Goal: Communication & Community: Answer question/provide support

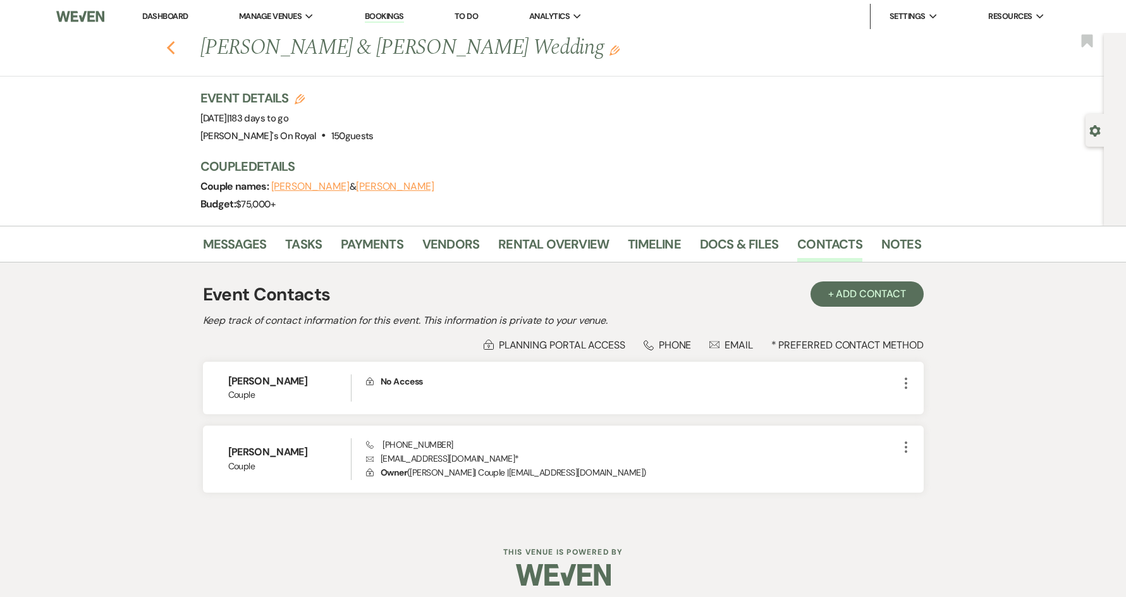
click at [173, 53] on icon "Previous" at bounding box center [170, 47] width 9 height 15
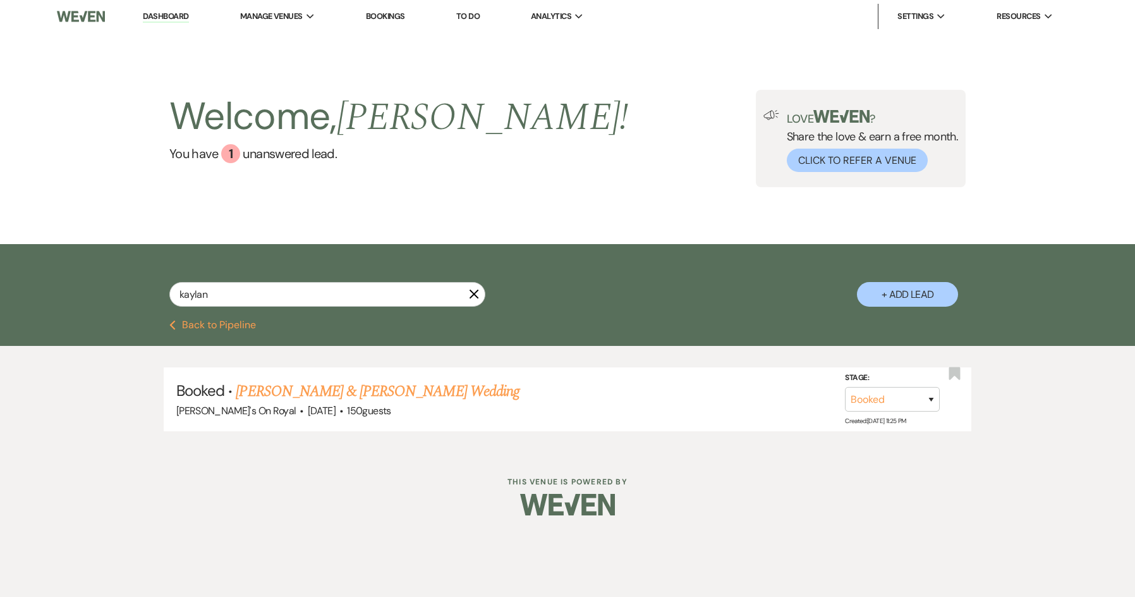
click at [230, 327] on button "Previous Back to Pipeline" at bounding box center [212, 325] width 87 height 10
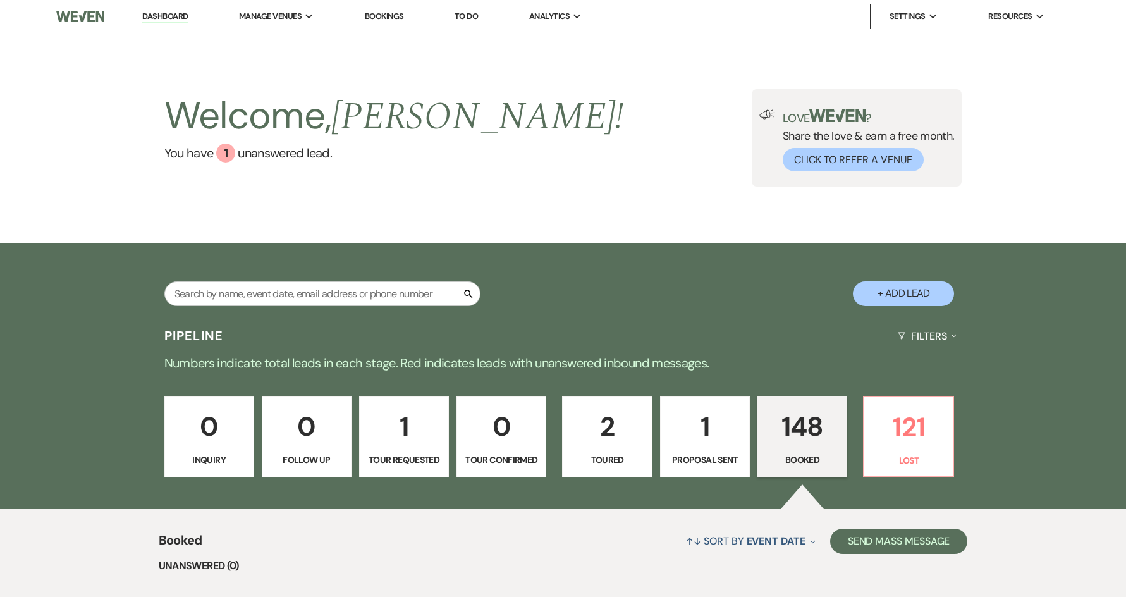
click at [824, 437] on p "148" at bounding box center [802, 426] width 73 height 42
click at [802, 435] on p "148" at bounding box center [802, 426] width 73 height 42
click at [220, 152] on div "1" at bounding box center [225, 152] width 19 height 19
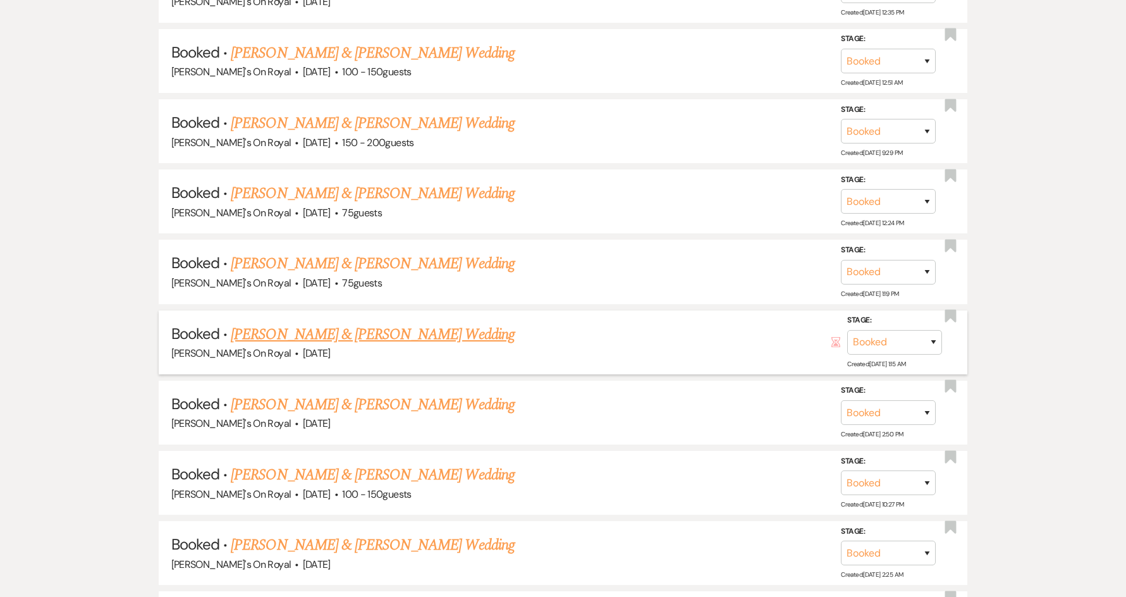
scroll to position [1011, 0]
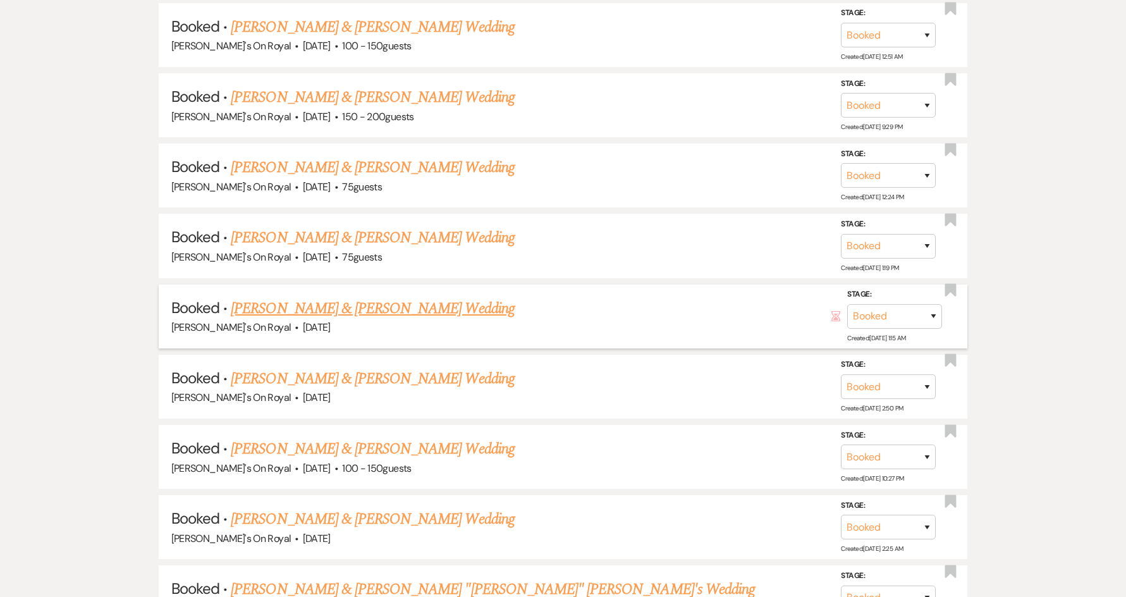
click at [276, 312] on link "[PERSON_NAME] & [PERSON_NAME] Wedding" at bounding box center [372, 308] width 283 height 23
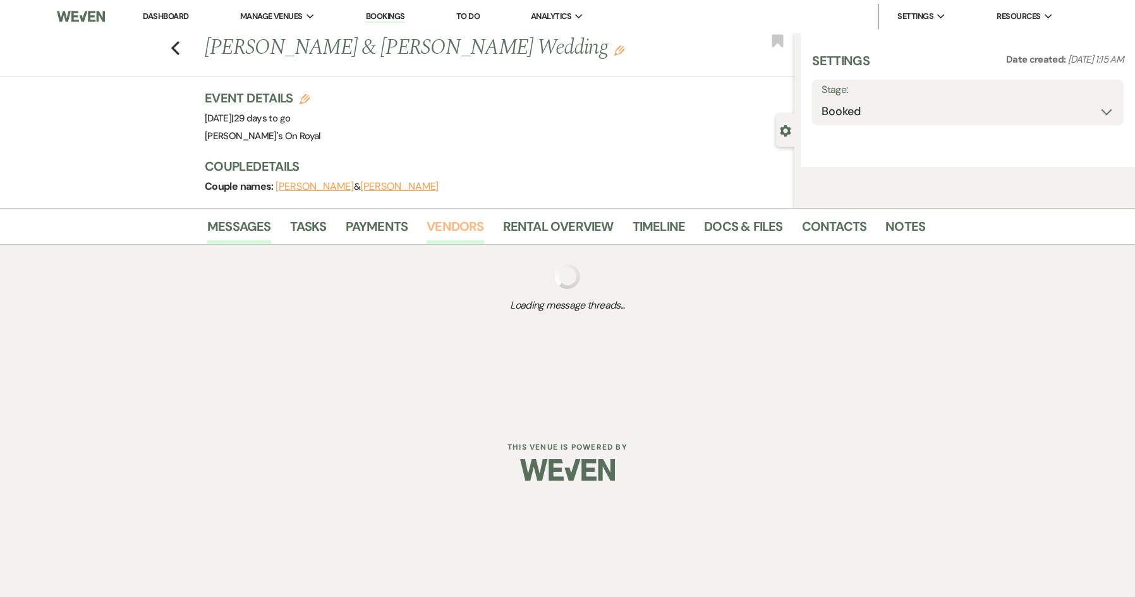
select select "5"
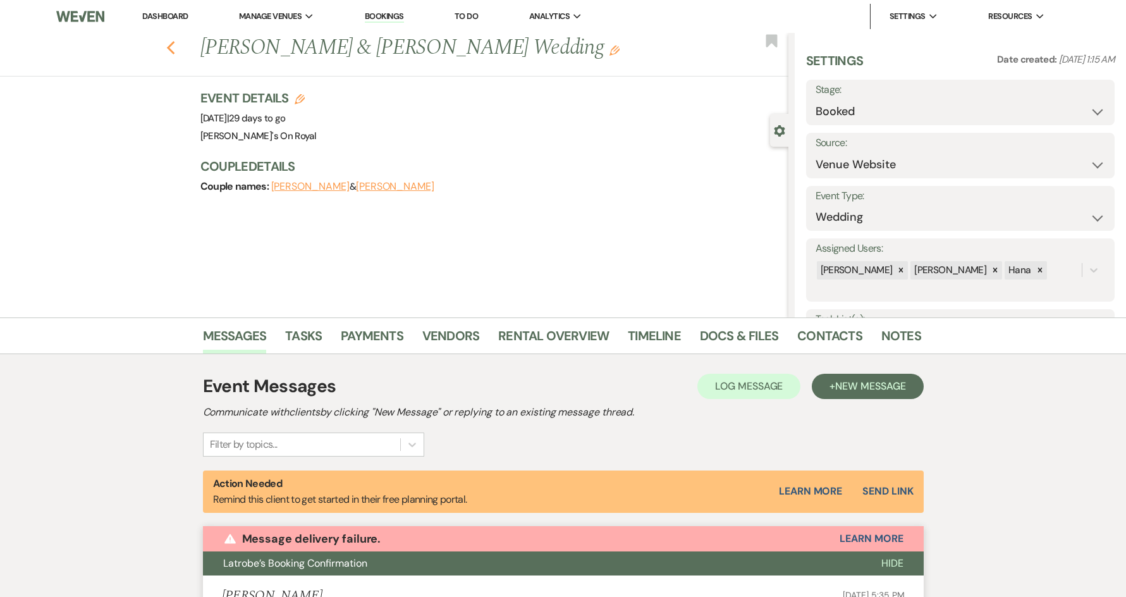
click at [176, 52] on icon "Previous" at bounding box center [170, 47] width 9 height 15
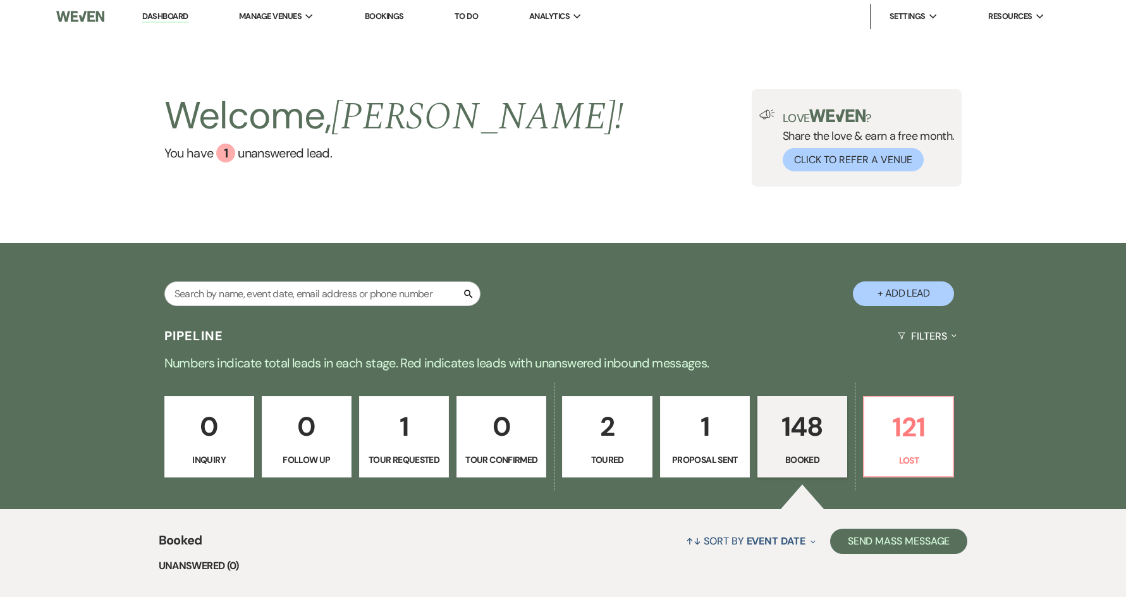
click at [174, 16] on link "Dashboard" at bounding box center [165, 17] width 46 height 12
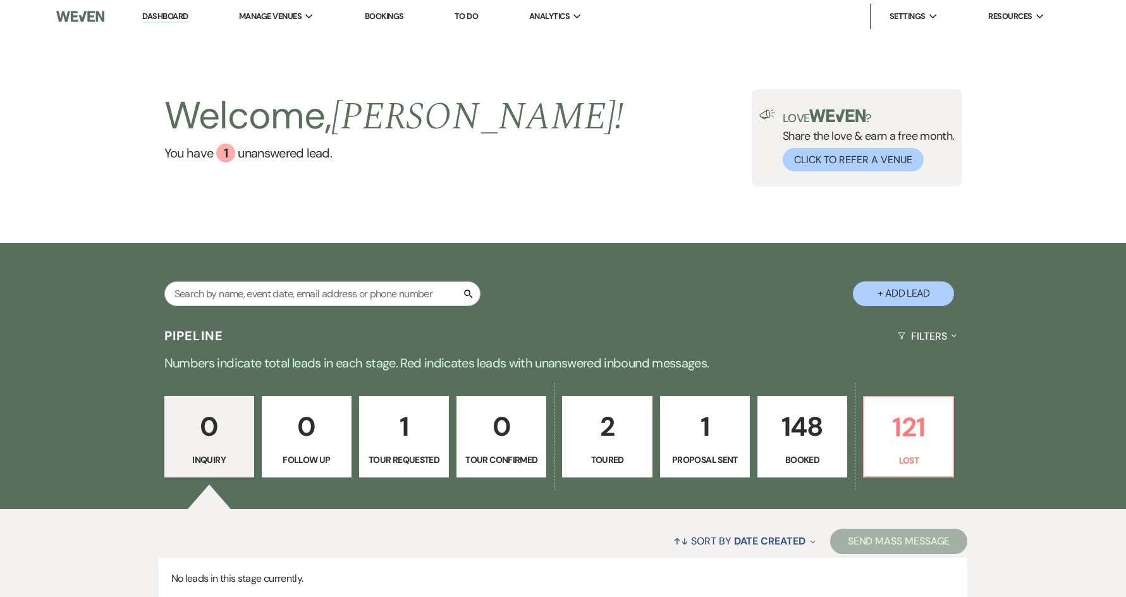
click at [803, 444] on p "148" at bounding box center [802, 426] width 73 height 42
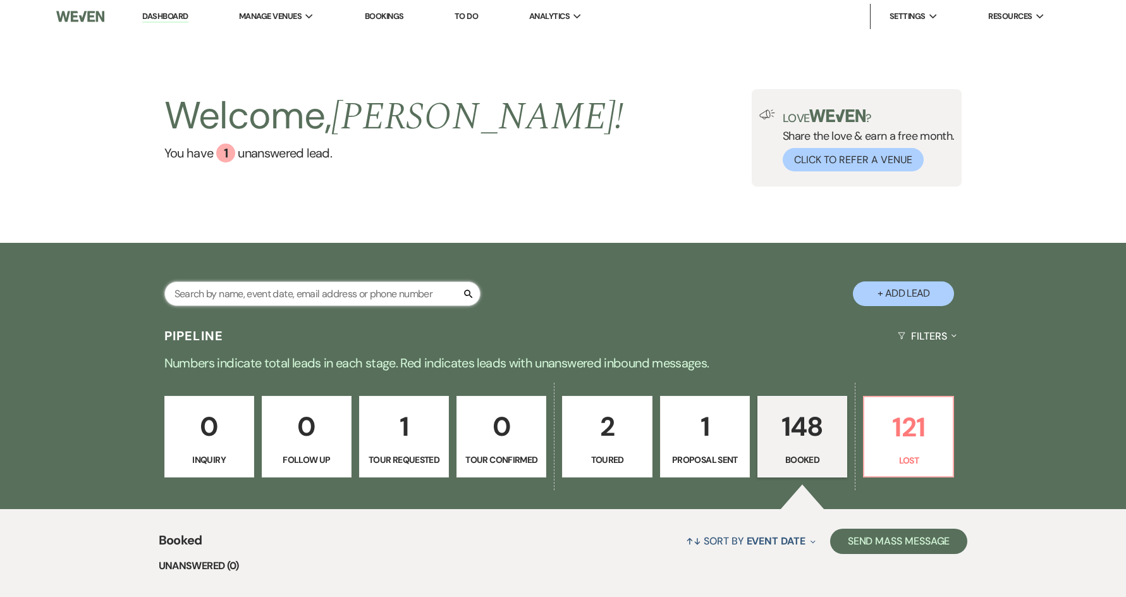
click at [336, 286] on input "text" at bounding box center [322, 293] width 316 height 25
type input "wade"
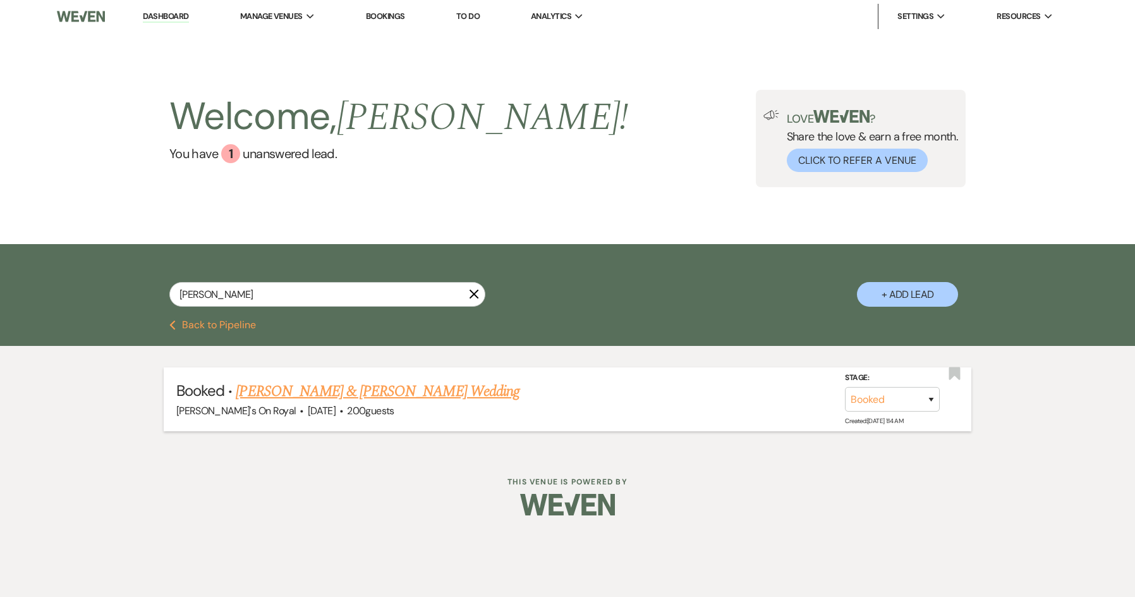
click at [338, 391] on link "[PERSON_NAME] & [PERSON_NAME] Wedding" at bounding box center [377, 391] width 283 height 23
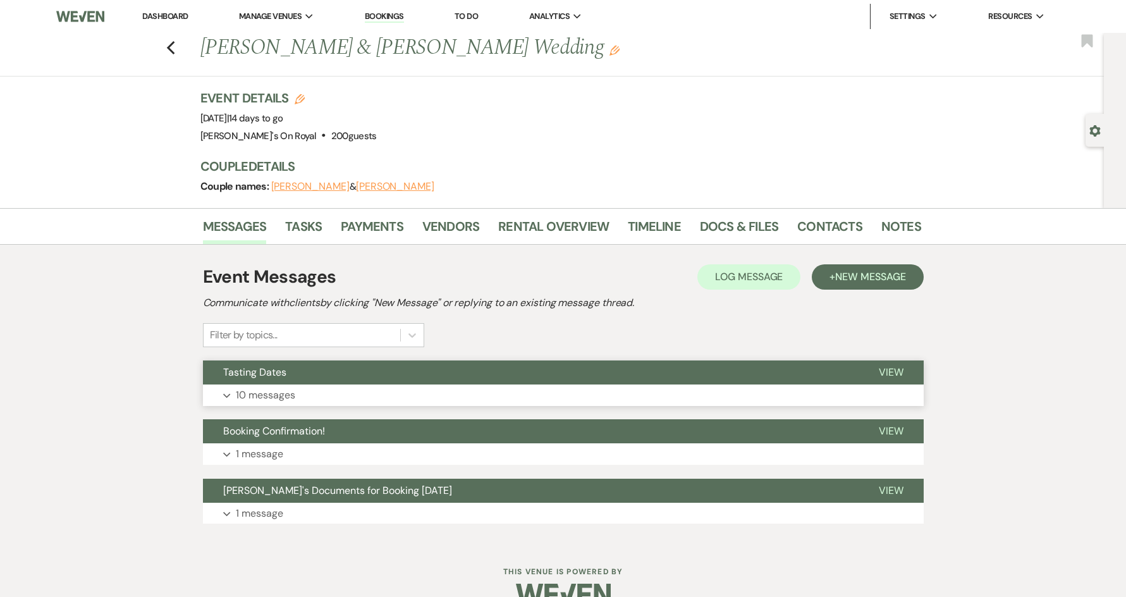
click at [455, 386] on button "Expand 10 messages" at bounding box center [563, 394] width 721 height 21
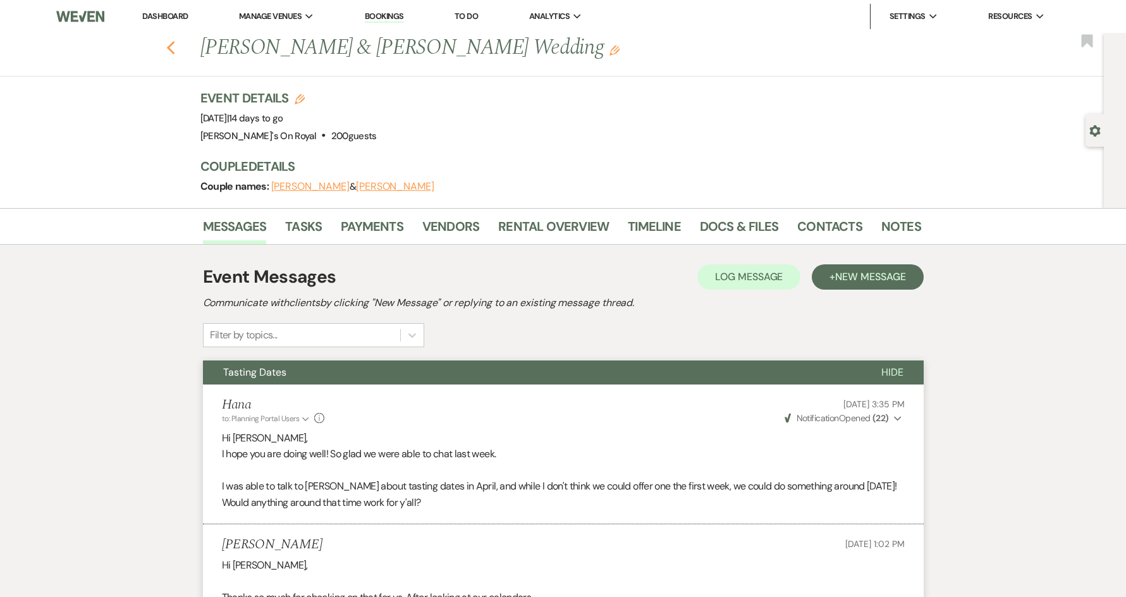
click at [172, 52] on icon "Previous" at bounding box center [170, 47] width 9 height 15
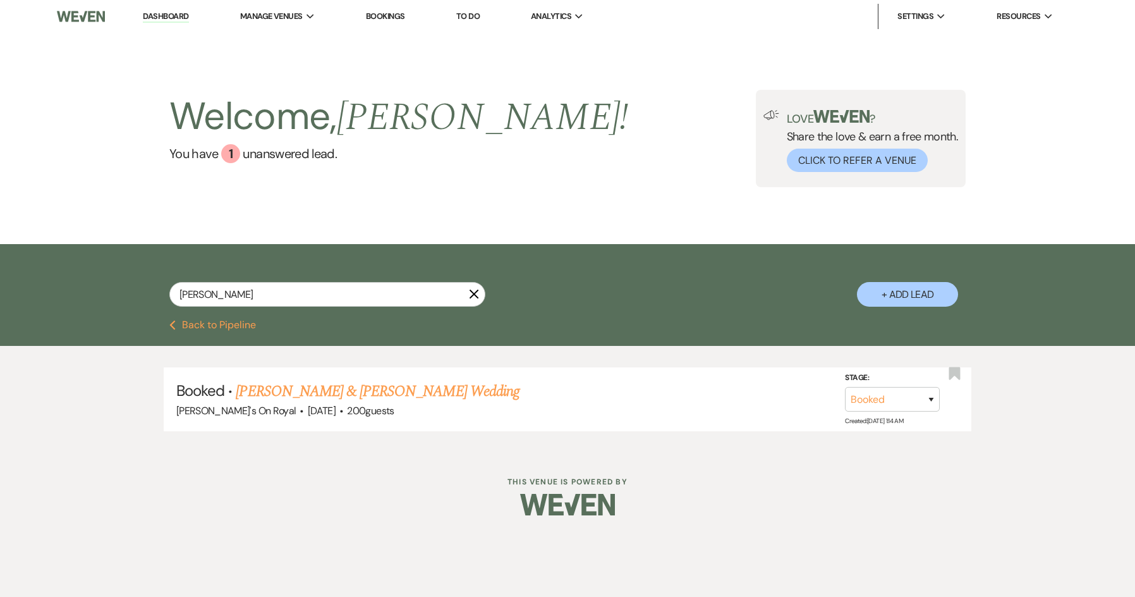
click at [477, 292] on icon "X" at bounding box center [474, 294] width 10 height 10
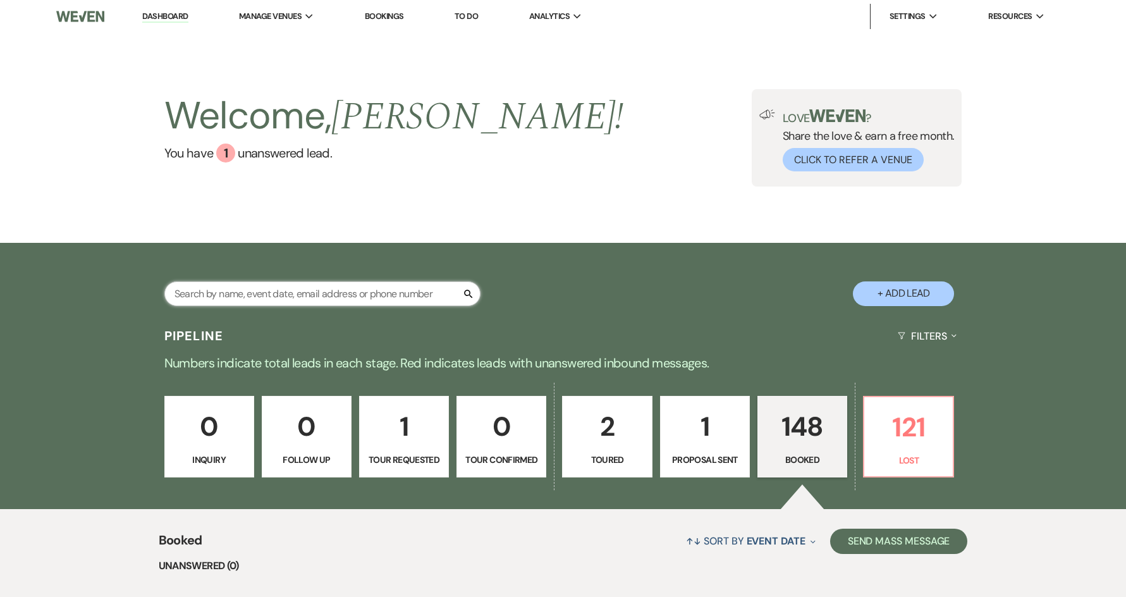
click at [235, 296] on input "text" at bounding box center [322, 293] width 316 height 25
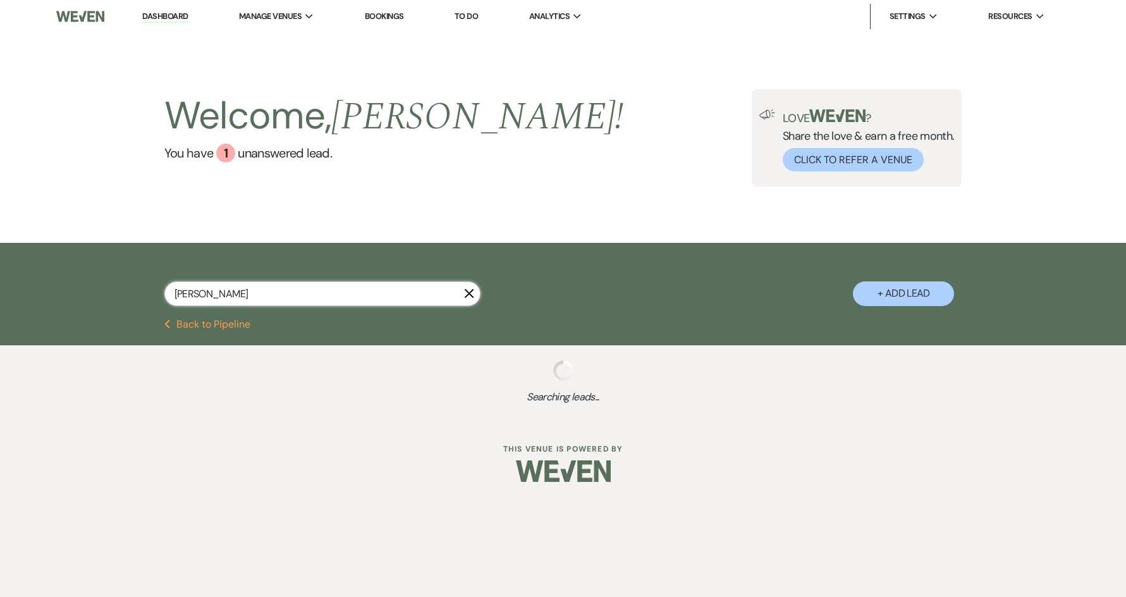
type input "erin"
select select "8"
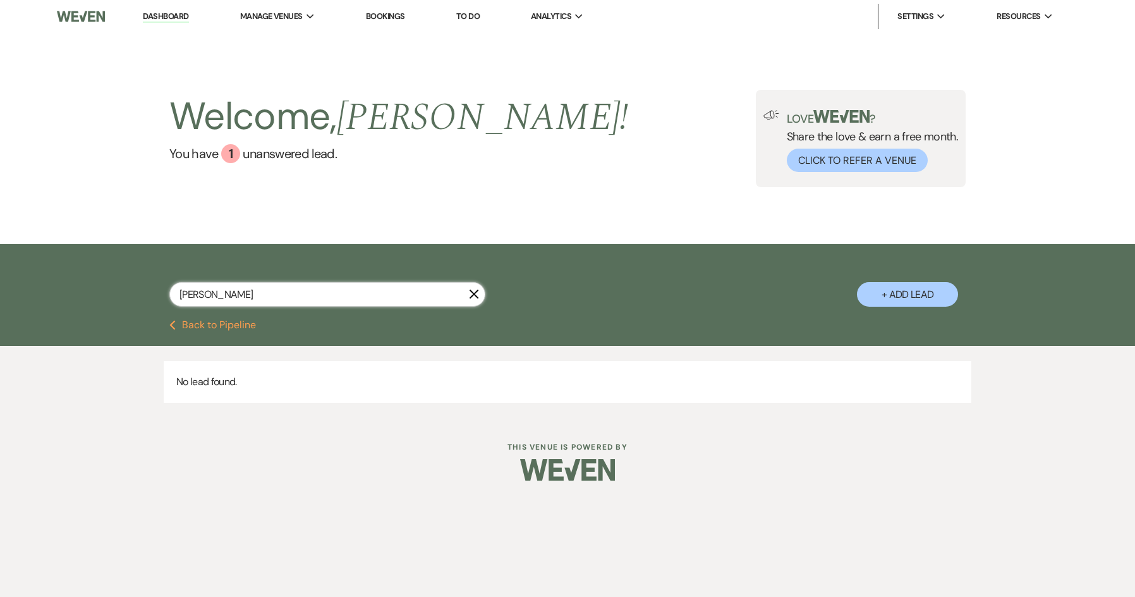
type input "erin corb"
select select "5"
select select "8"
select select "5"
select select "8"
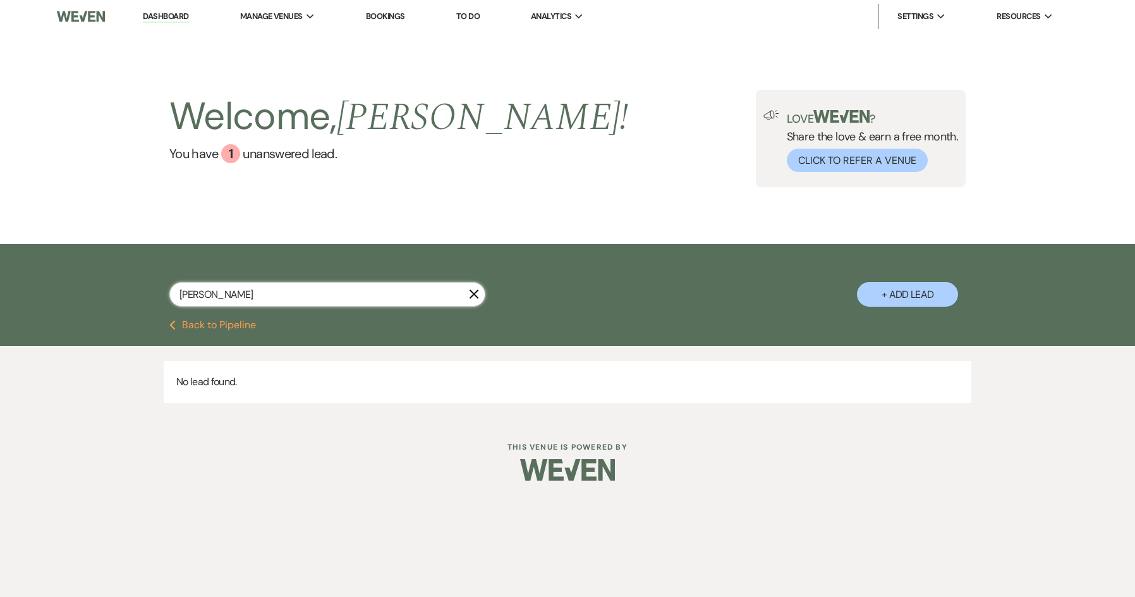
select select "8"
select select "5"
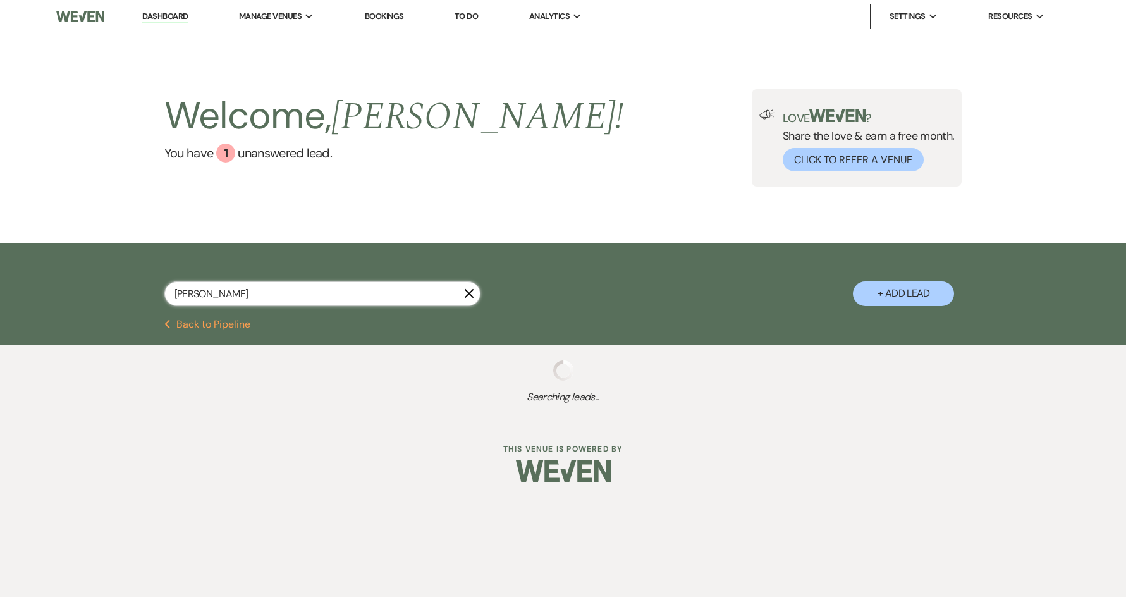
select select "8"
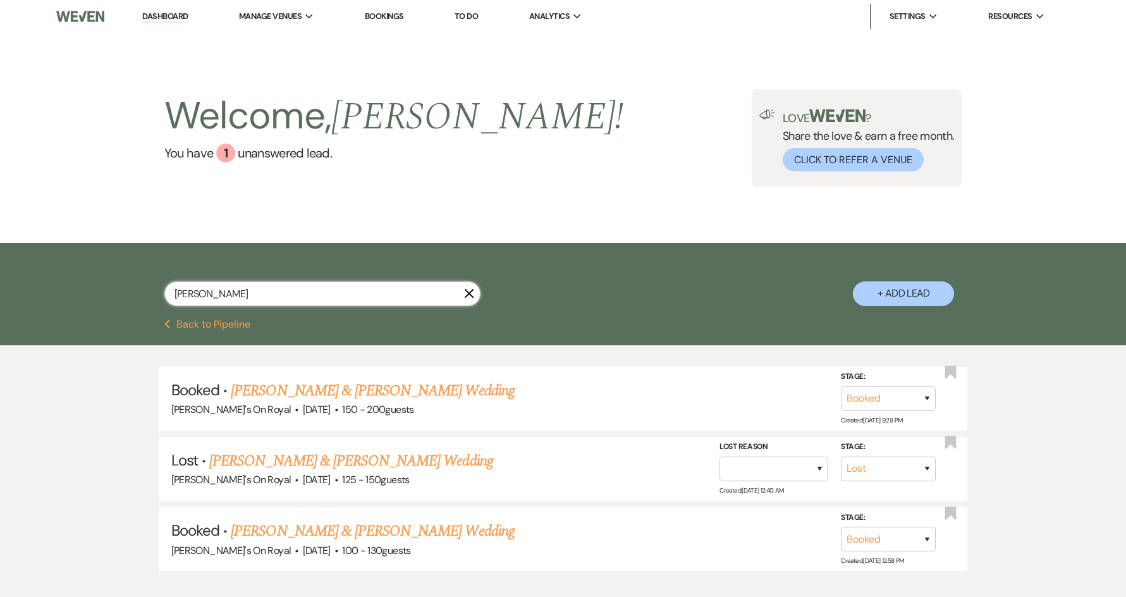
type input "erin corb"
click at [469, 292] on use "button" at bounding box center [468, 292] width 9 height 9
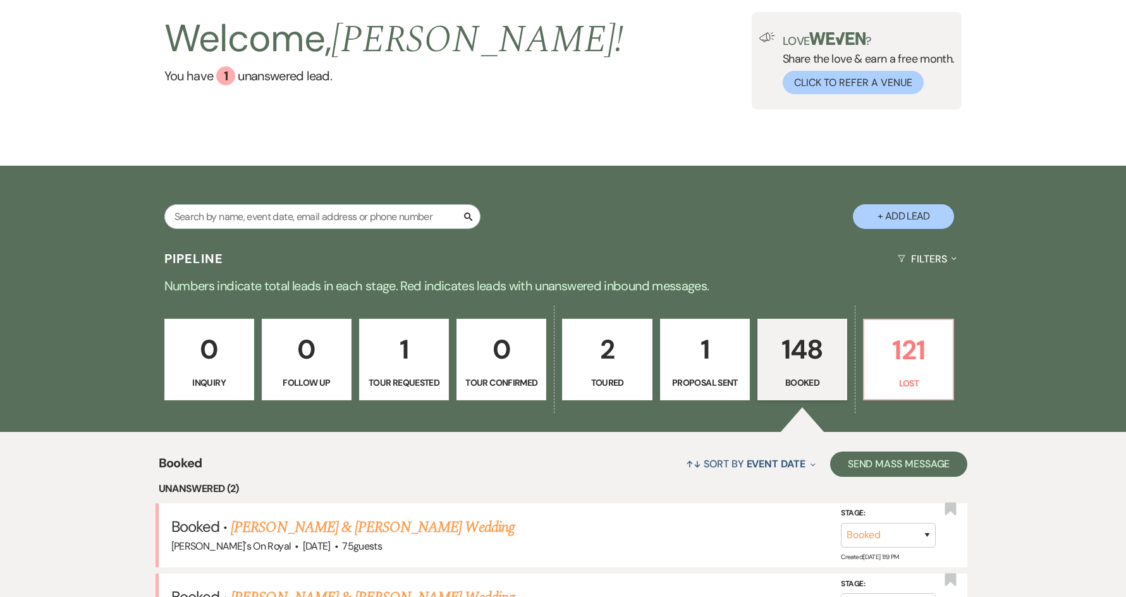
scroll to position [190, 0]
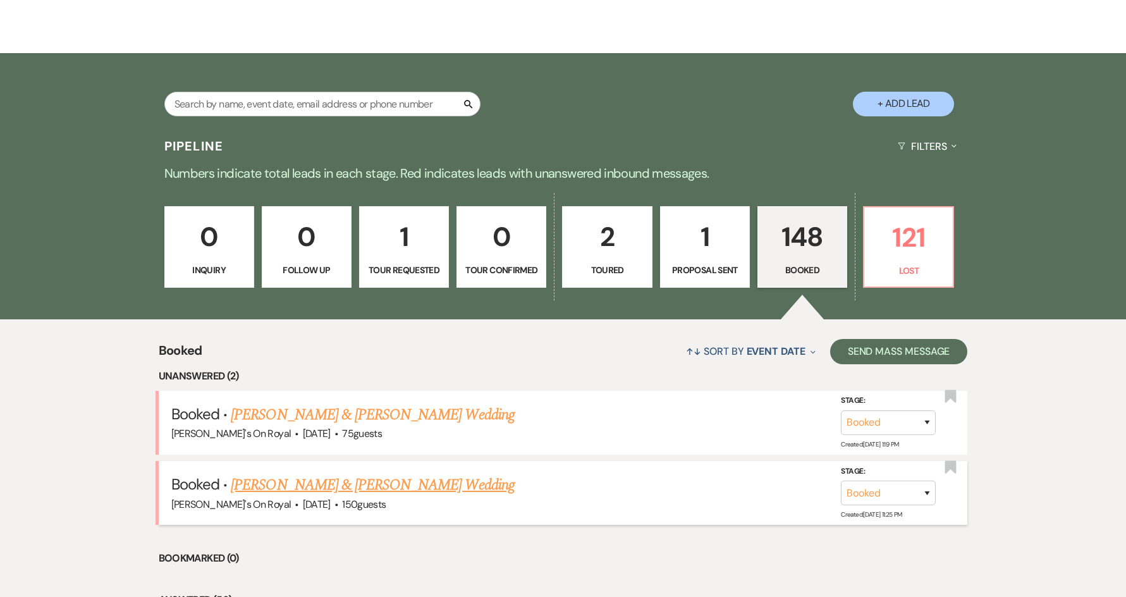
click at [446, 487] on link "[PERSON_NAME] & [PERSON_NAME] Wedding" at bounding box center [372, 484] width 283 height 23
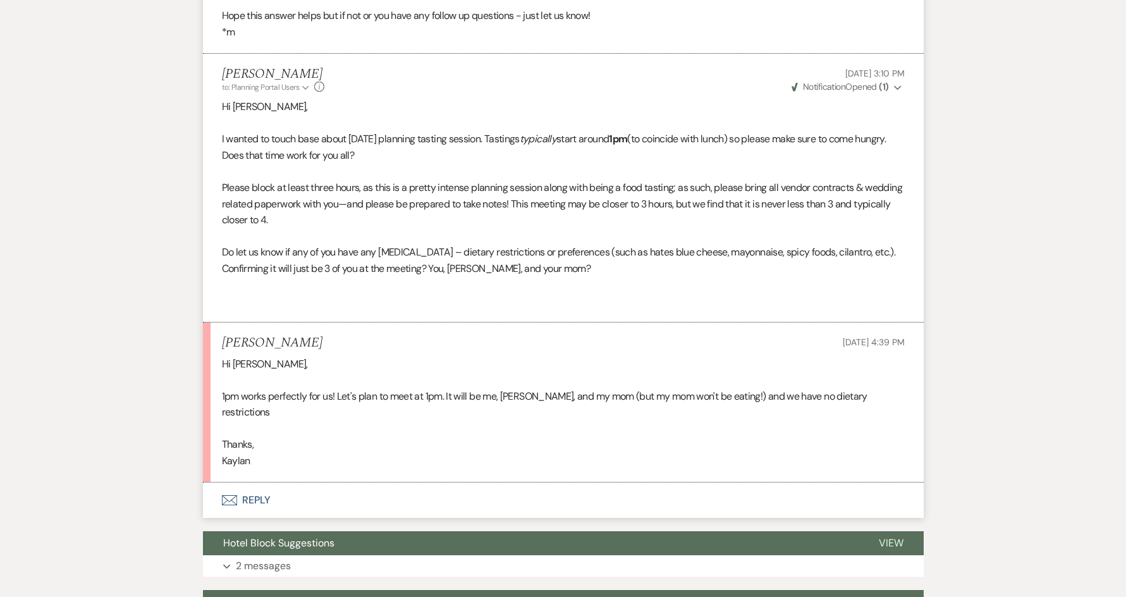
scroll to position [1580, 0]
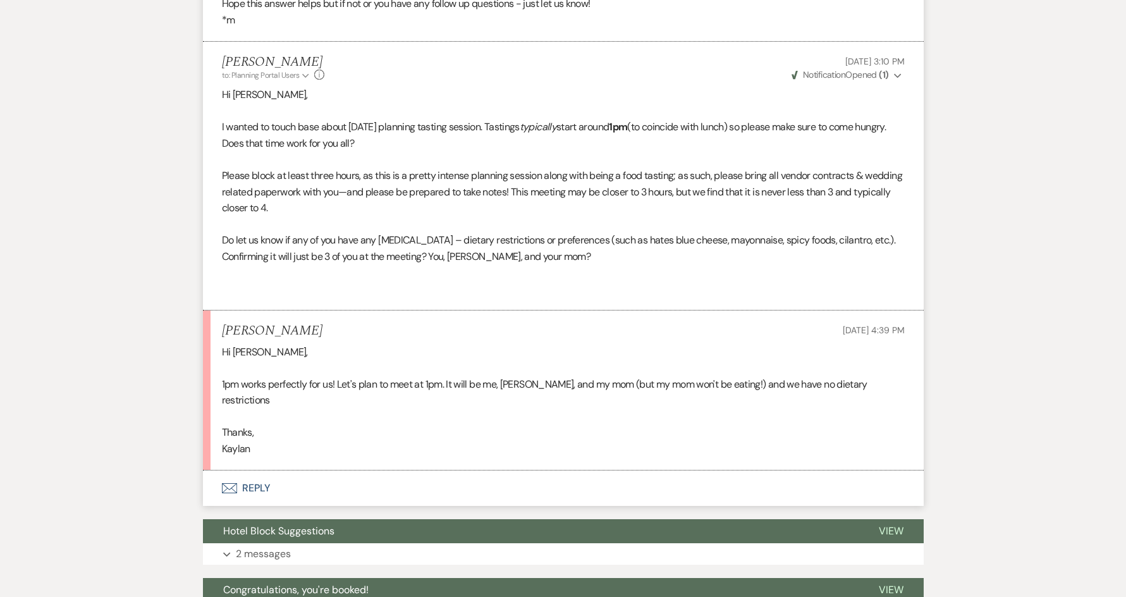
click at [250, 489] on button "Envelope Reply" at bounding box center [563, 487] width 721 height 35
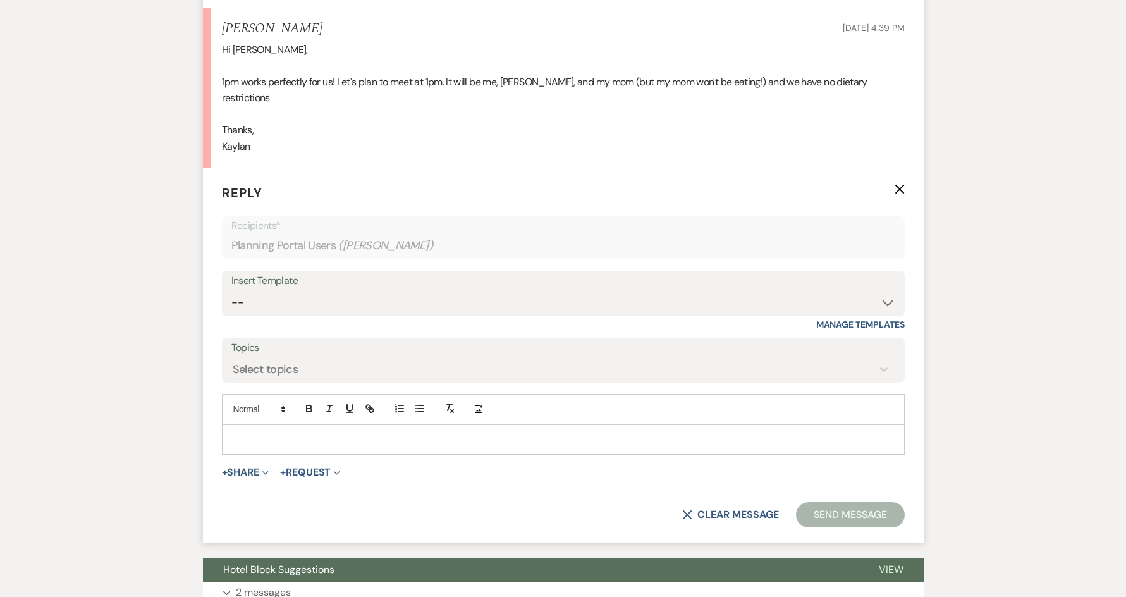
scroll to position [1883, 0]
click at [330, 443] on p at bounding box center [563, 439] width 662 height 14
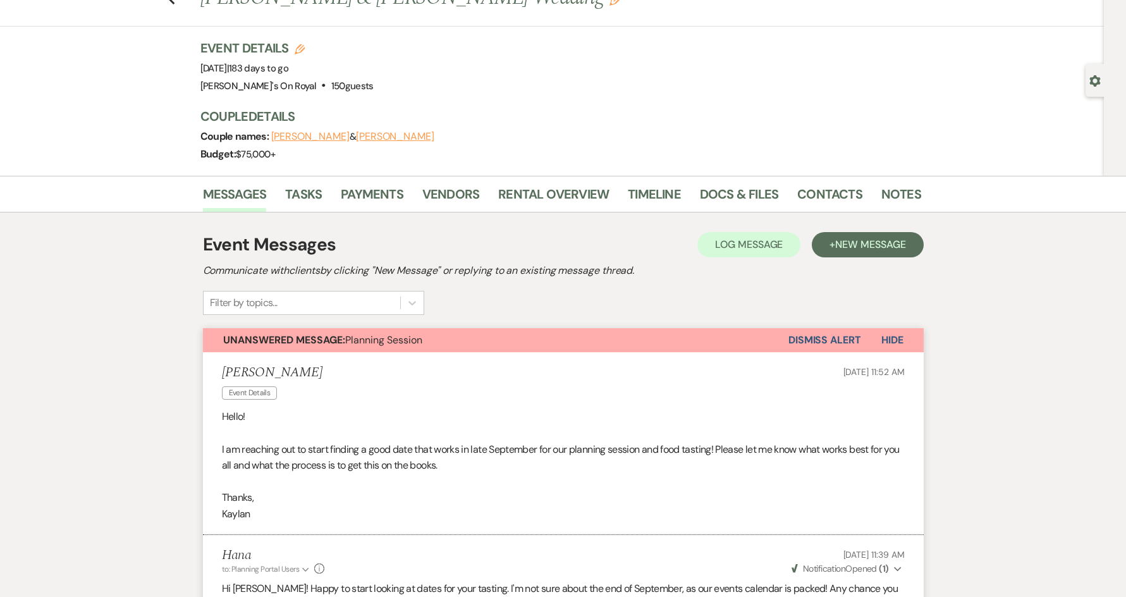
scroll to position [0, 0]
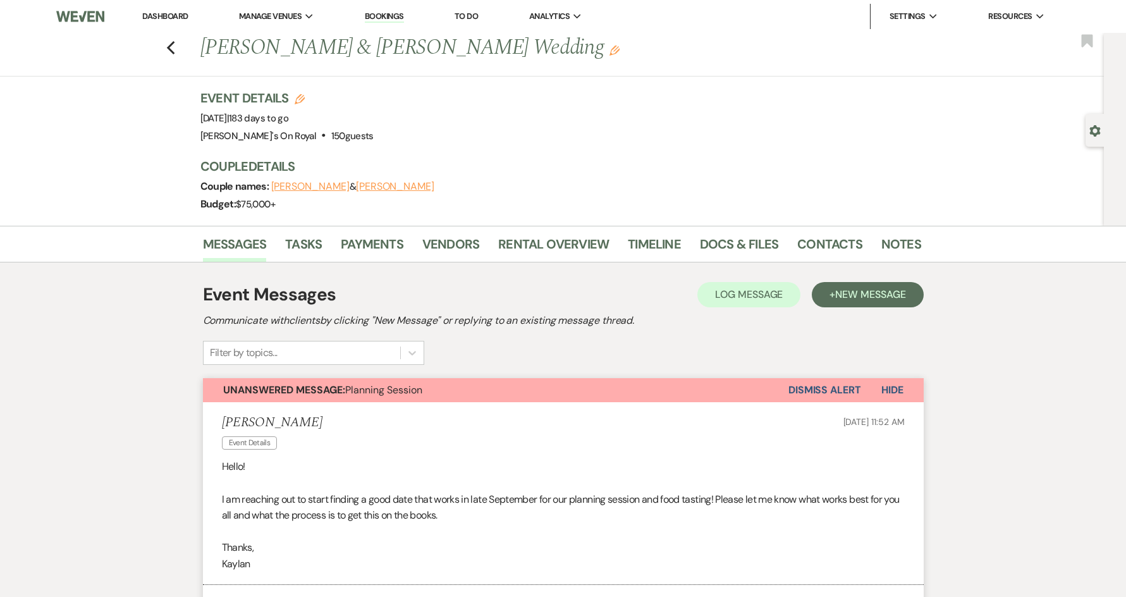
click at [168, 47] on div "Previous Levi Kirkland & Kaylan Young's Wedding Edit Bookmark" at bounding box center [549, 55] width 1110 height 44
click at [170, 47] on div "Previous Levi Kirkland & Kaylan Young's Wedding Edit Bookmark" at bounding box center [549, 55] width 1110 height 44
click at [174, 52] on use "button" at bounding box center [170, 48] width 8 height 14
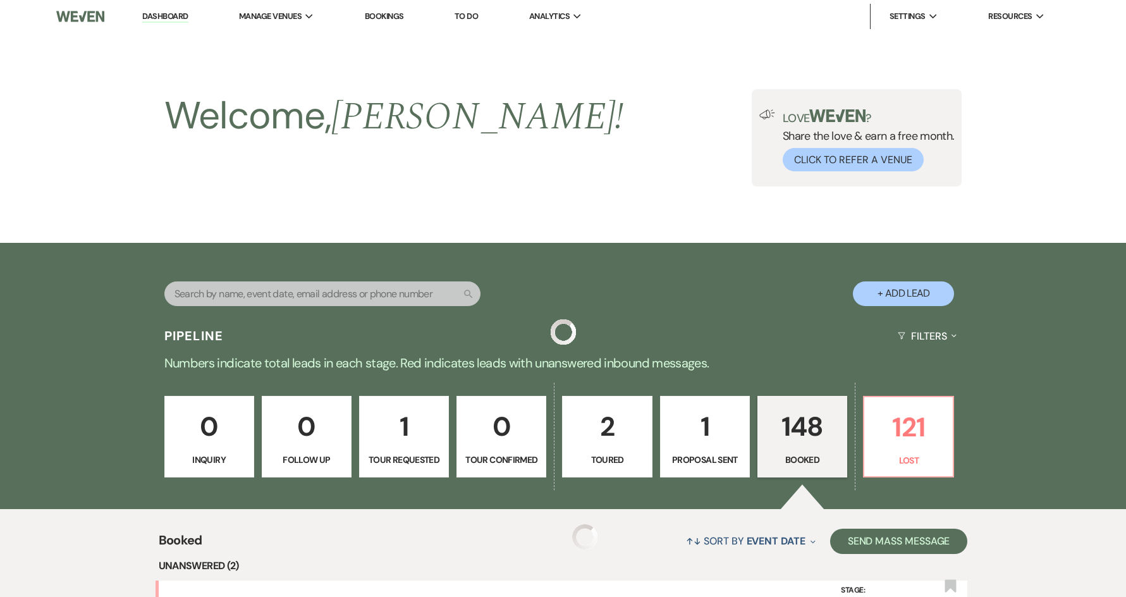
scroll to position [190, 0]
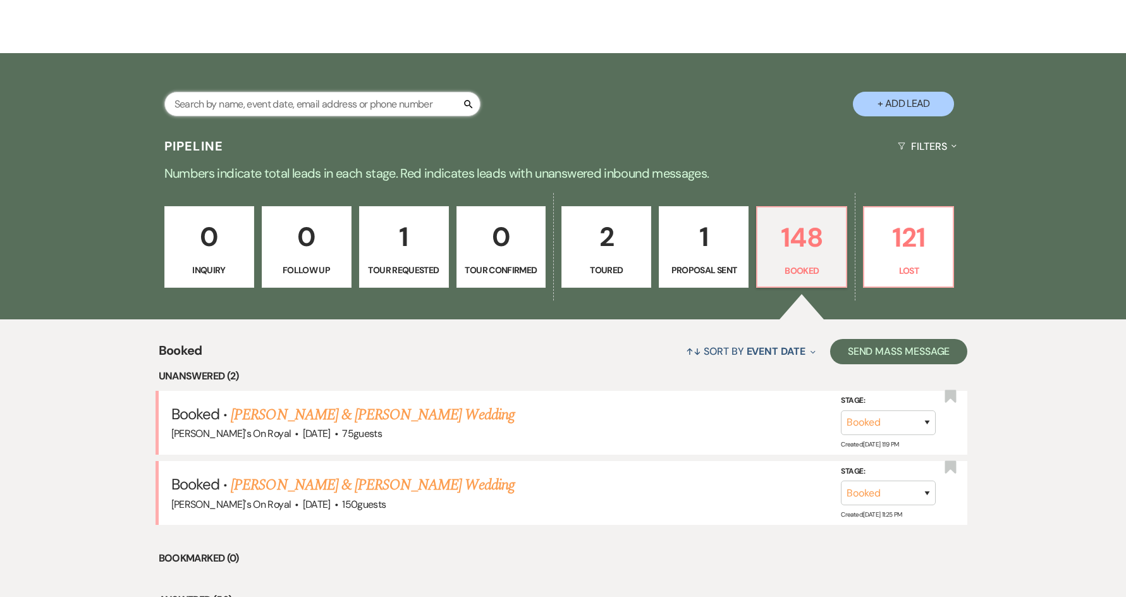
click at [264, 103] on input "text" at bounding box center [322, 104] width 316 height 25
type input "katie and sam"
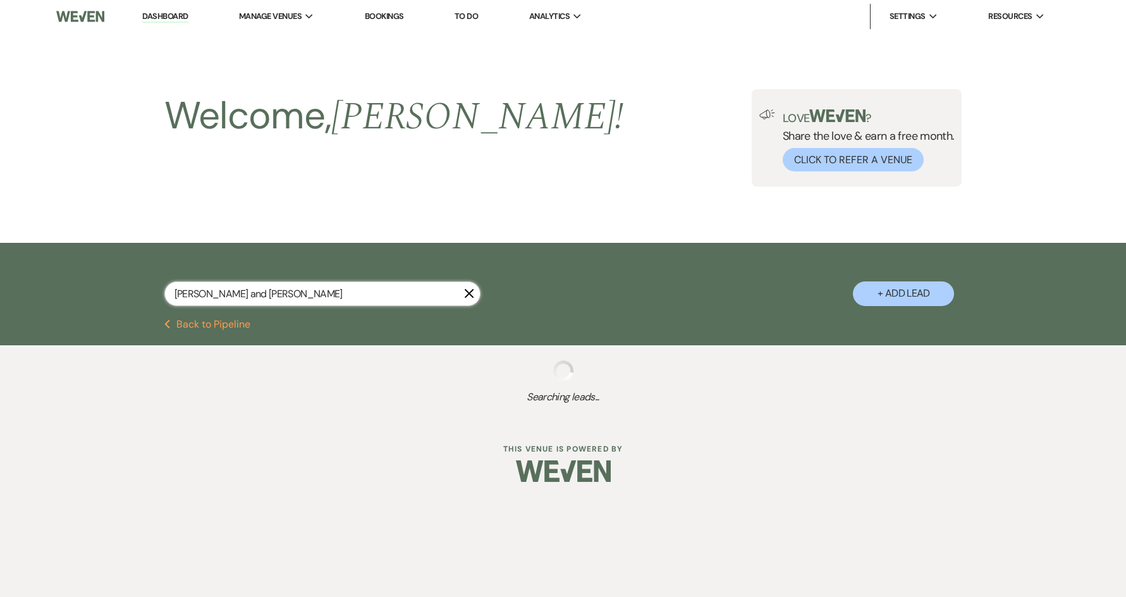
select select "8"
select select "5"
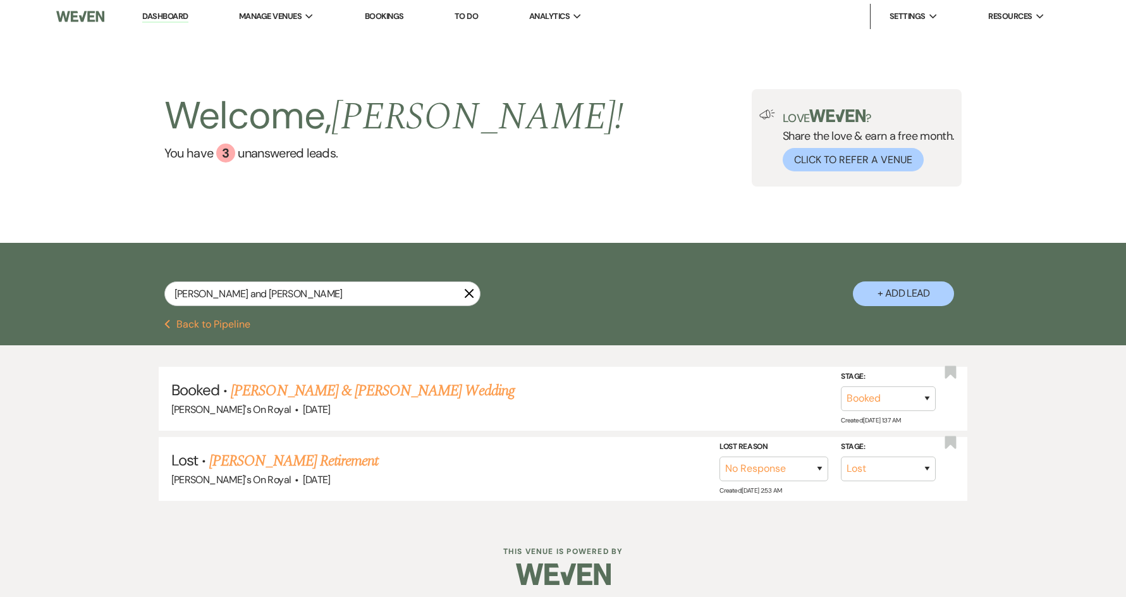
click at [377, 389] on link "[PERSON_NAME] & [PERSON_NAME] Wedding" at bounding box center [372, 390] width 283 height 23
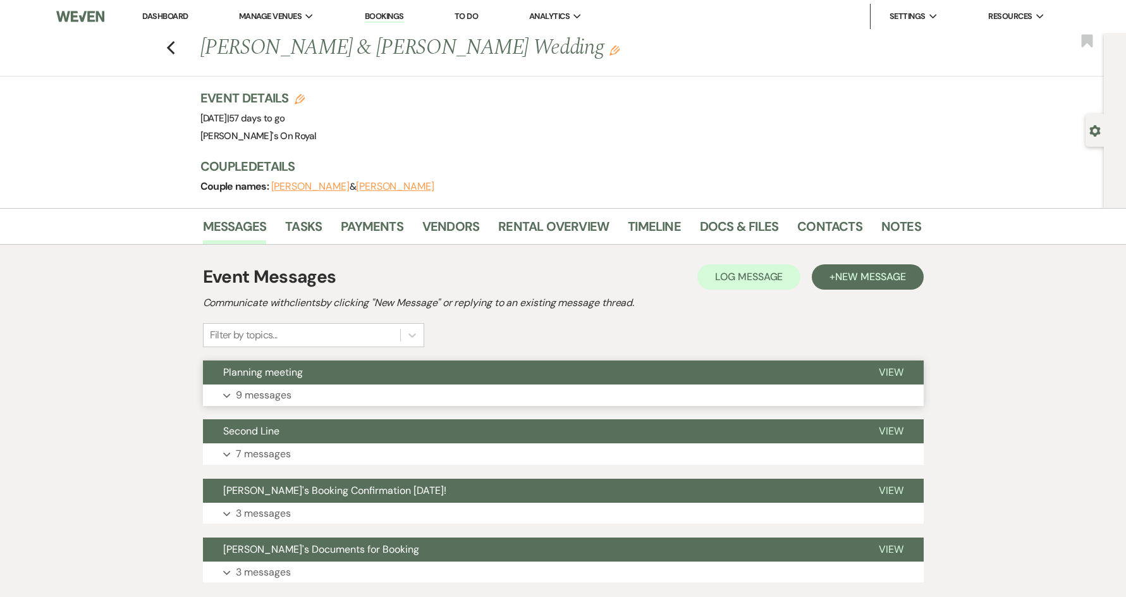
click at [307, 388] on button "Expand 9 messages" at bounding box center [563, 394] width 721 height 21
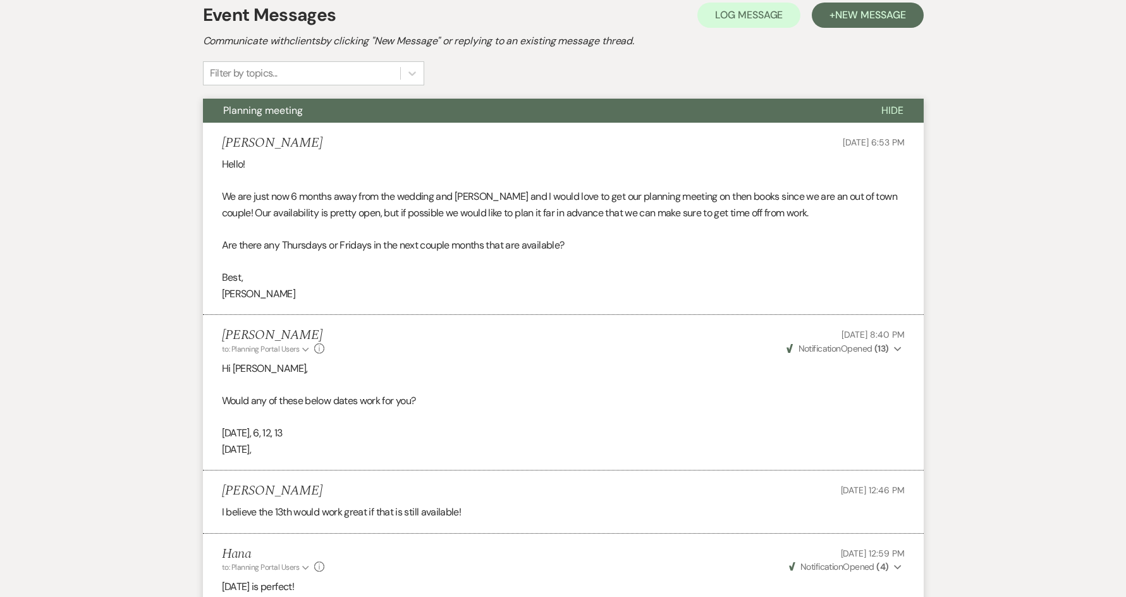
scroll to position [42, 0]
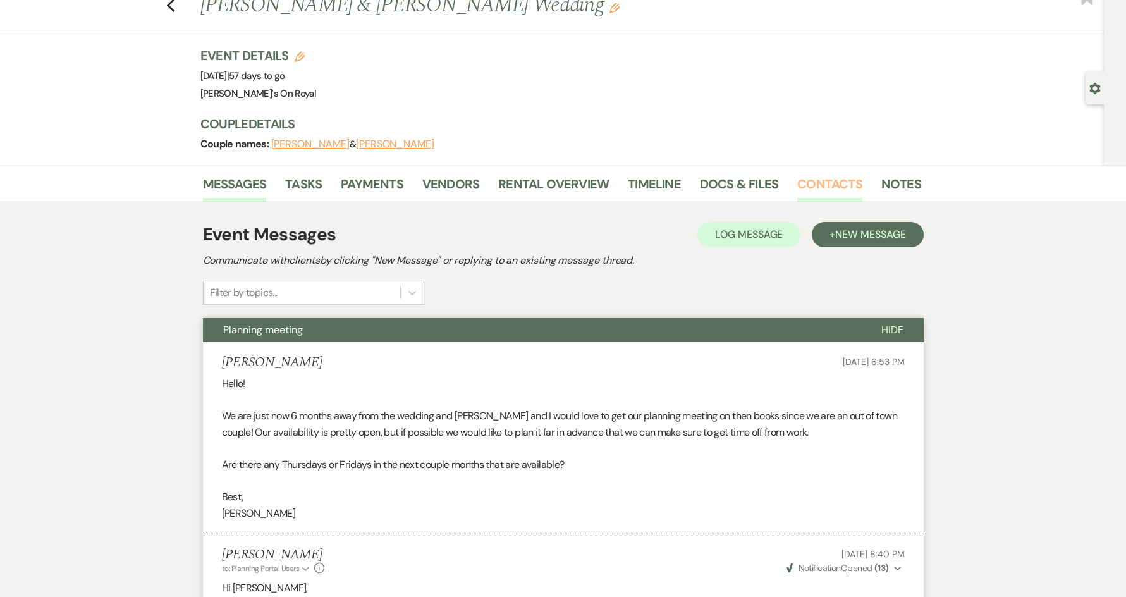
click at [845, 190] on link "Contacts" at bounding box center [829, 188] width 65 height 28
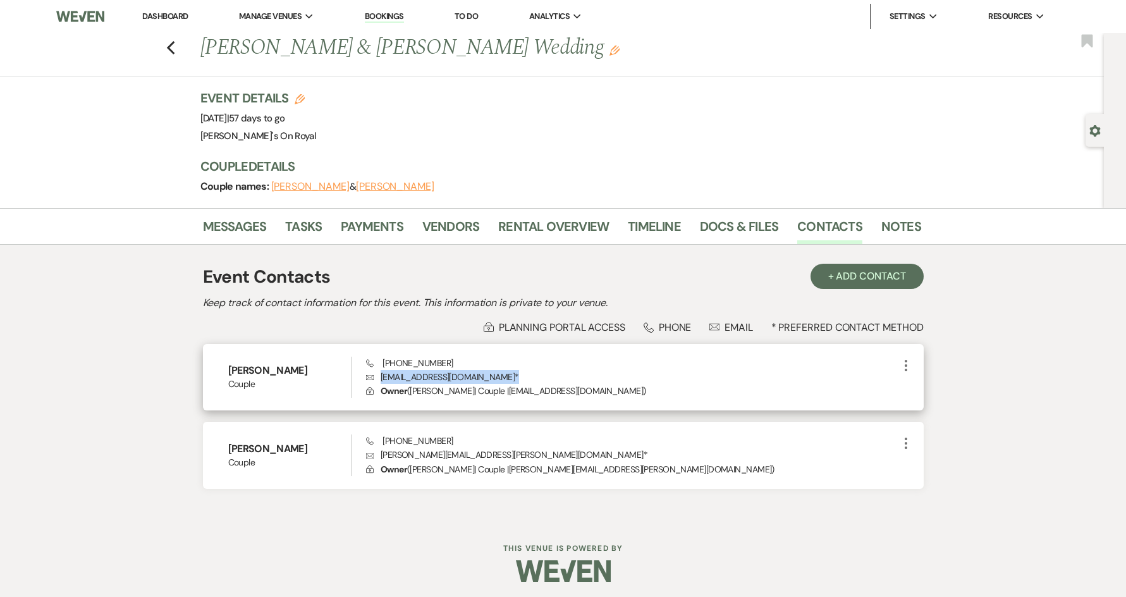
drag, startPoint x: 487, startPoint y: 375, endPoint x: 377, endPoint y: 379, distance: 110.1
click at [377, 379] on p "Envelope katieandsam25@gmail.com *" at bounding box center [632, 377] width 532 height 14
copy p "katieandsam25@gmail.com *"
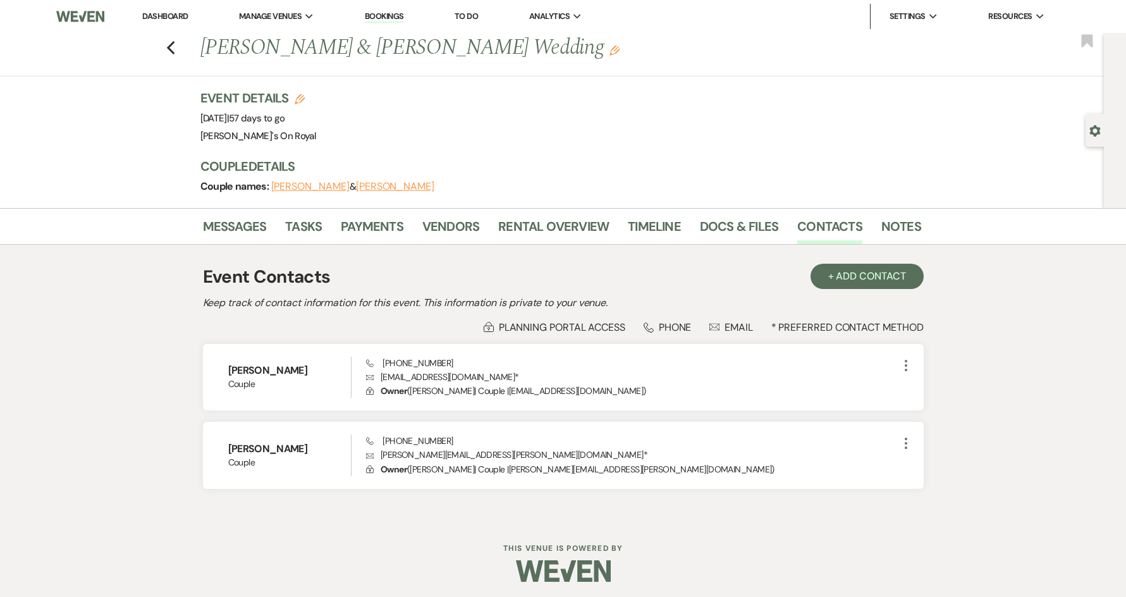
click at [183, 48] on div "Previous Katie Richardson & Sam Betsill's Wedding Edit Bookmark" at bounding box center [549, 55] width 1110 height 44
click at [174, 48] on icon "Previous" at bounding box center [170, 47] width 9 height 15
select select "8"
select select "5"
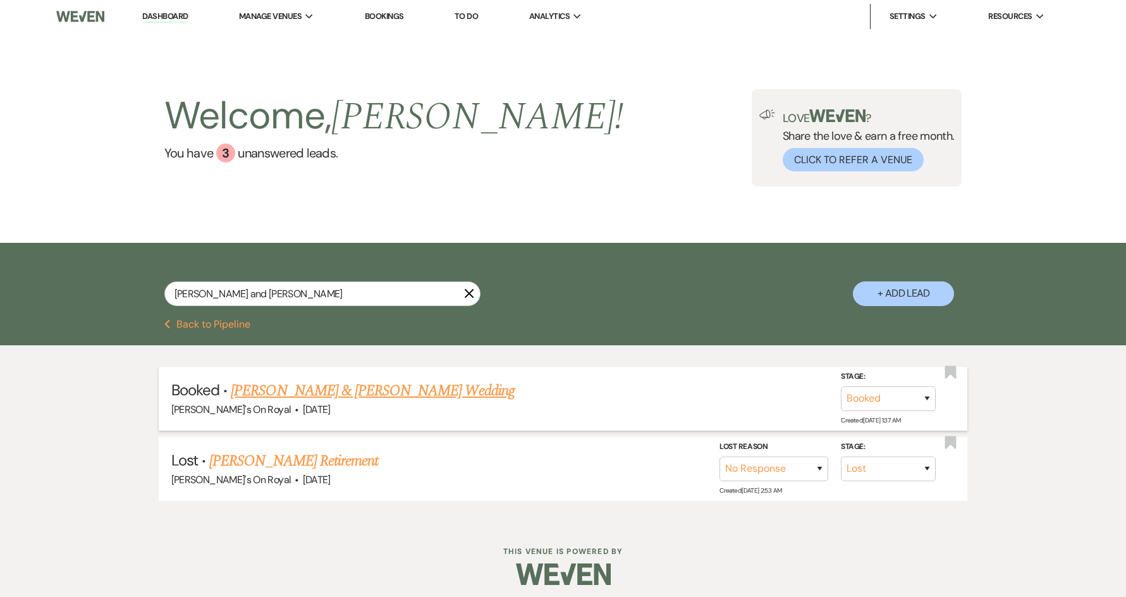
click at [385, 389] on link "[PERSON_NAME] & [PERSON_NAME] Wedding" at bounding box center [372, 390] width 283 height 23
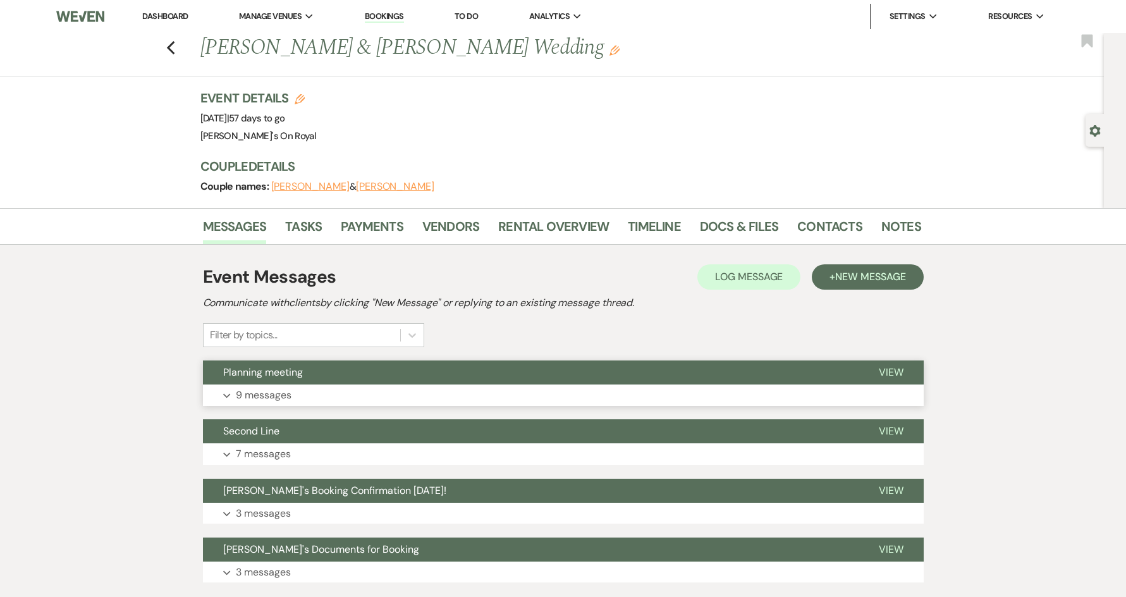
click at [396, 384] on button "Planning meeting" at bounding box center [531, 372] width 656 height 24
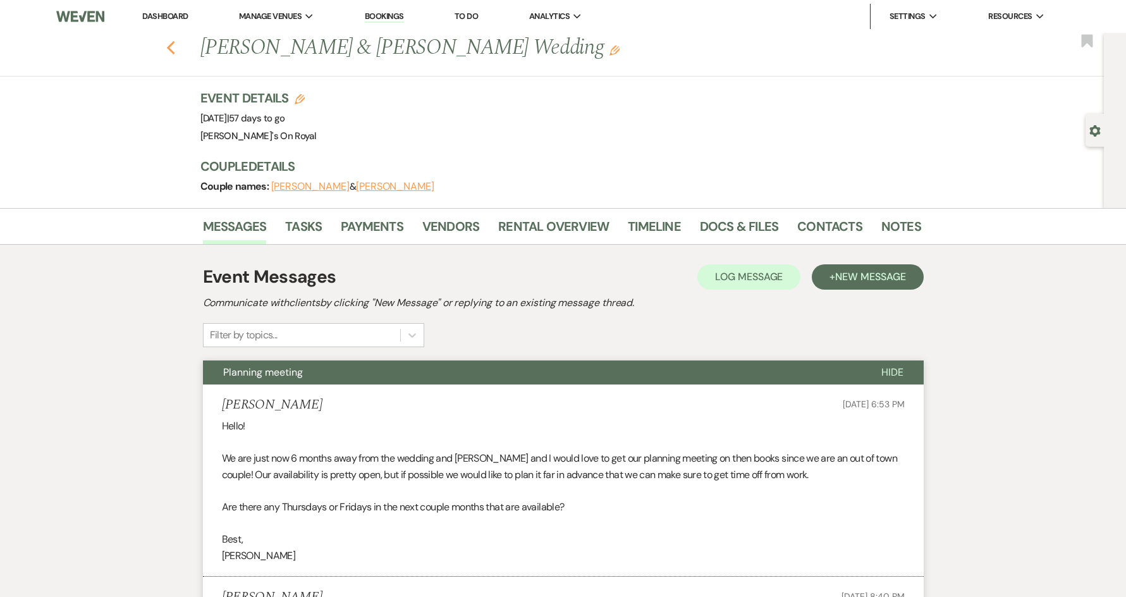
click at [176, 53] on icon "Previous" at bounding box center [170, 47] width 9 height 15
select select "8"
select select "5"
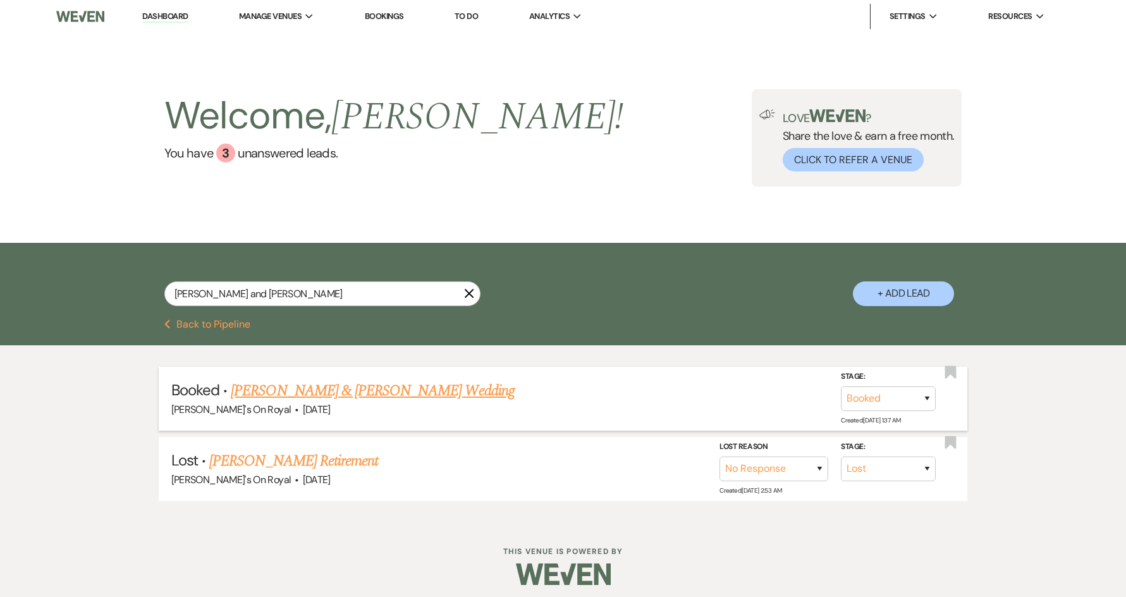
click at [416, 389] on link "[PERSON_NAME] & [PERSON_NAME] Wedding" at bounding box center [372, 390] width 283 height 23
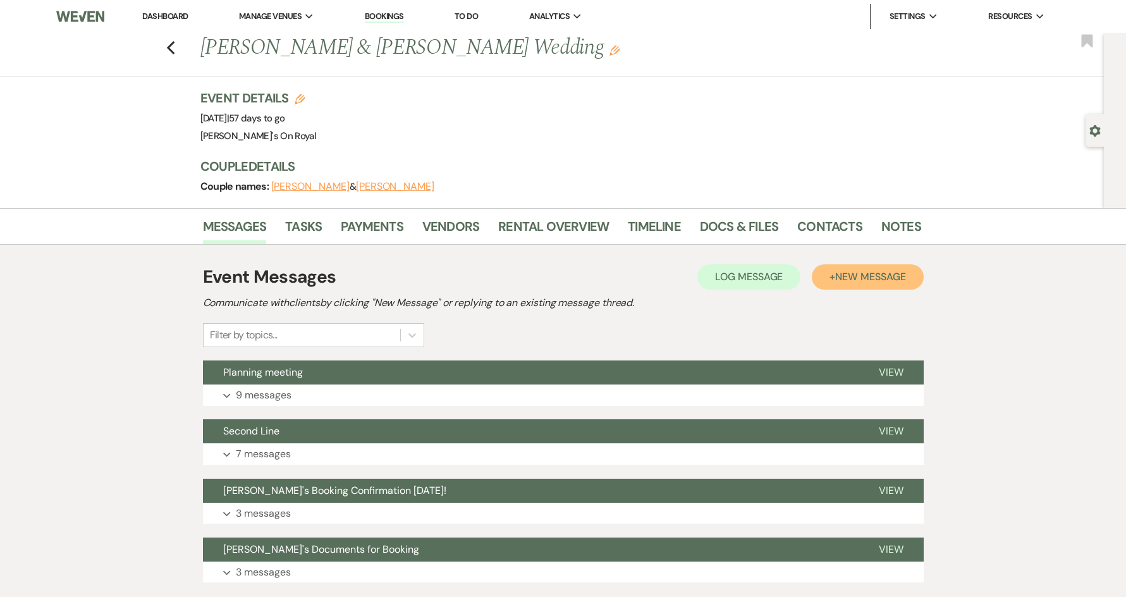
click at [846, 276] on span "New Message" at bounding box center [870, 276] width 70 height 13
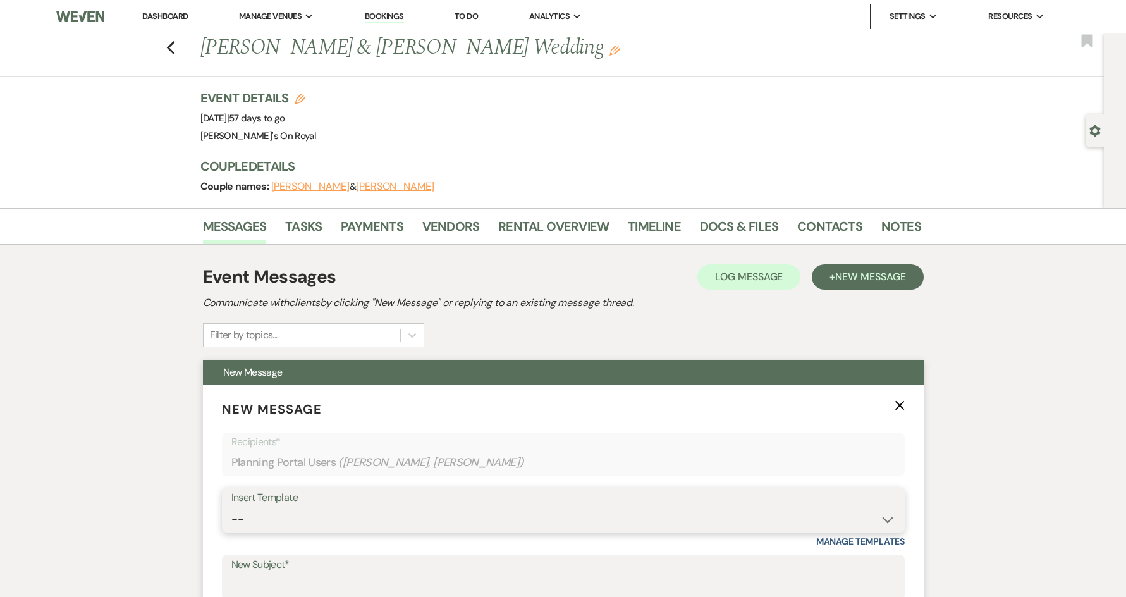
click at [310, 517] on select "-- Contract to New Booking Inquiry First Response Inquiry Follow Up Response Ap…" at bounding box center [563, 519] width 664 height 25
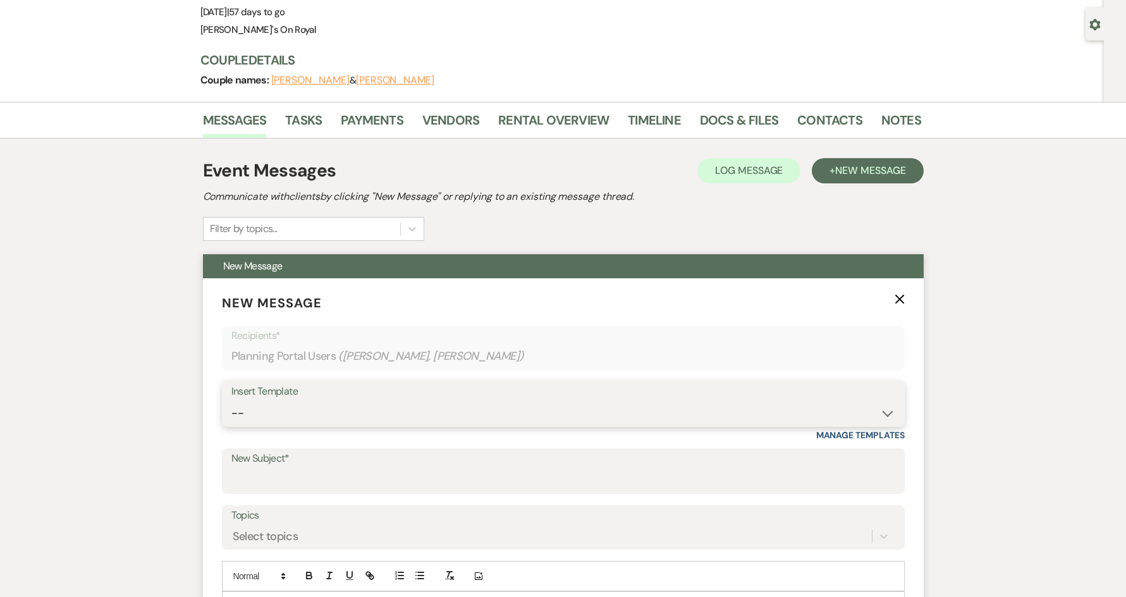
scroll to position [190, 0]
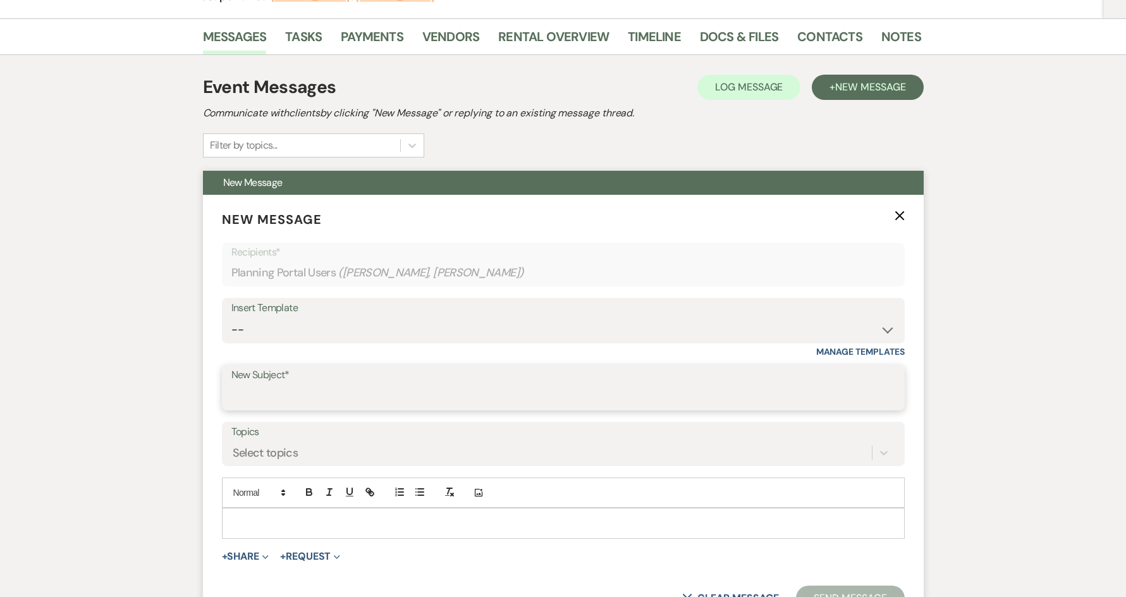
click at [317, 396] on input "New Subject*" at bounding box center [563, 396] width 664 height 25
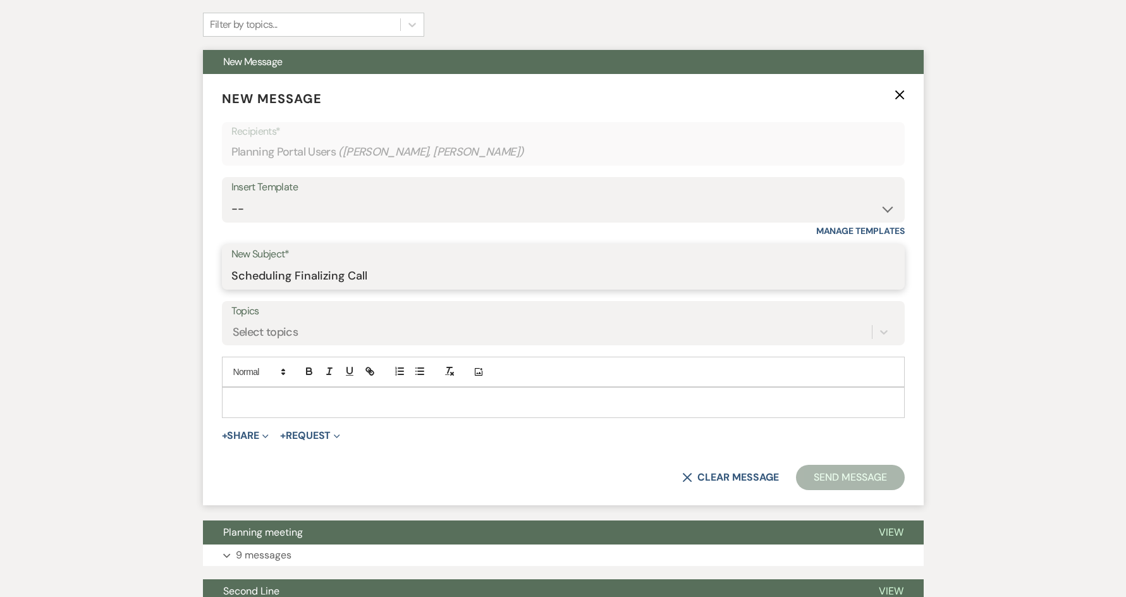
scroll to position [316, 0]
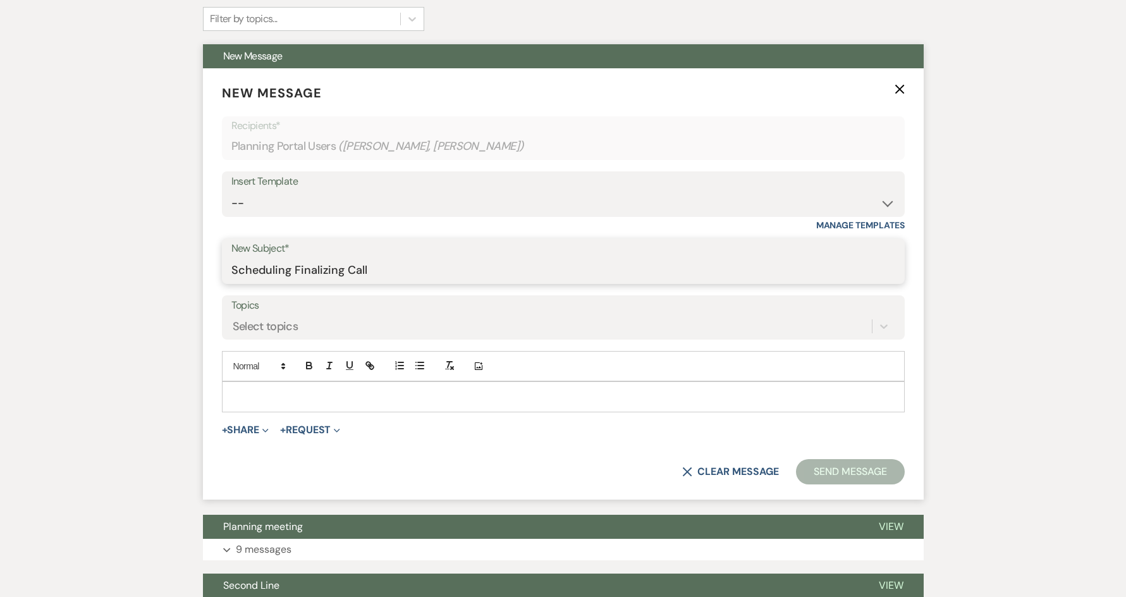
type input "Scheduling Finalizing Call"
click at [358, 396] on p at bounding box center [563, 396] width 662 height 14
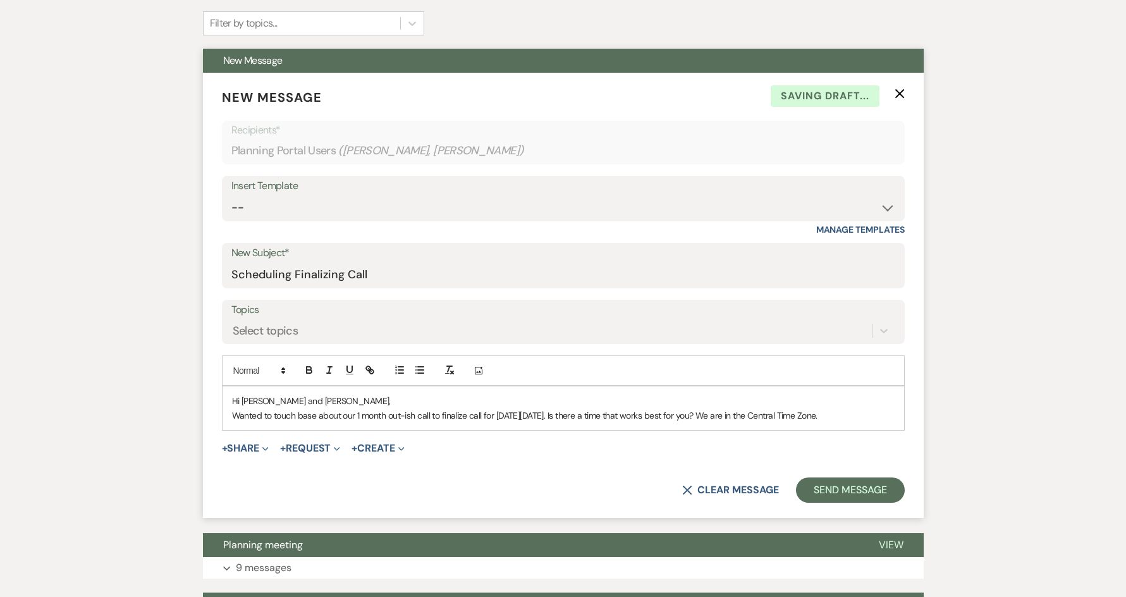
scroll to position [0, 0]
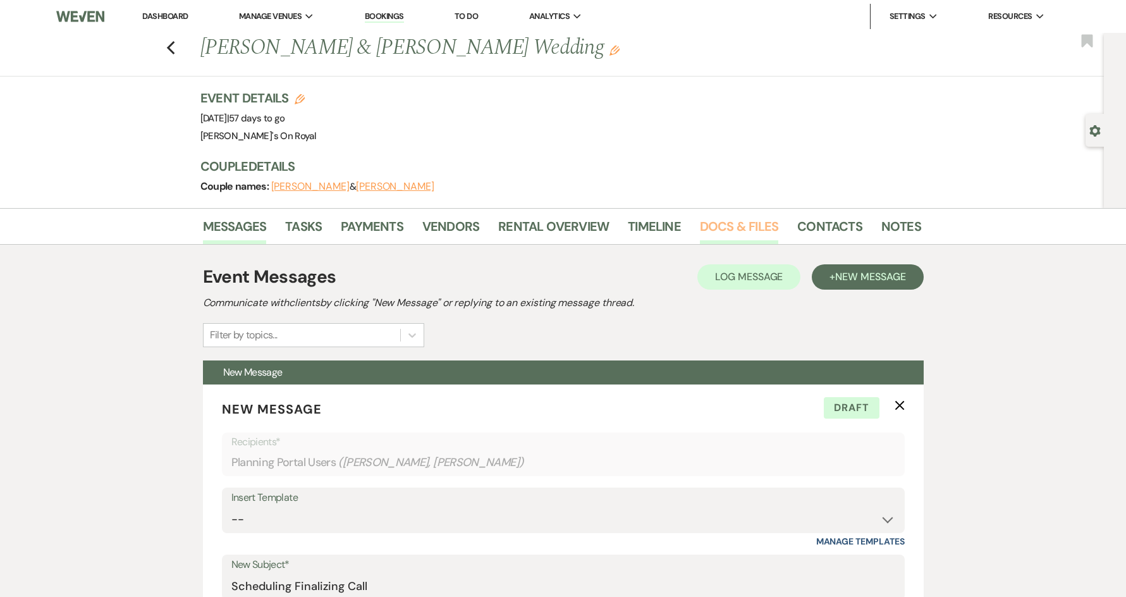
click at [709, 229] on link "Docs & Files" at bounding box center [739, 230] width 78 height 28
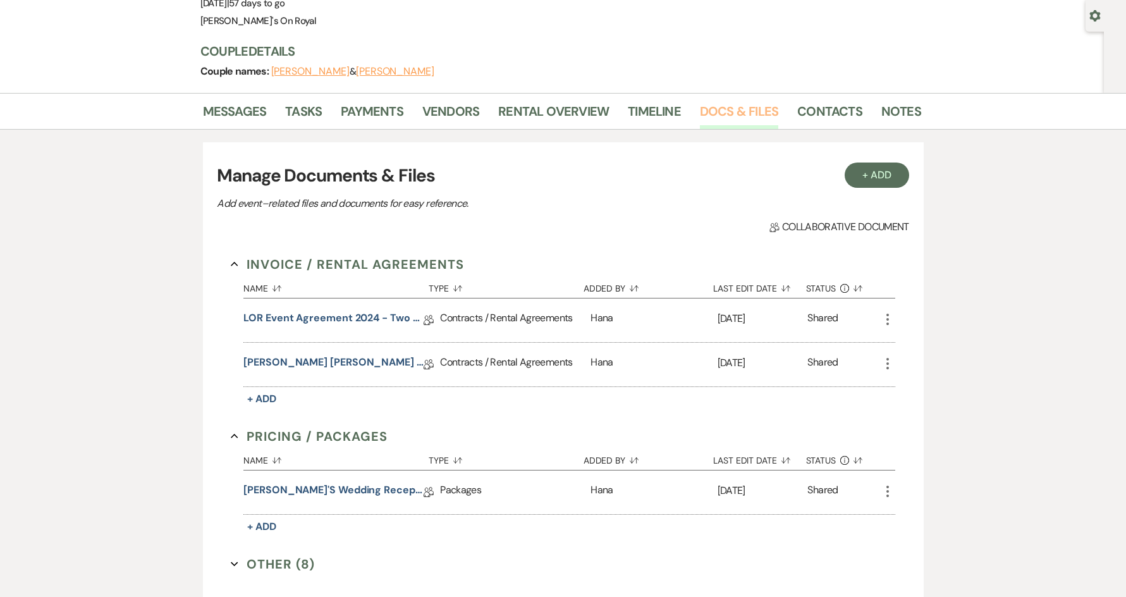
scroll to position [190, 0]
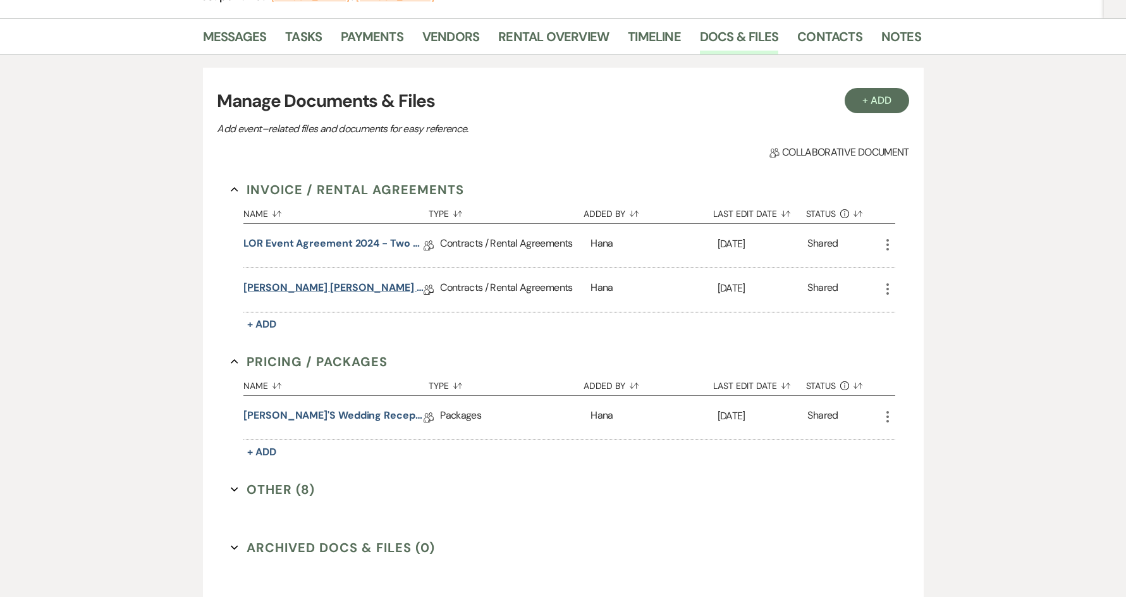
click at [302, 291] on link "Richardson Betsill Contract 11.8.25" at bounding box center [333, 290] width 180 height 20
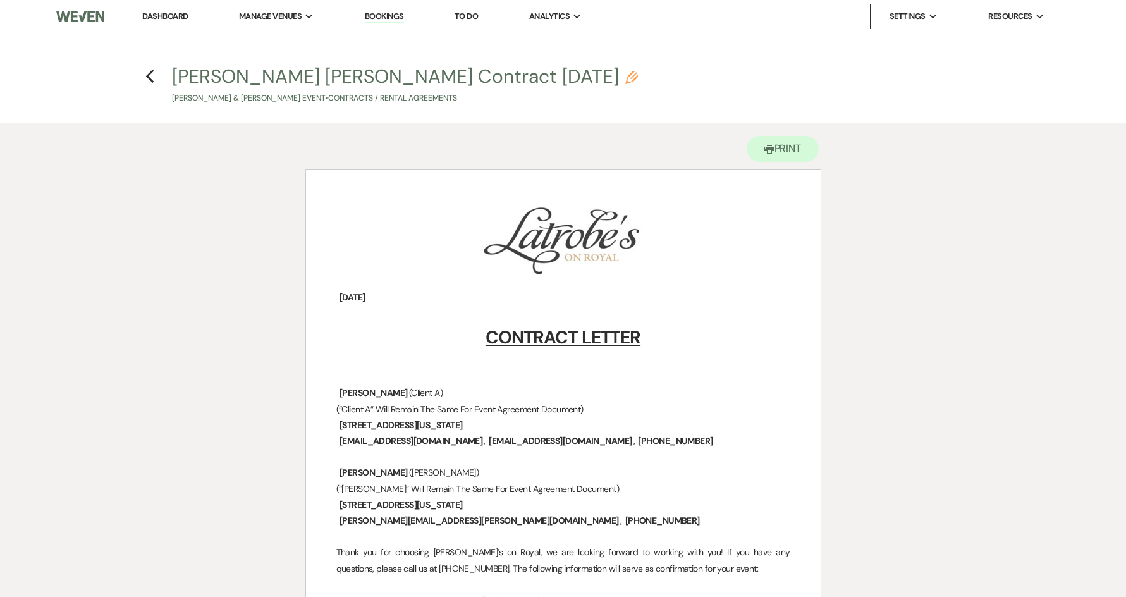
click at [149, 84] on div "Previous" at bounding box center [149, 74] width 9 height 20
click at [152, 80] on icon "Previous" at bounding box center [149, 76] width 9 height 15
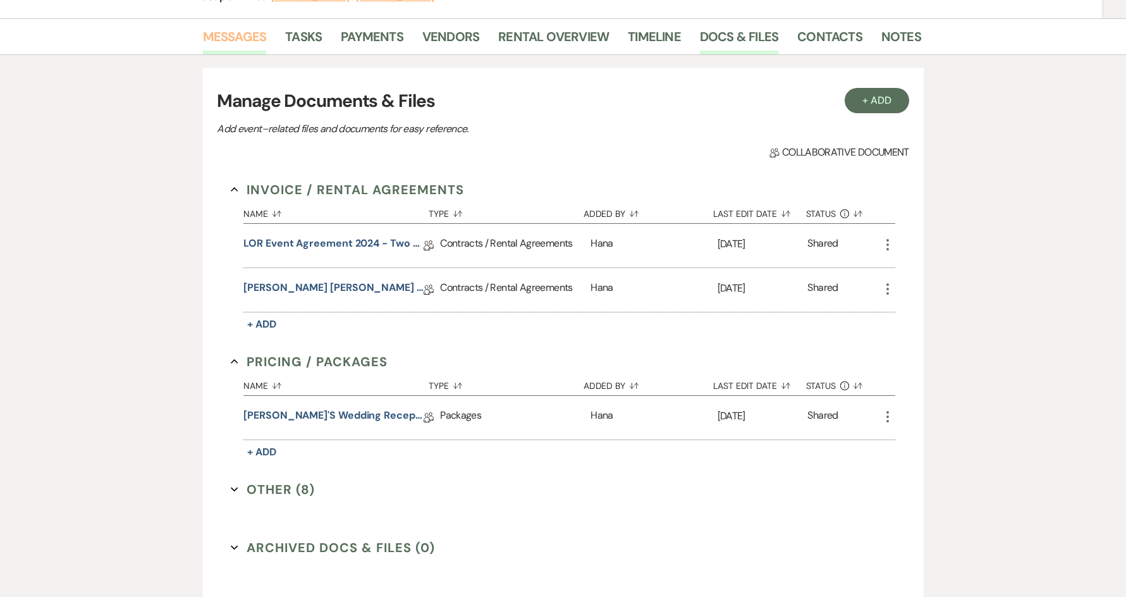
click at [252, 38] on link "Messages" at bounding box center [235, 41] width 64 height 28
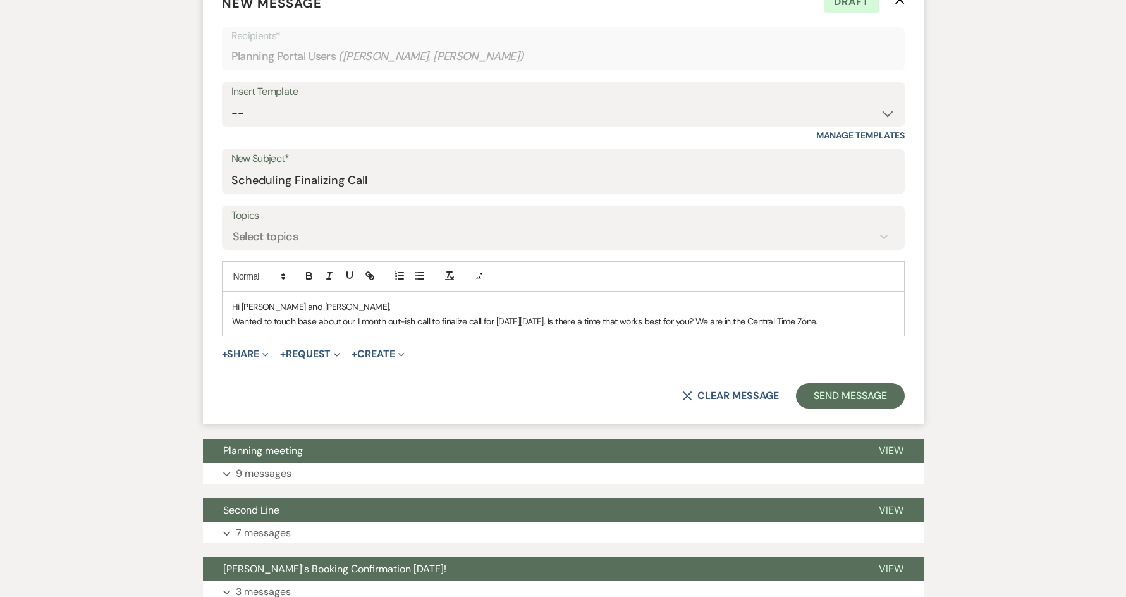
scroll to position [379, 0]
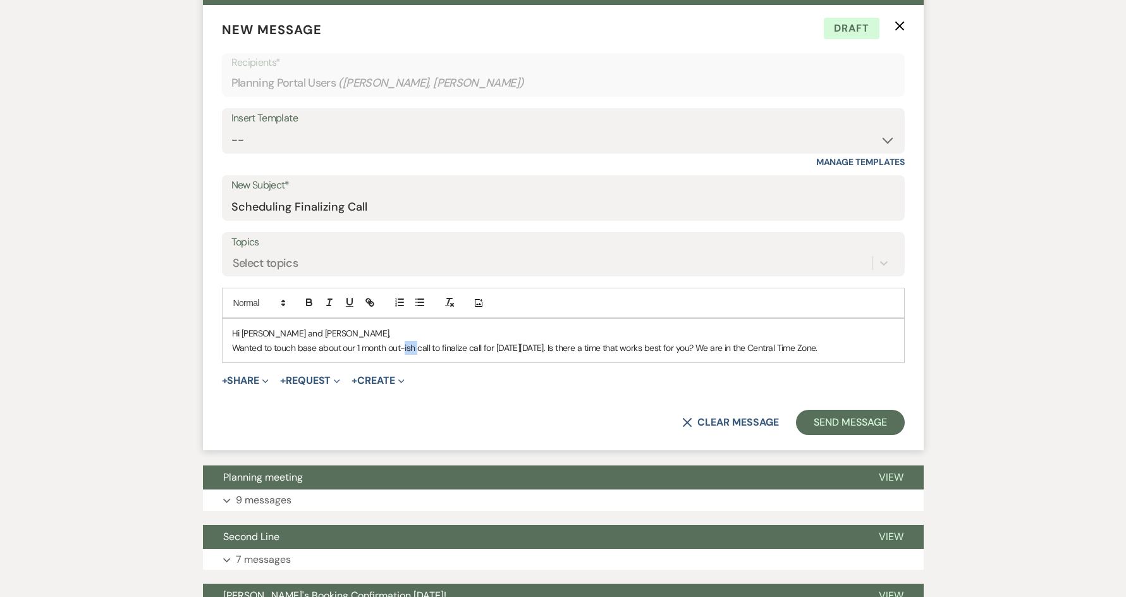
drag, startPoint x: 418, startPoint y: 348, endPoint x: 406, endPoint y: 346, distance: 12.2
click at [406, 346] on p "Wanted to touch base about our 1 month out-ish call to finalize call for next W…" at bounding box center [563, 348] width 662 height 14
click at [331, 303] on icon "button" at bounding box center [329, 301] width 11 height 11
click at [517, 338] on p "Hi Katie and Sam," at bounding box center [563, 333] width 662 height 14
drag, startPoint x: 876, startPoint y: 346, endPoint x: 750, endPoint y: 348, distance: 125.8
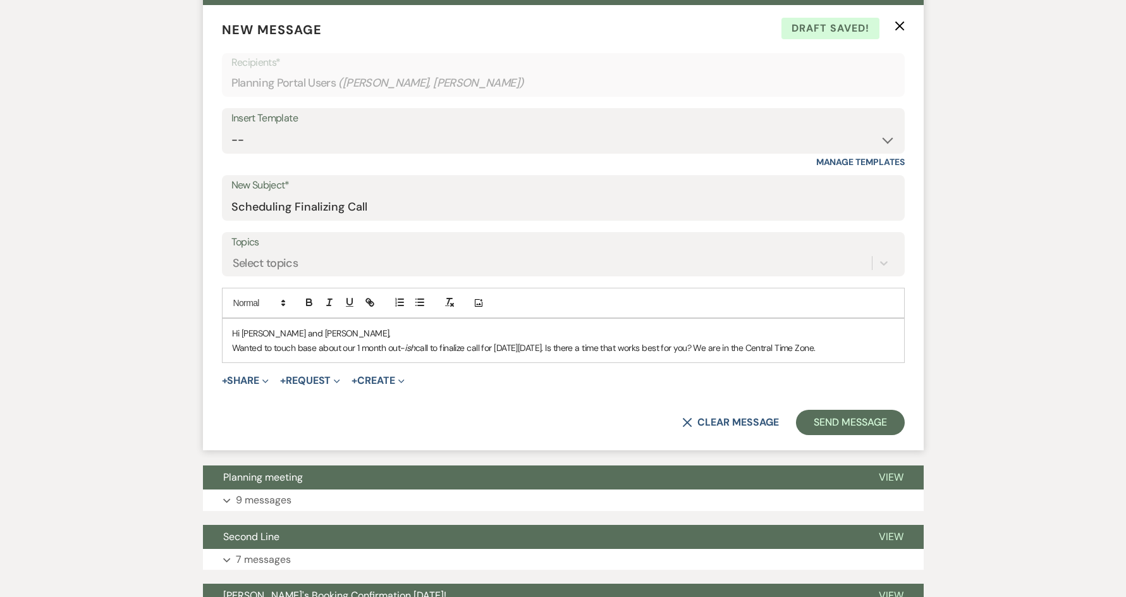
click at [750, 348] on p "Wanted to touch base about our 1 month out- ish call to finalize call for next …" at bounding box center [563, 348] width 662 height 14
click at [233, 347] on p "Wanted to touch base about our 1 month out- ish call to finalize call for next …" at bounding box center [563, 348] width 662 height 14
click at [472, 351] on p "I wanted to touch base about our 1 month out- ish call to finalize call for nex…" at bounding box center [563, 348] width 662 height 14
click at [768, 350] on p "I wanted to touch base about our 1 month out- ish call to finalize call for nex…" at bounding box center [563, 348] width 662 height 14
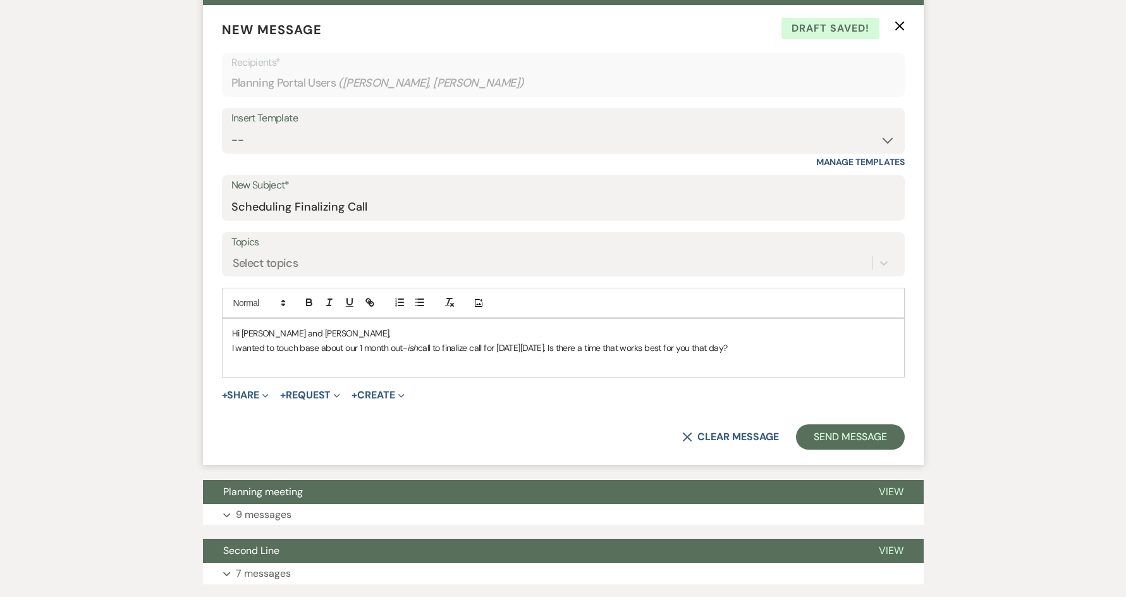
drag, startPoint x: 669, startPoint y: 377, endPoint x: 224, endPoint y: 334, distance: 447.1
click at [224, 334] on div "Hi Katie and Sam, I wanted to touch base about our 1 month out- ish call to fin…" at bounding box center [563, 348] width 681 height 58
copy div "Hi Katie and Sam, I wanted to touch base about our 1 month out- ish call to fin…"
drag, startPoint x: 809, startPoint y: 350, endPoint x: 231, endPoint y: 331, distance: 577.5
click at [231, 331] on div "Hi Katie and Sam, I wanted to touch base about our 1 month out- ish call to fin…" at bounding box center [563, 348] width 681 height 58
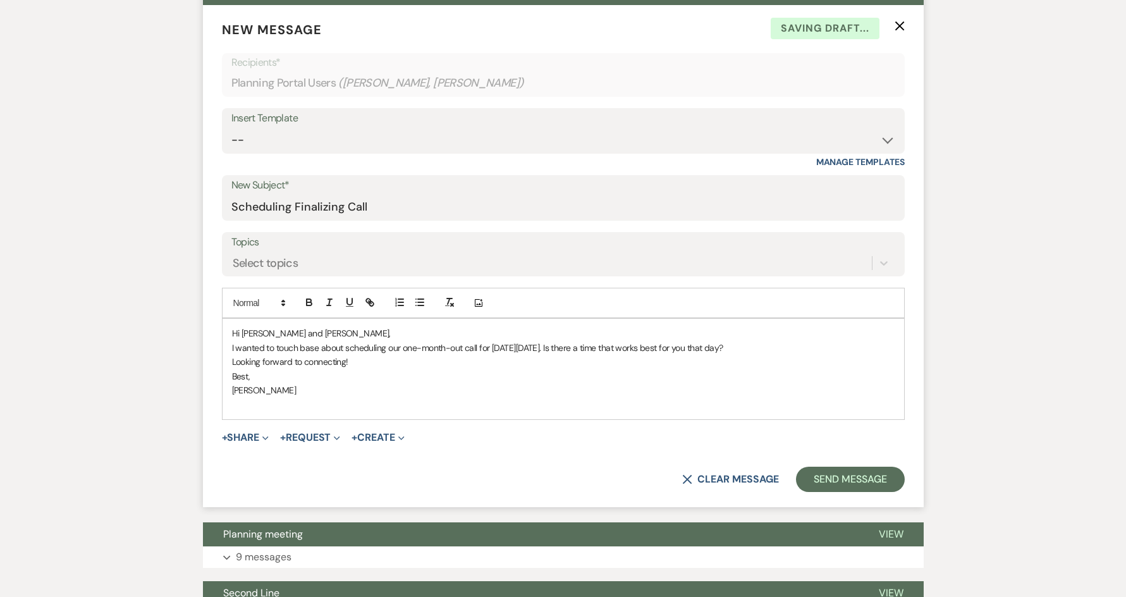
click at [463, 349] on p "I wanted to touch base about scheduling our one-month-out call for next Wednesd…" at bounding box center [563, 348] width 662 height 14
drag, startPoint x: 472, startPoint y: 346, endPoint x: 463, endPoint y: 346, distance: 8.9
click at [463, 346] on p "I wanted to touch base about scheduling our one-month-outish call for next Wedn…" at bounding box center [563, 348] width 662 height 14
click at [329, 302] on line "button" at bounding box center [329, 302] width 1 height 6
click at [479, 396] on p "Bonnie" at bounding box center [563, 390] width 662 height 14
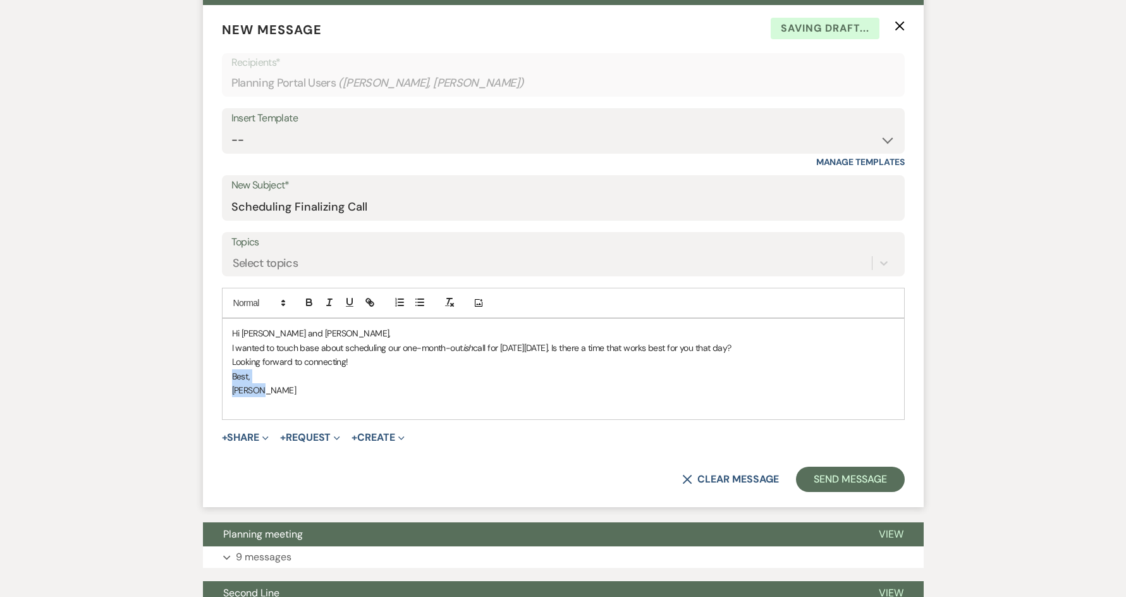
drag, startPoint x: 261, startPoint y: 389, endPoint x: 224, endPoint y: 375, distance: 39.2
click at [224, 375] on div "Hi Katie and Sam, I wanted to touch base about scheduling our one-month-out ish…" at bounding box center [563, 369] width 681 height 100
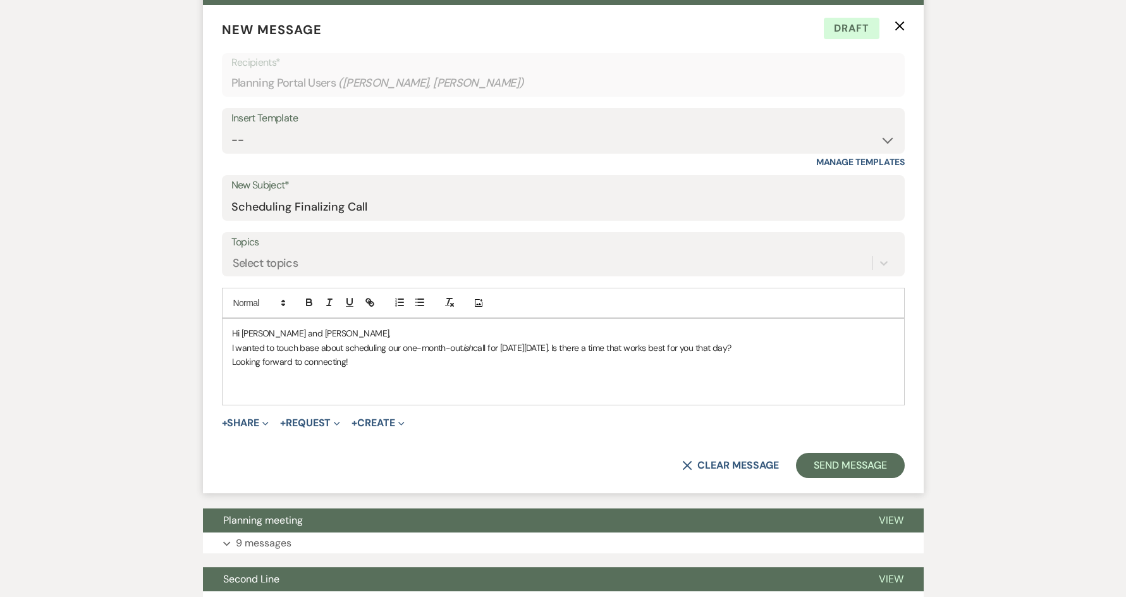
click at [355, 363] on p "Looking forward to connecting!" at bounding box center [563, 362] width 662 height 14
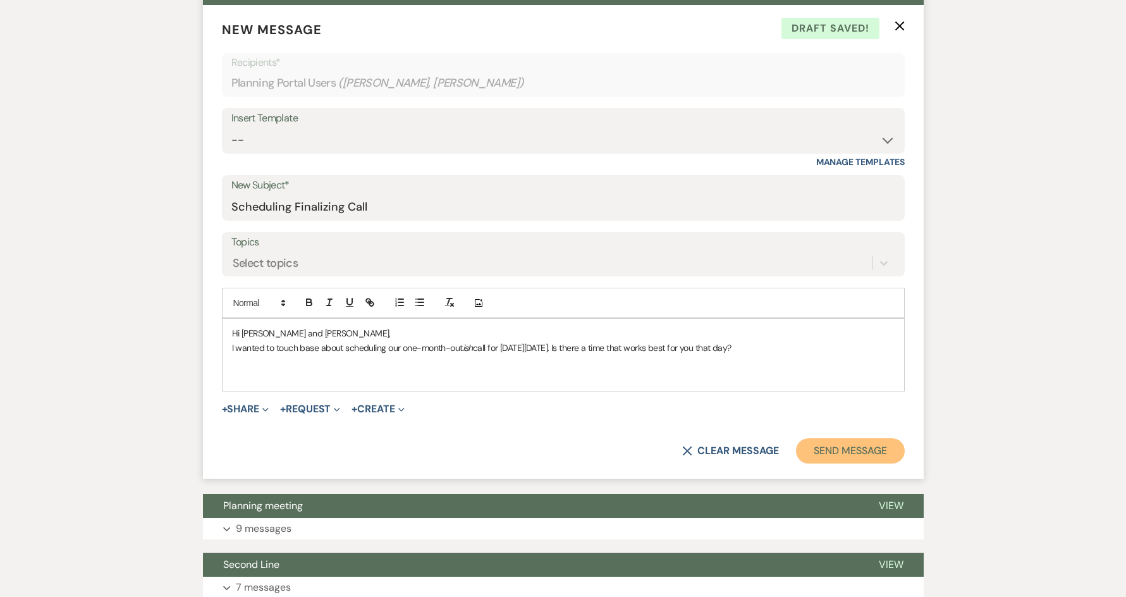
click at [860, 451] on button "Send Message" at bounding box center [850, 450] width 108 height 25
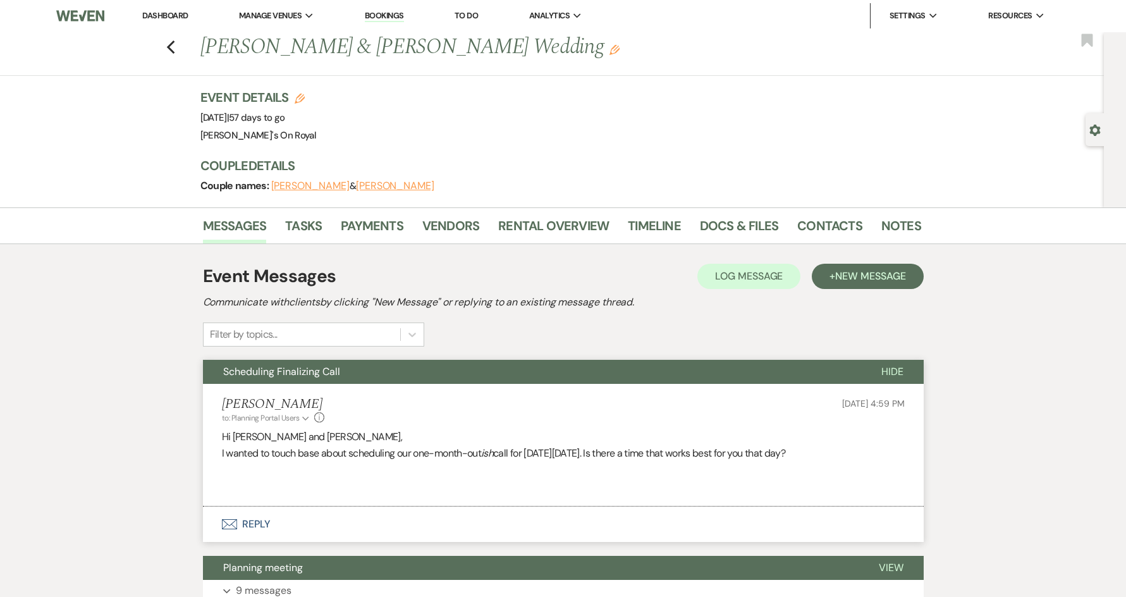
scroll to position [0, 0]
click at [176, 50] on icon "Previous" at bounding box center [170, 47] width 9 height 15
select select "8"
select select "5"
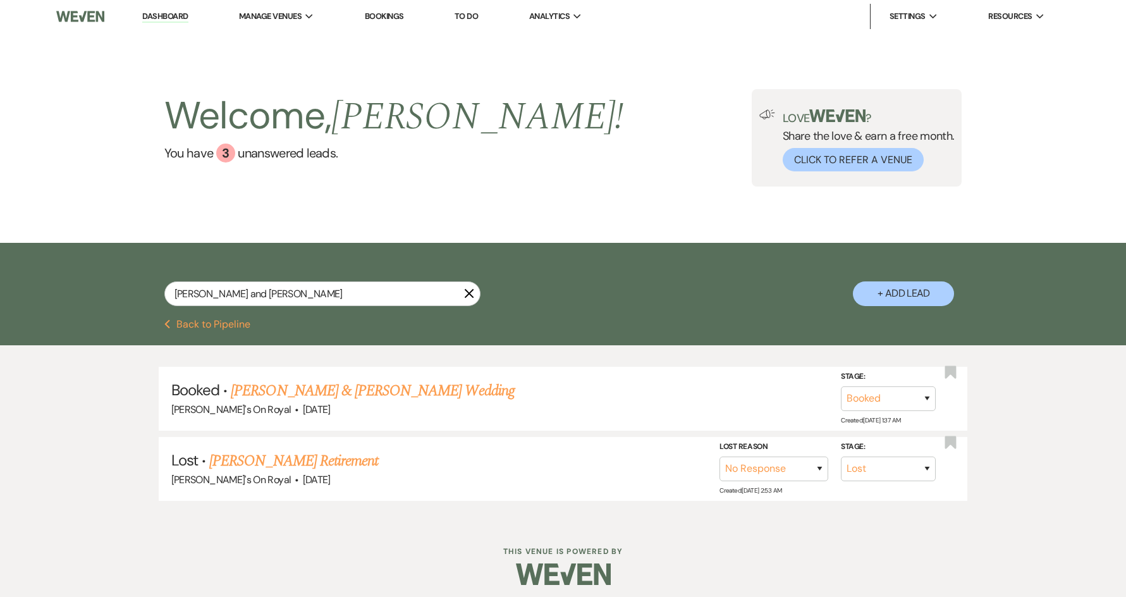
click at [210, 324] on button "Previous Back to Pipeline" at bounding box center [207, 324] width 87 height 10
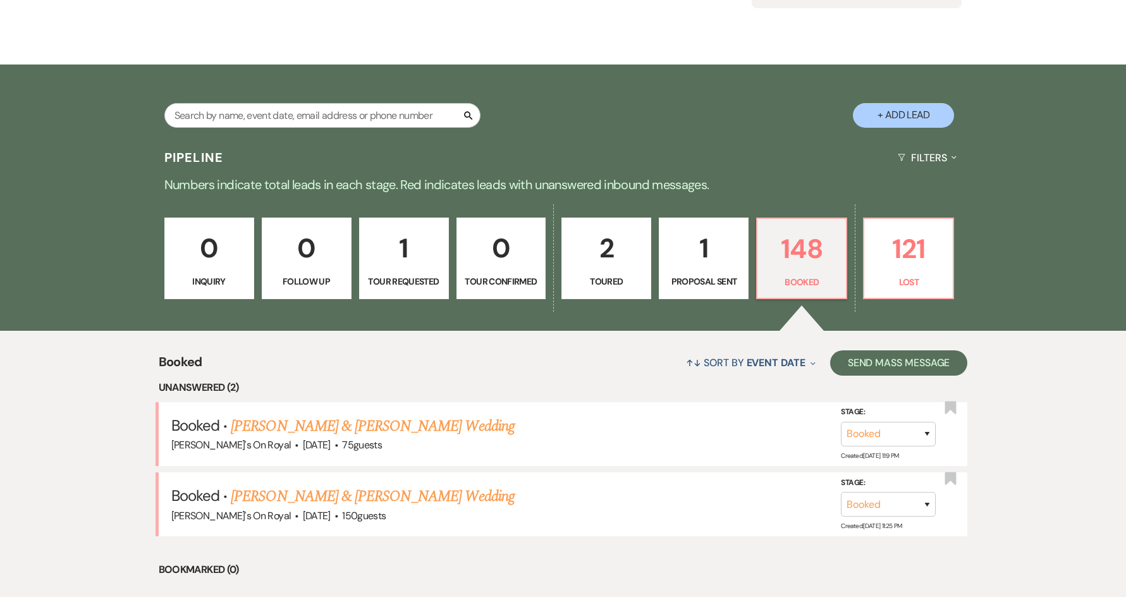
scroll to position [316, 0]
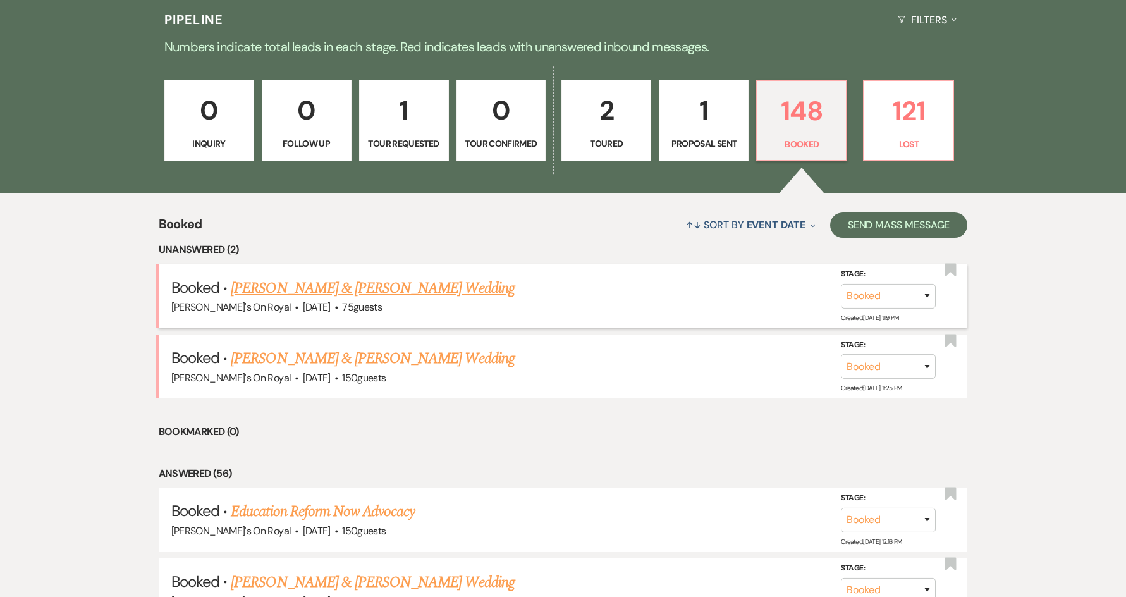
click at [449, 293] on link "[PERSON_NAME] & [PERSON_NAME] Wedding" at bounding box center [372, 288] width 283 height 23
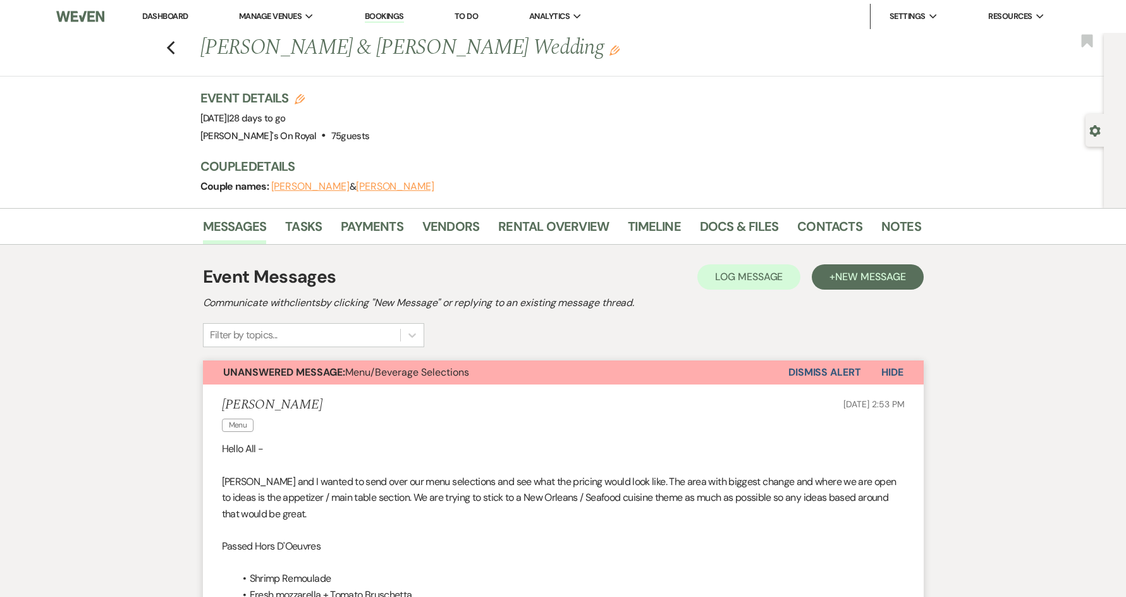
click at [170, 50] on div "Previous Ester Espinal & Chad Rodriguez's Wedding Edit Bookmark" at bounding box center [549, 55] width 1110 height 44
click at [174, 50] on use "button" at bounding box center [170, 48] width 8 height 14
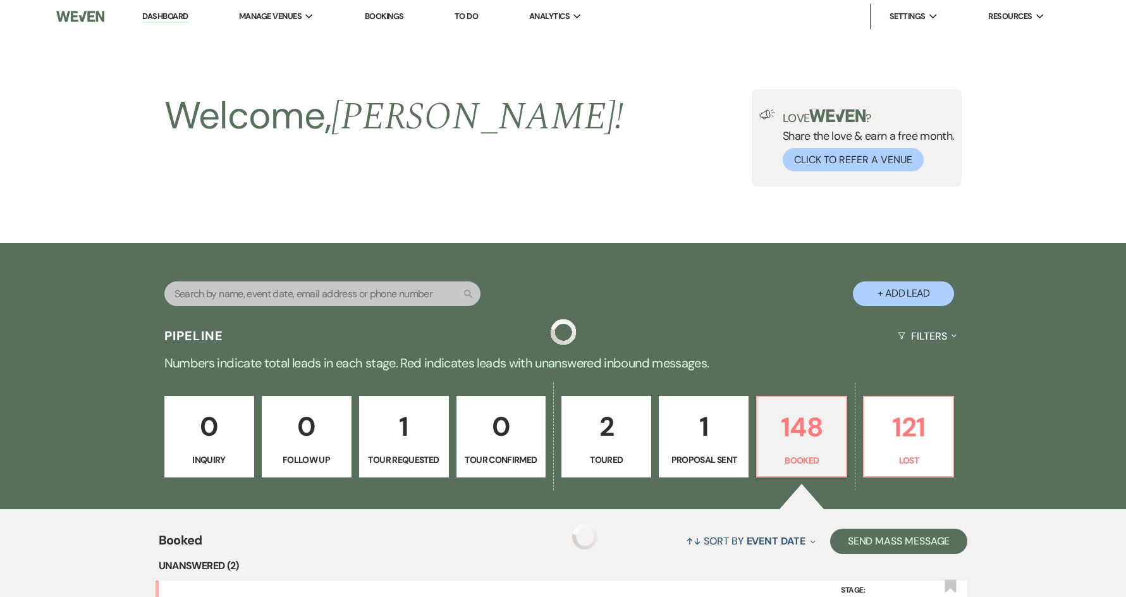
scroll to position [316, 0]
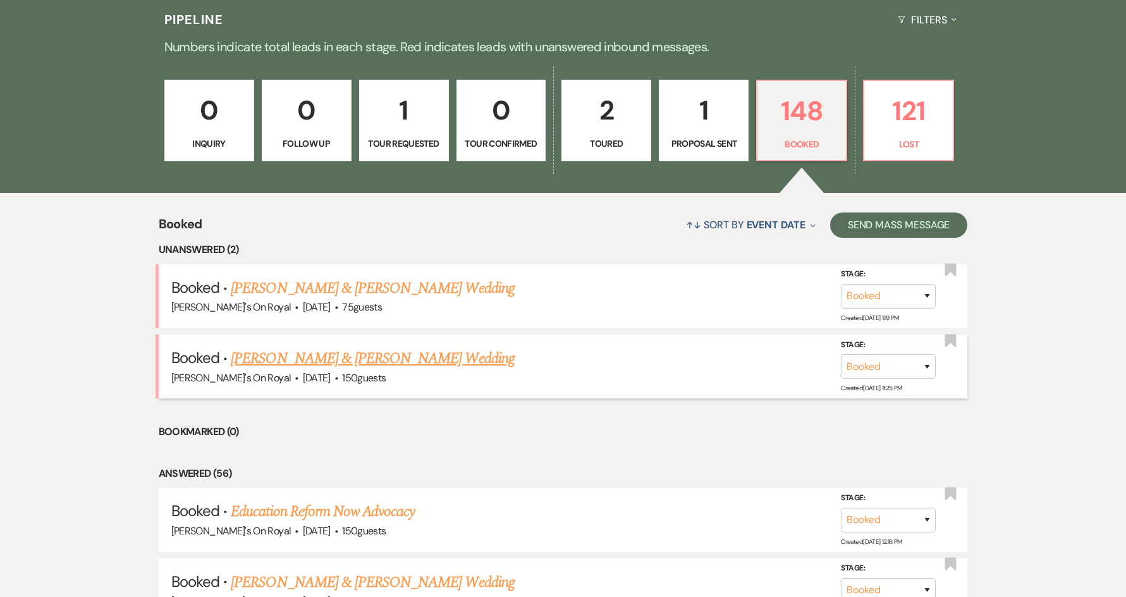
click at [286, 360] on link "[PERSON_NAME] & [PERSON_NAME] Wedding" at bounding box center [372, 358] width 283 height 23
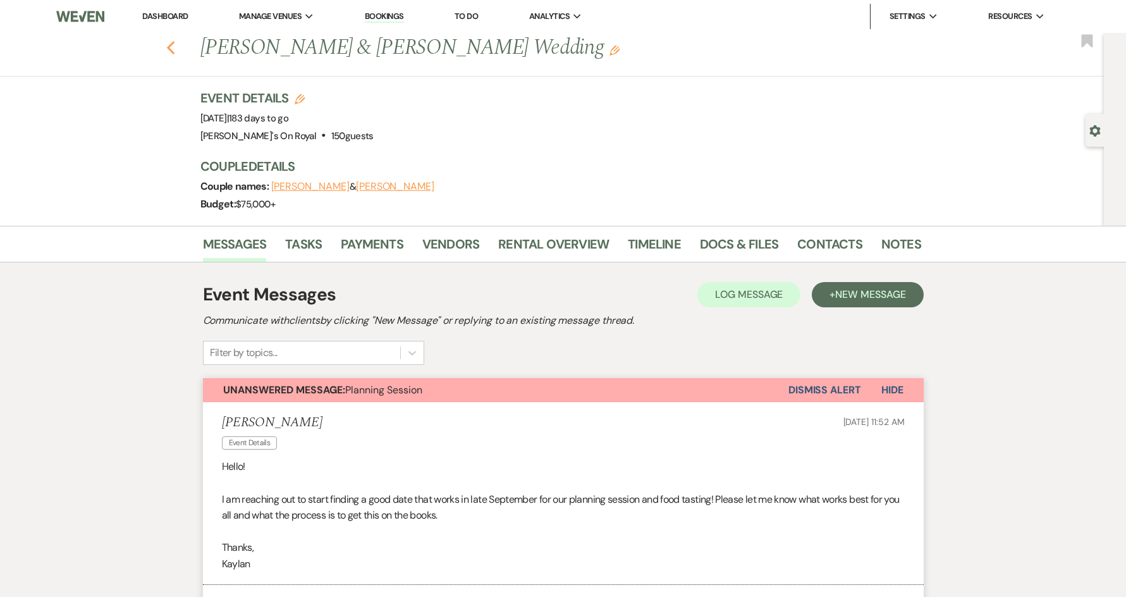
click at [171, 49] on icon "Previous" at bounding box center [170, 47] width 9 height 15
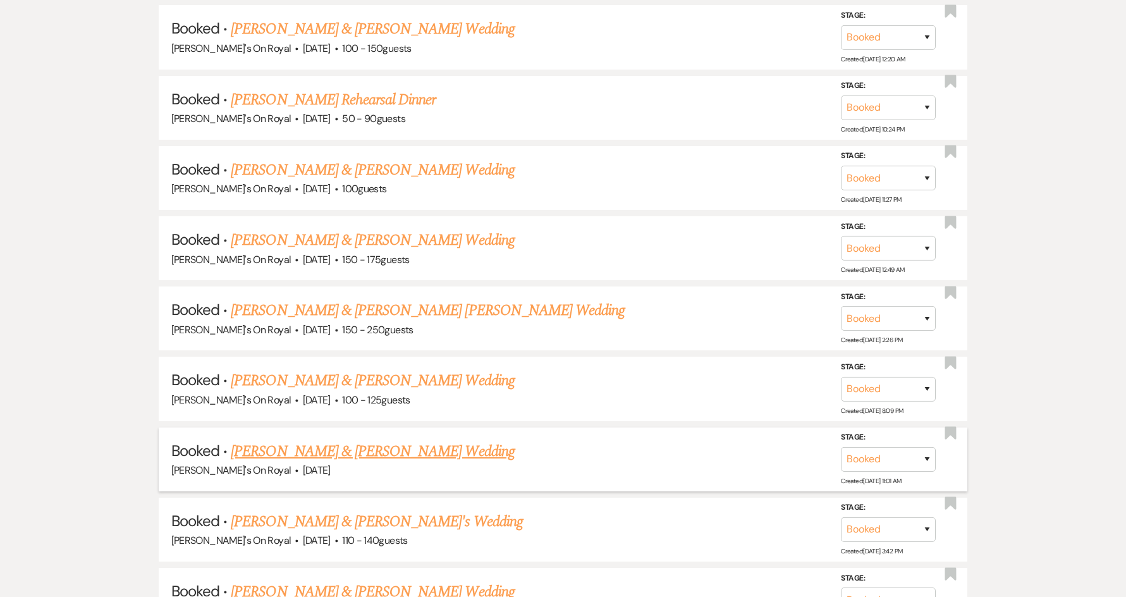
scroll to position [2529, 0]
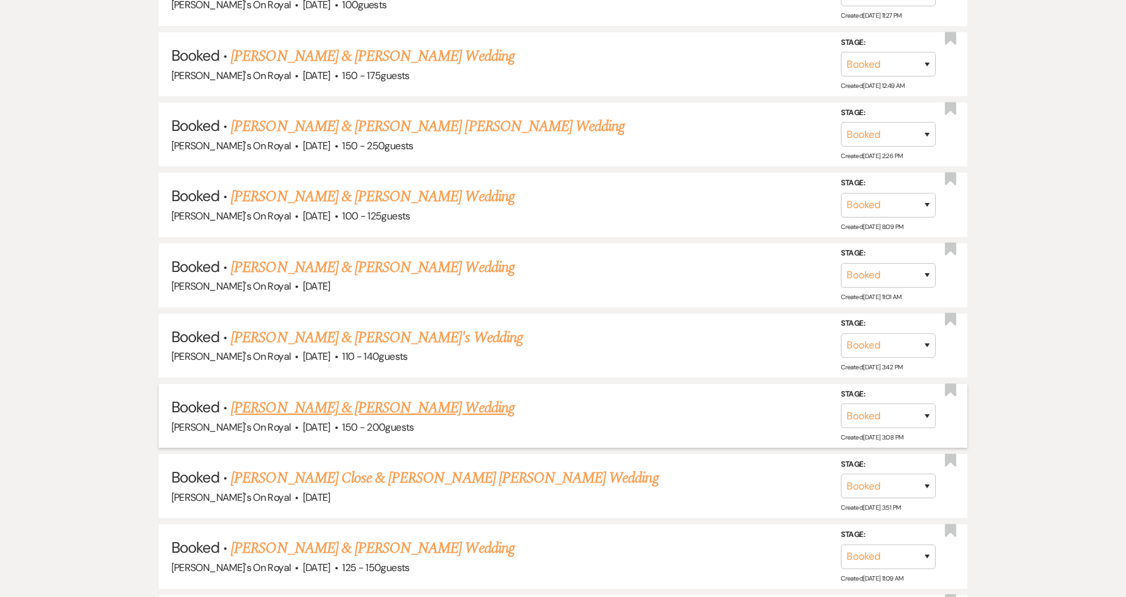
click at [450, 411] on link "[PERSON_NAME] & [PERSON_NAME] Wedding" at bounding box center [372, 407] width 283 height 23
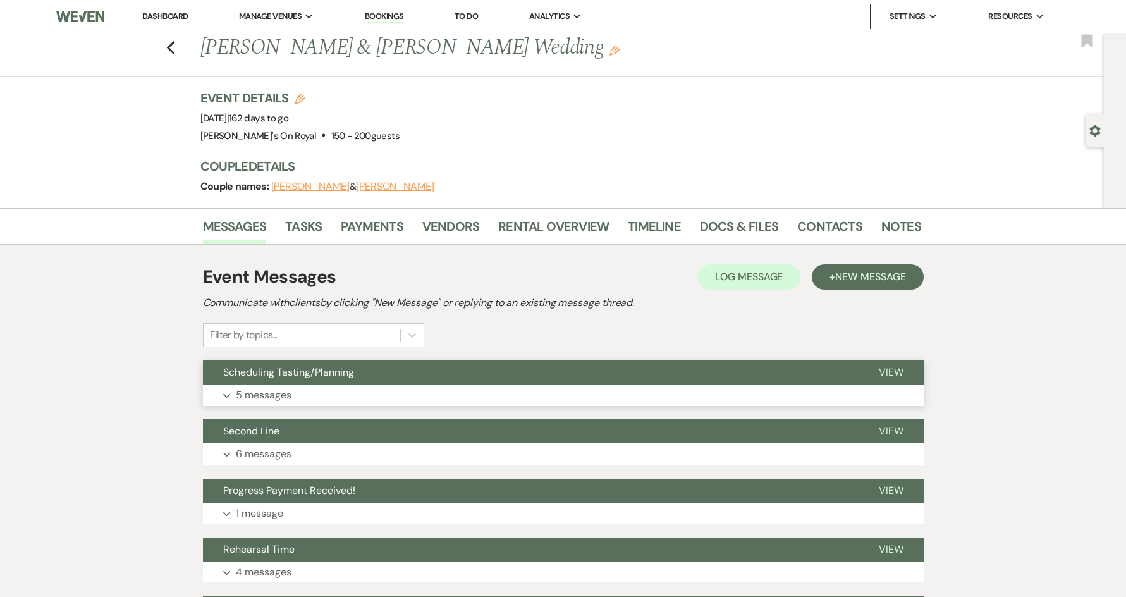
click at [448, 382] on button "Scheduling Tasting/Planning" at bounding box center [531, 372] width 656 height 24
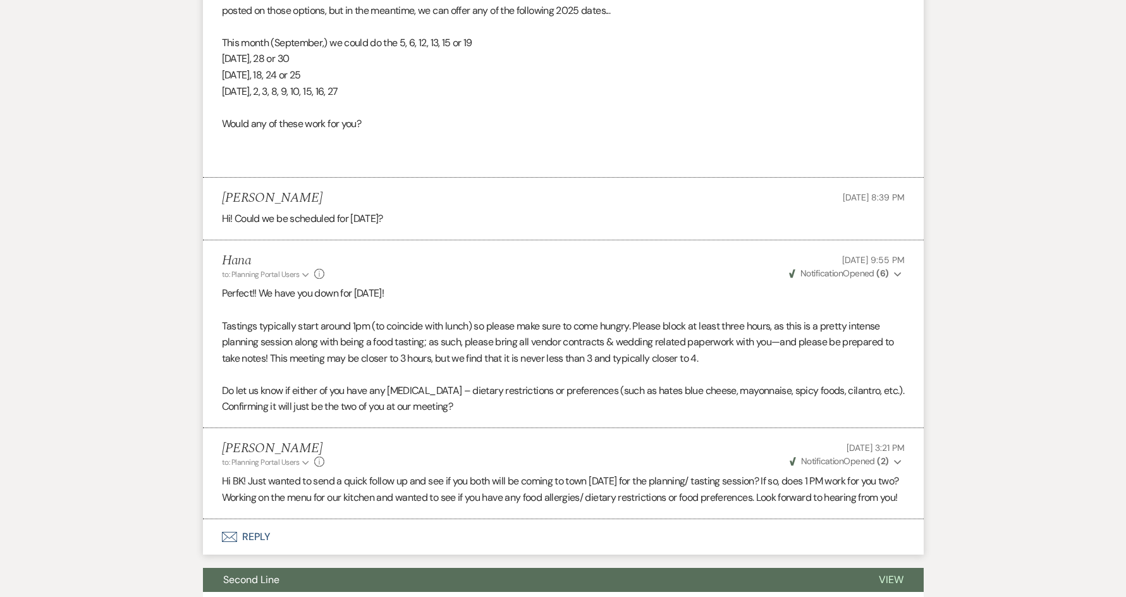
scroll to position [695, 0]
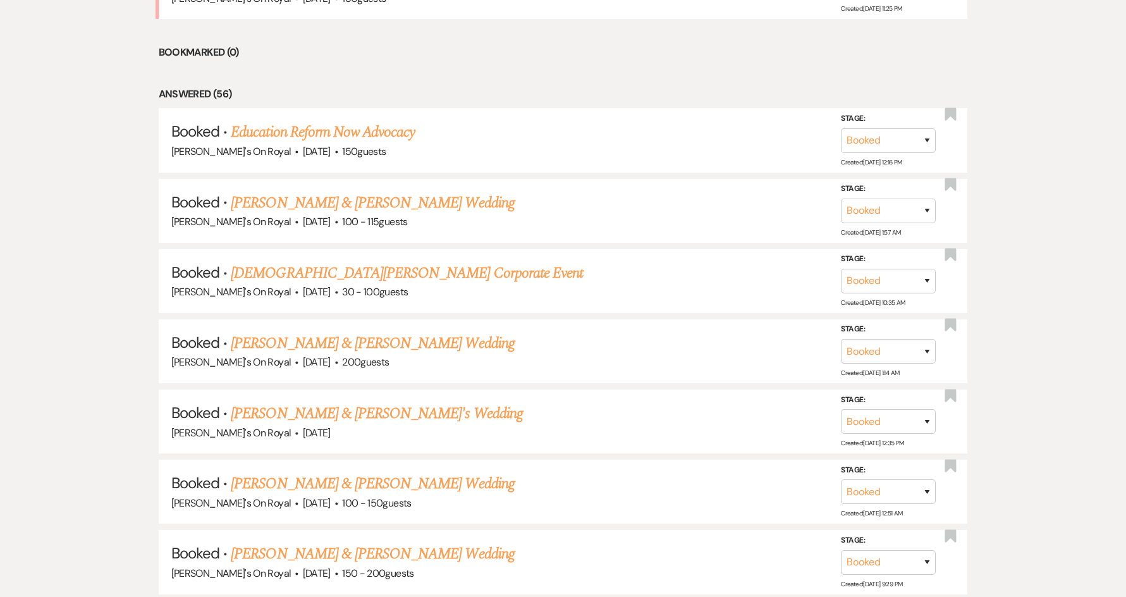
scroll to position [2529, 0]
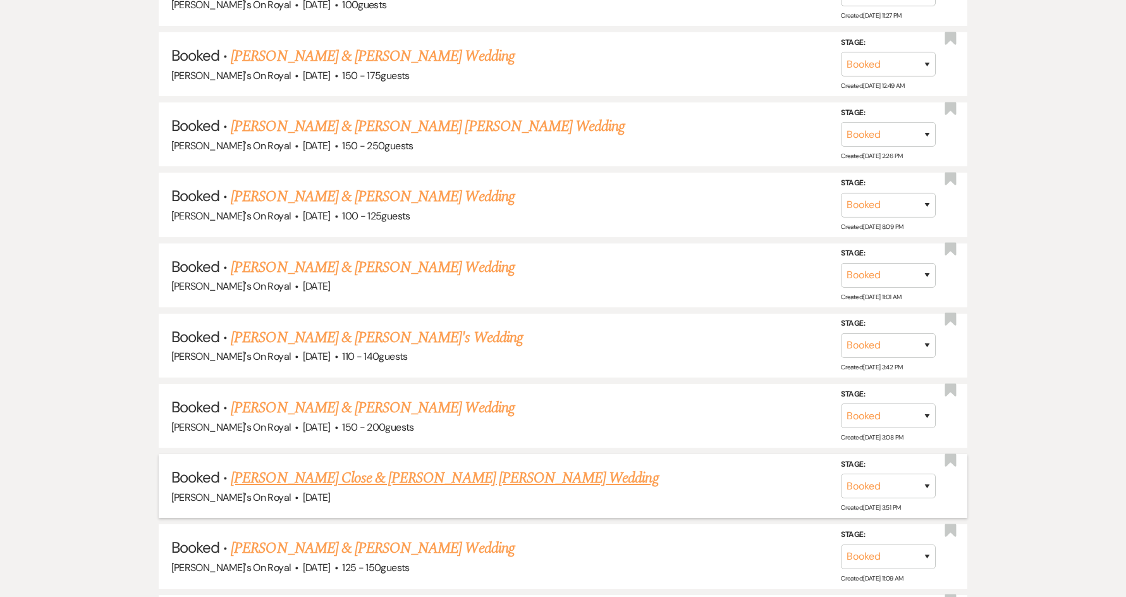
click at [379, 480] on link "[PERSON_NAME] Close & [PERSON_NAME] [PERSON_NAME] Wedding" at bounding box center [444, 478] width 427 height 23
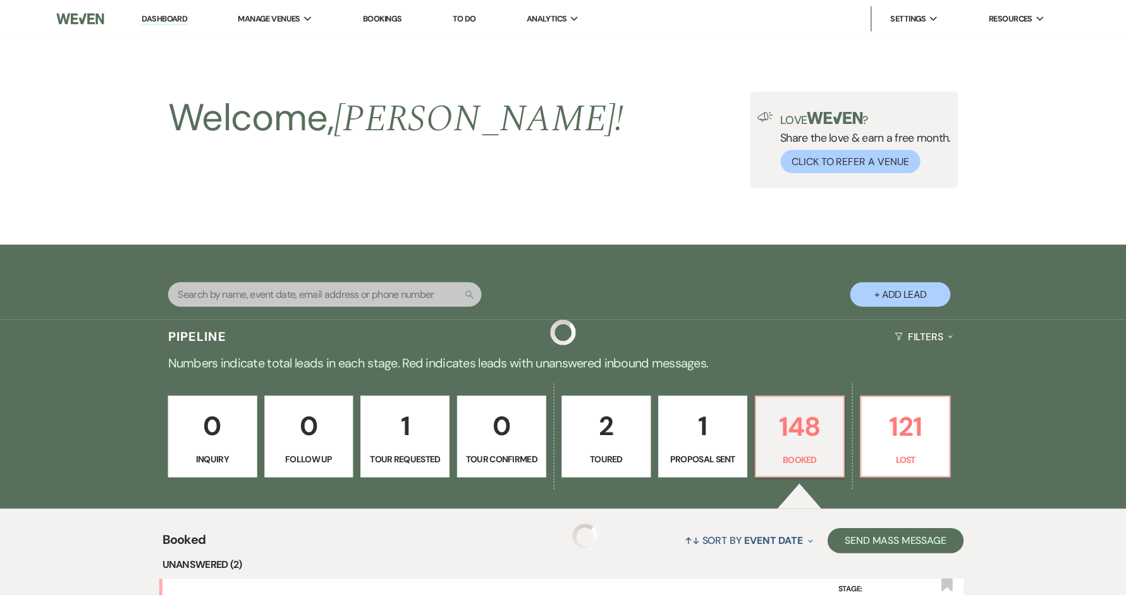
scroll to position [2529, 0]
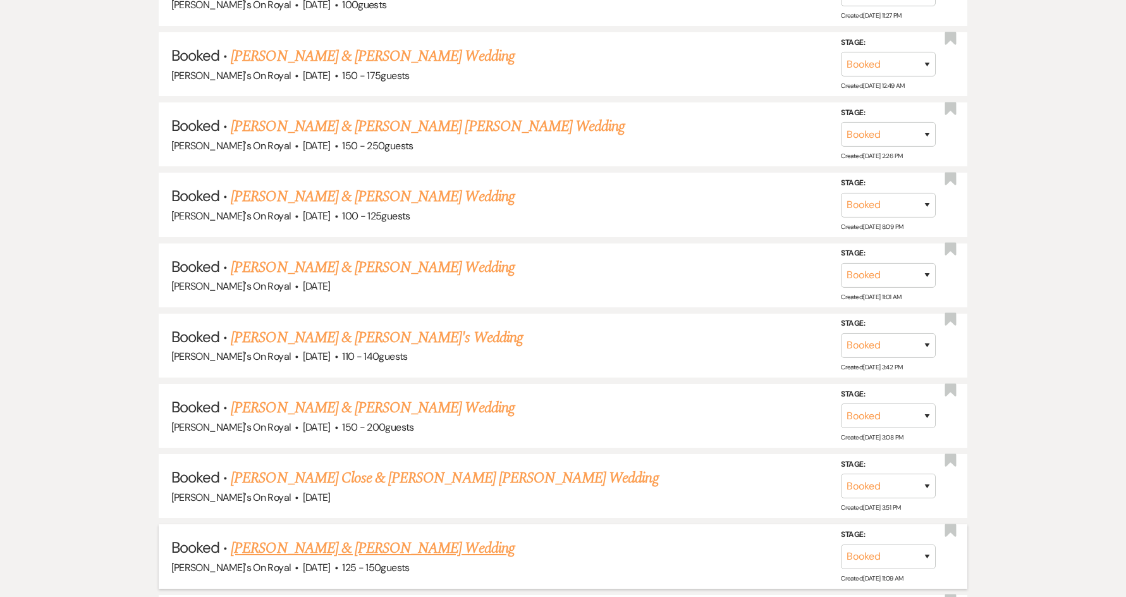
click at [296, 554] on link "[PERSON_NAME] & [PERSON_NAME] Wedding" at bounding box center [372, 548] width 283 height 23
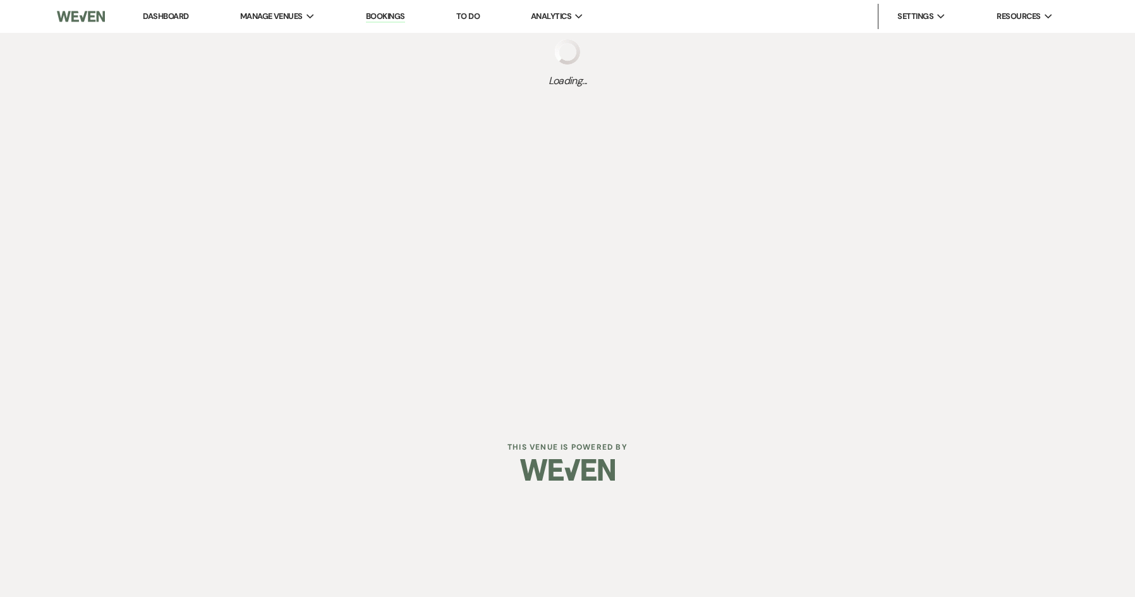
select select "2"
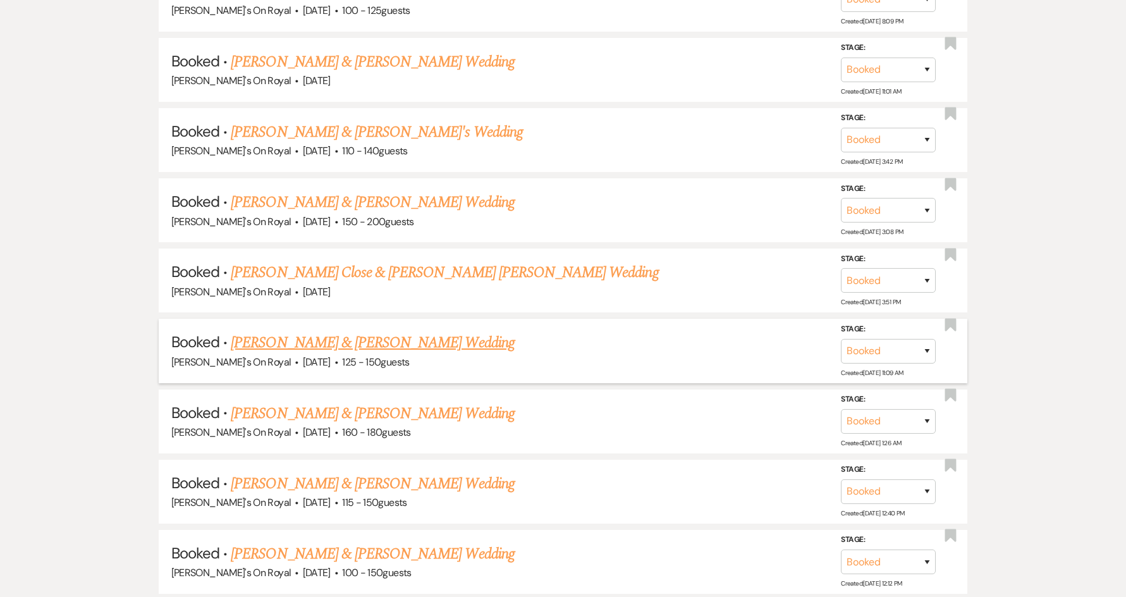
scroll to position [2737, 0]
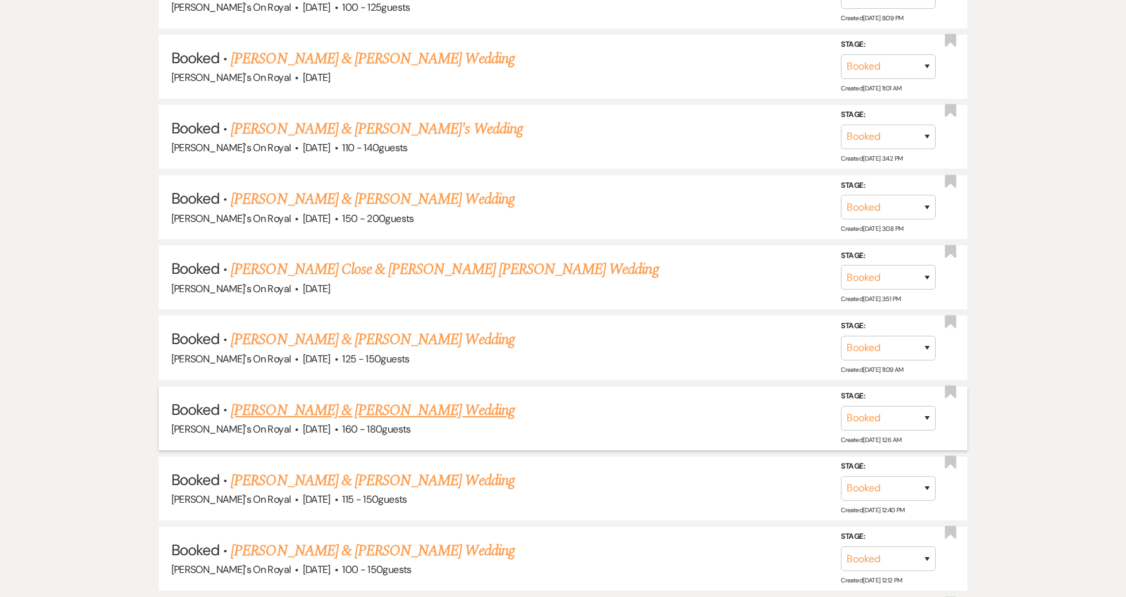
click at [287, 408] on link "[PERSON_NAME] & [PERSON_NAME] Wedding" at bounding box center [372, 410] width 283 height 23
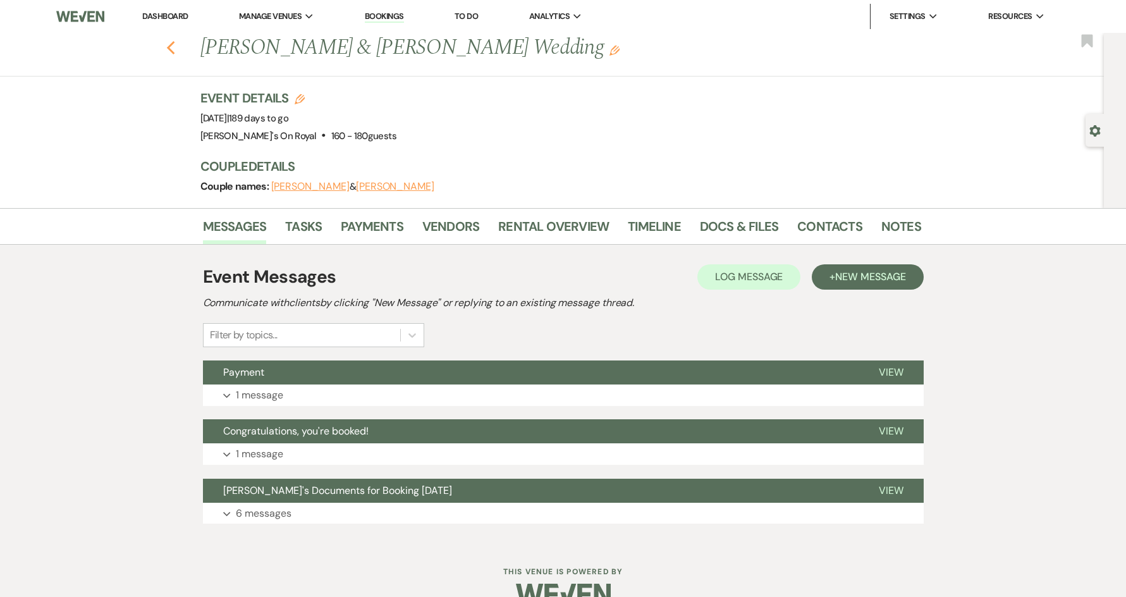
click at [173, 51] on icon "Previous" at bounding box center [170, 47] width 9 height 15
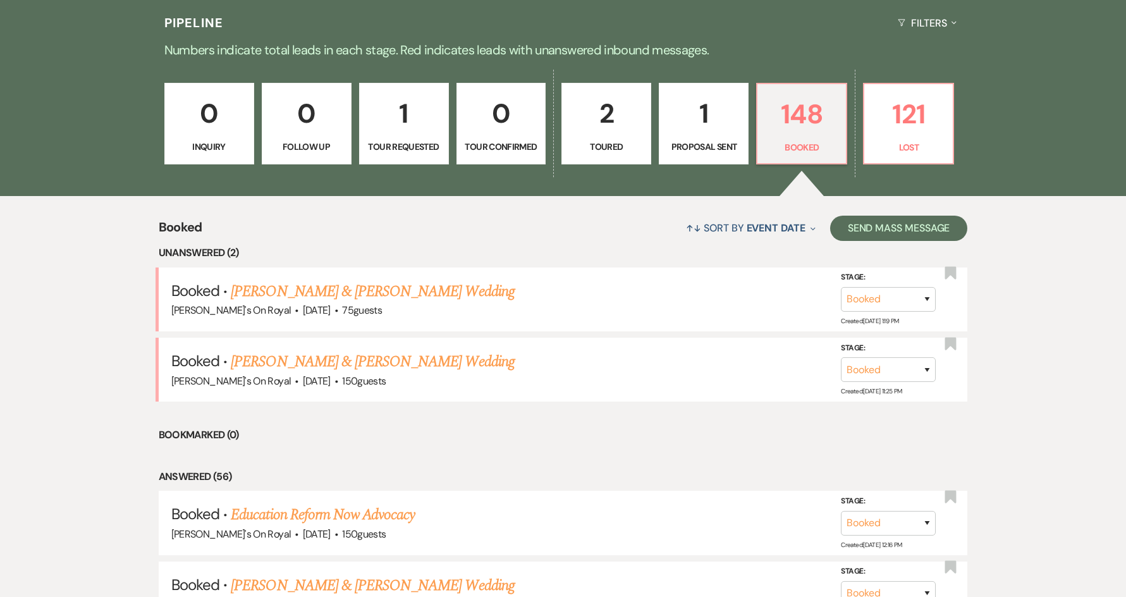
scroll to position [145, 0]
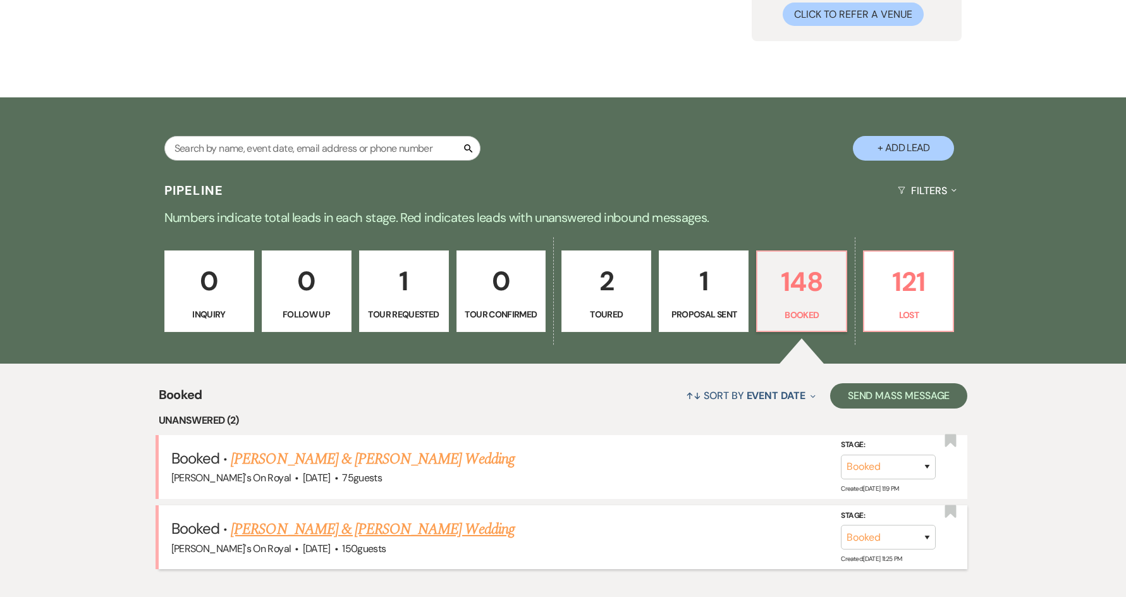
click at [382, 523] on link "[PERSON_NAME] & [PERSON_NAME] Wedding" at bounding box center [372, 529] width 283 height 23
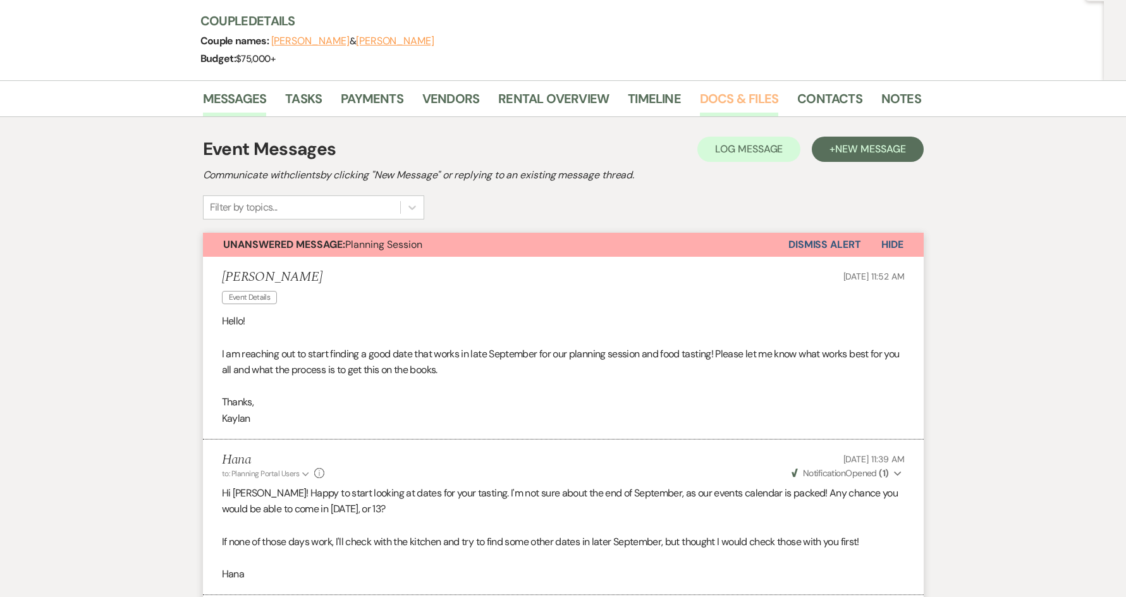
click at [734, 92] on link "Docs & Files" at bounding box center [739, 103] width 78 height 28
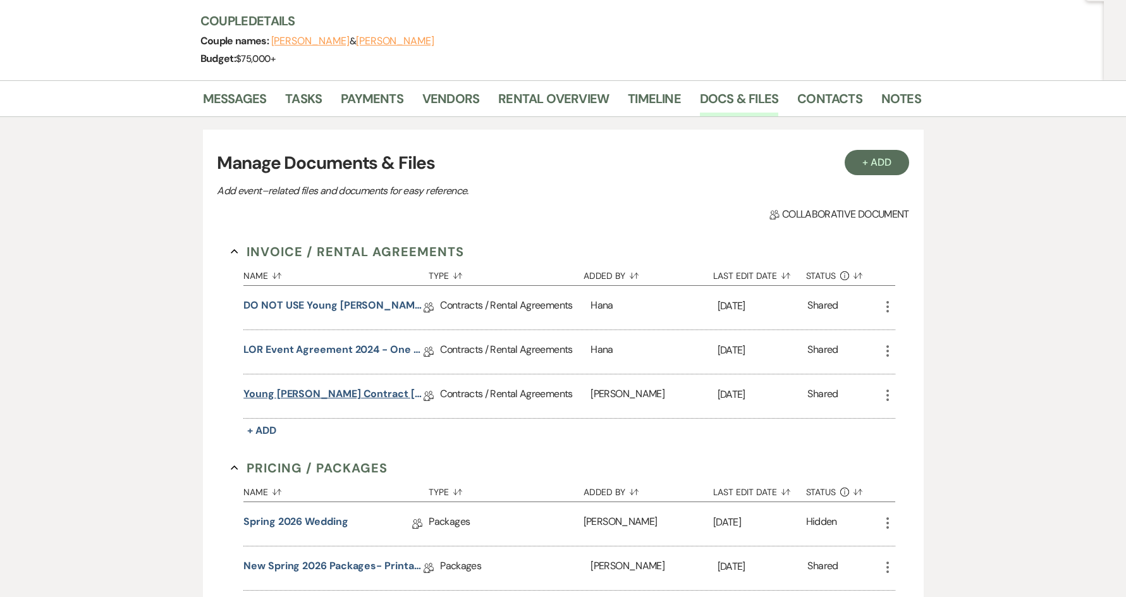
click at [315, 398] on link "Young Kirkland Contract 3.14.26" at bounding box center [333, 396] width 180 height 20
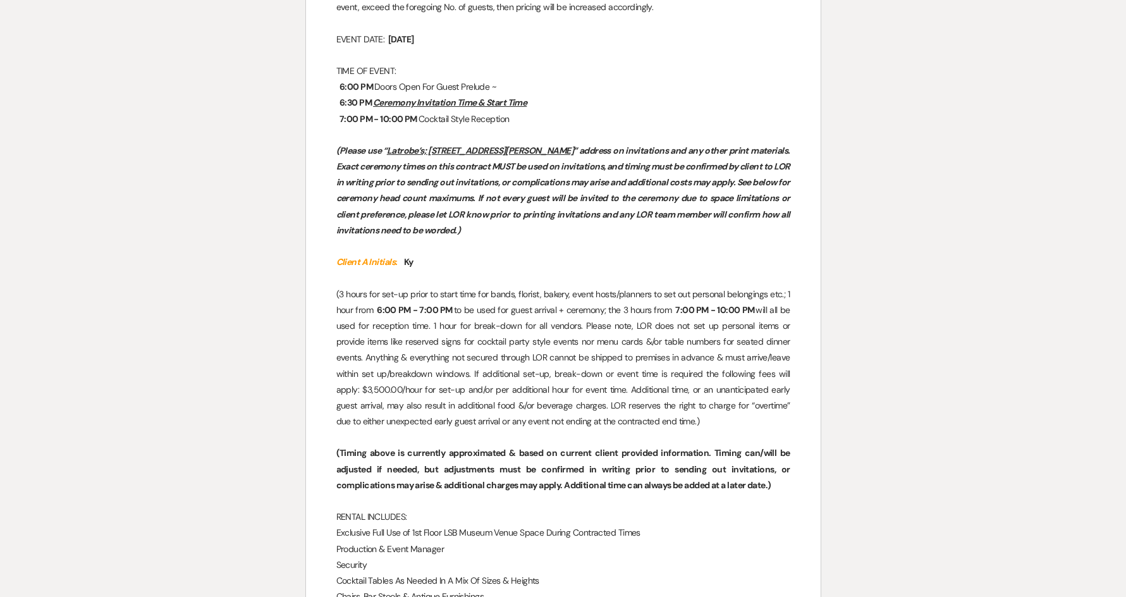
scroll to position [885, 0]
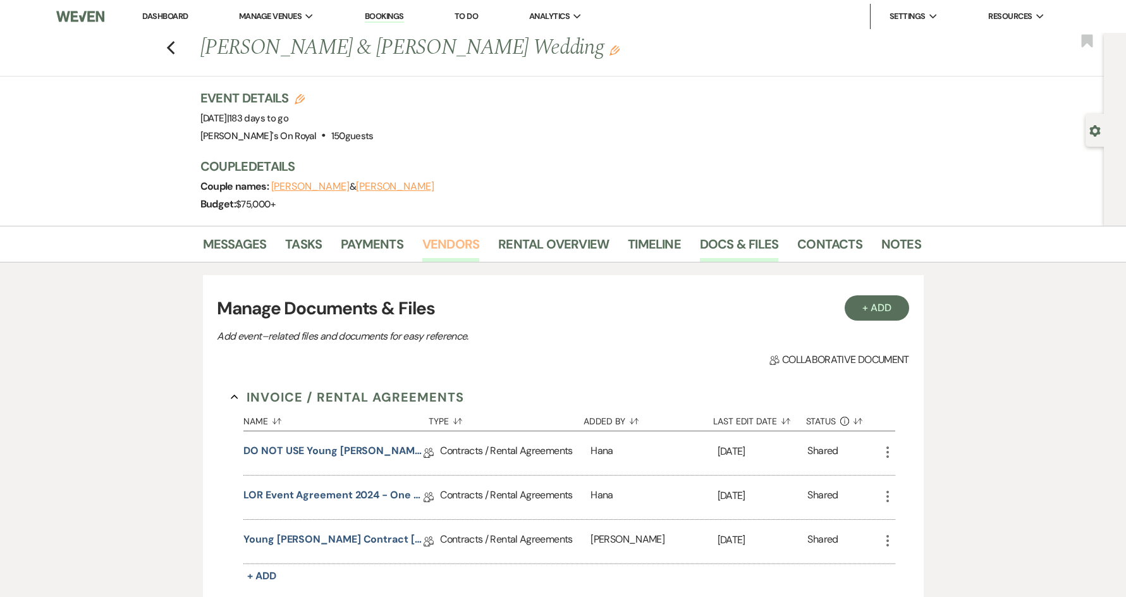
click at [446, 246] on link "Vendors" at bounding box center [450, 248] width 57 height 28
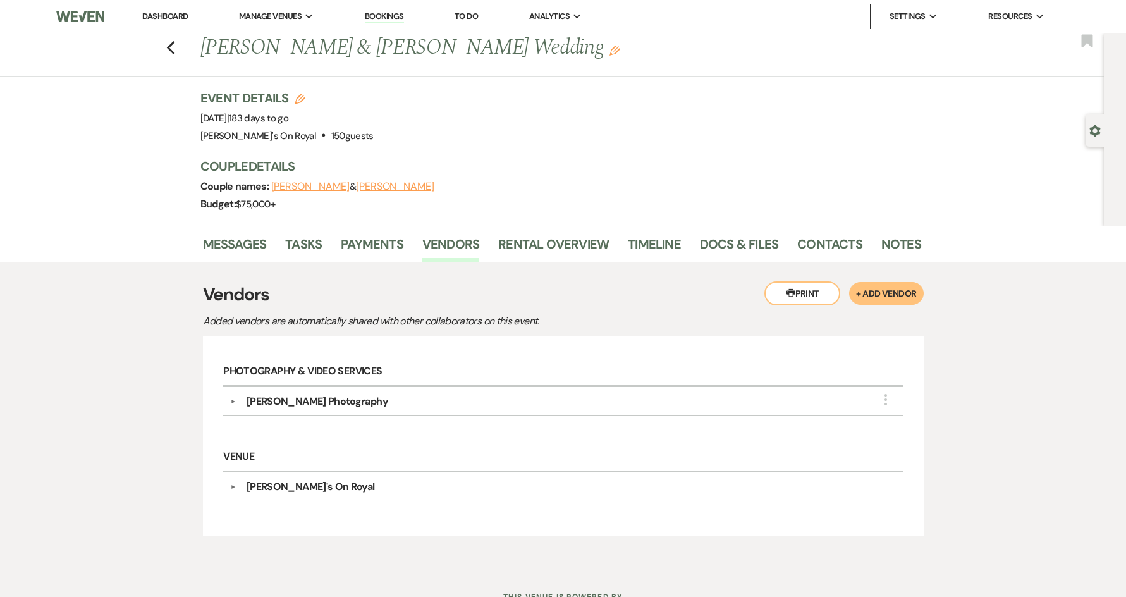
click at [169, 49] on div "Previous Levi Kirkland & Kaylan Young's Wedding Edit Bookmark" at bounding box center [549, 55] width 1110 height 44
click at [172, 49] on icon "Previous" at bounding box center [170, 47] width 9 height 15
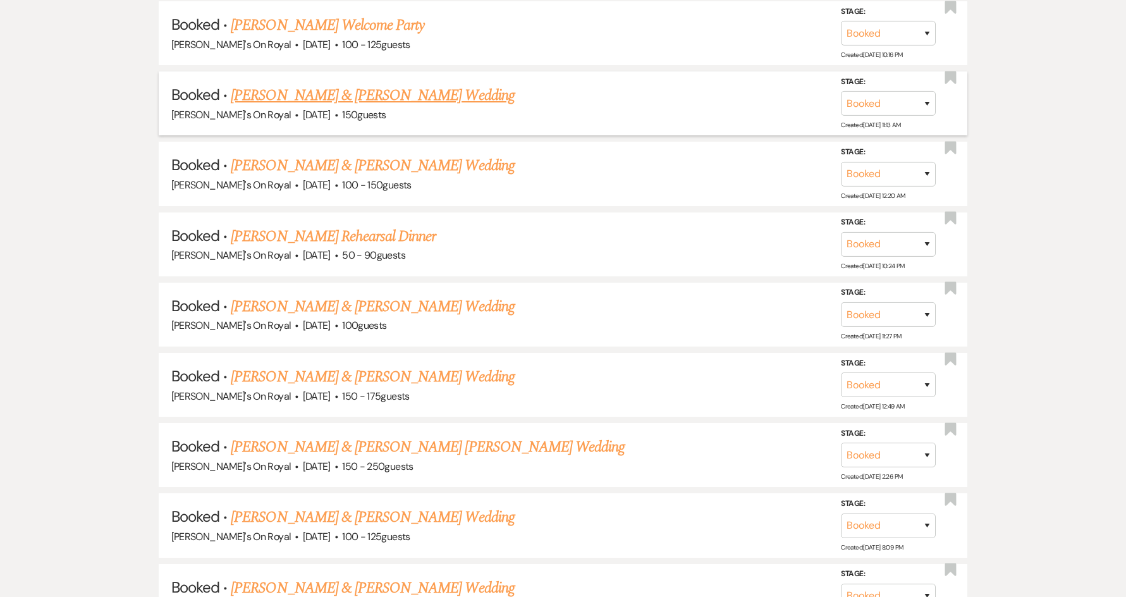
scroll to position [2295, 0]
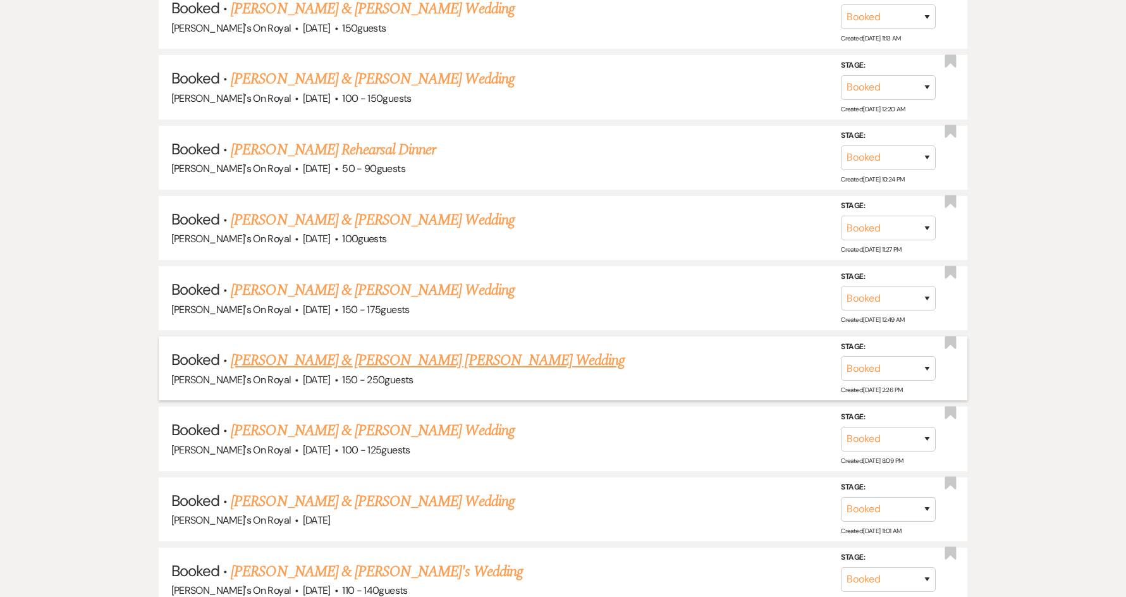
click at [330, 360] on link "[PERSON_NAME] & [PERSON_NAME] [PERSON_NAME] Wedding" at bounding box center [428, 360] width 394 height 23
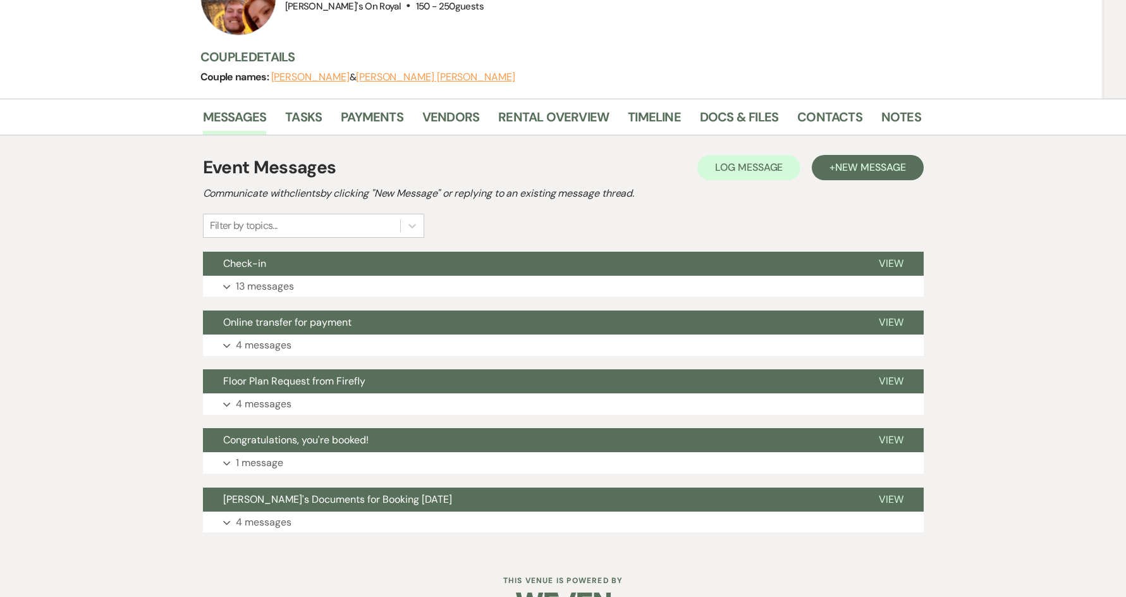
scroll to position [165, 0]
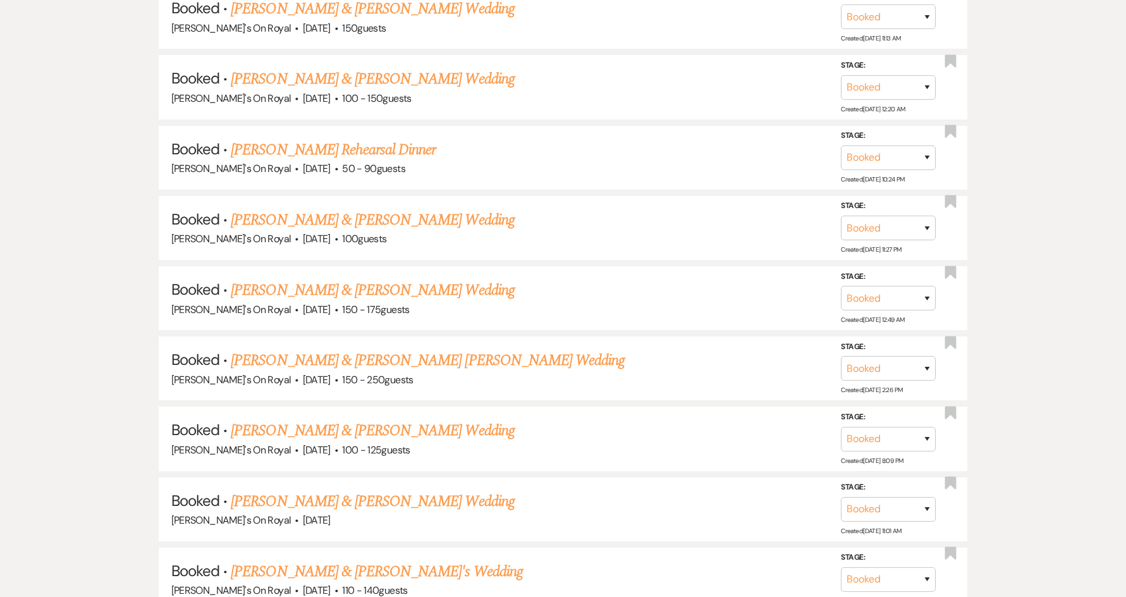
scroll to position [2611, 0]
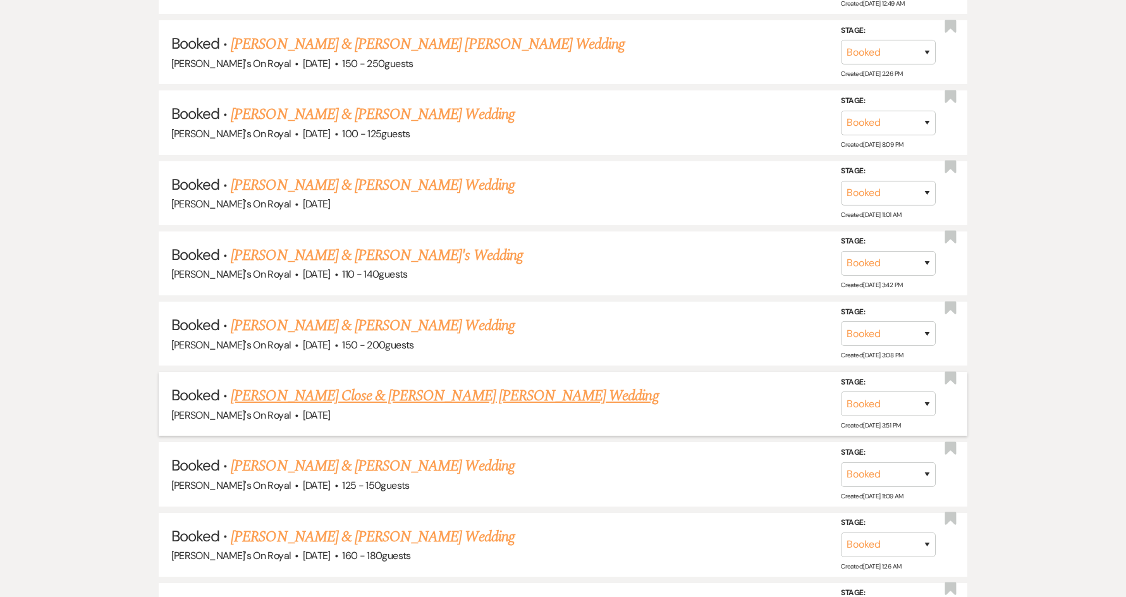
click at [331, 398] on link "[PERSON_NAME] Close & [PERSON_NAME] [PERSON_NAME] Wedding" at bounding box center [444, 395] width 427 height 23
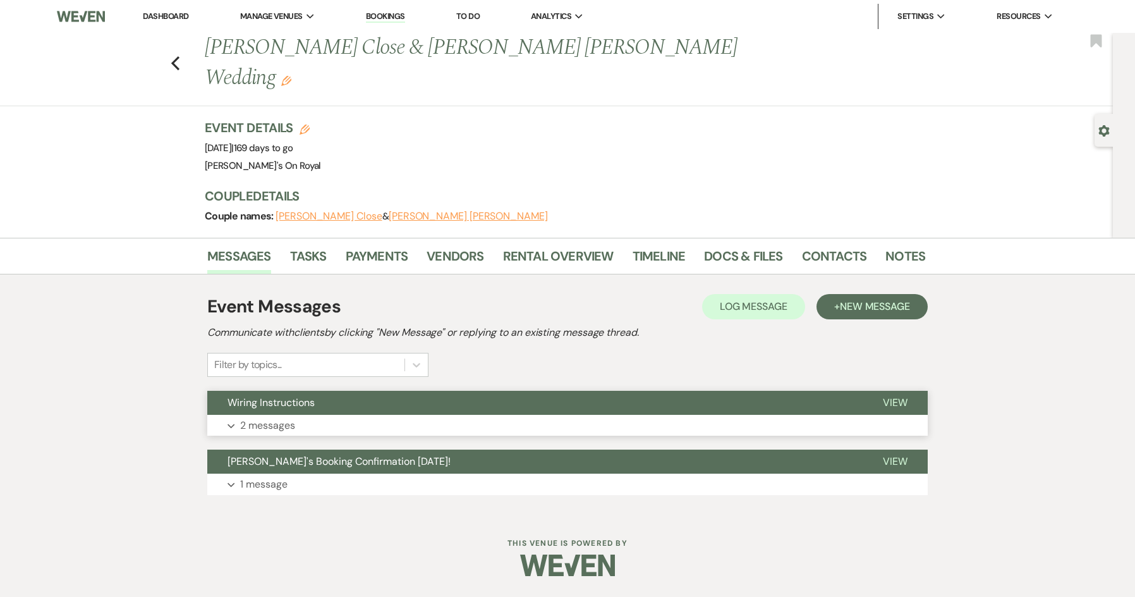
click at [323, 415] on button "Expand 2 messages" at bounding box center [567, 425] width 721 height 21
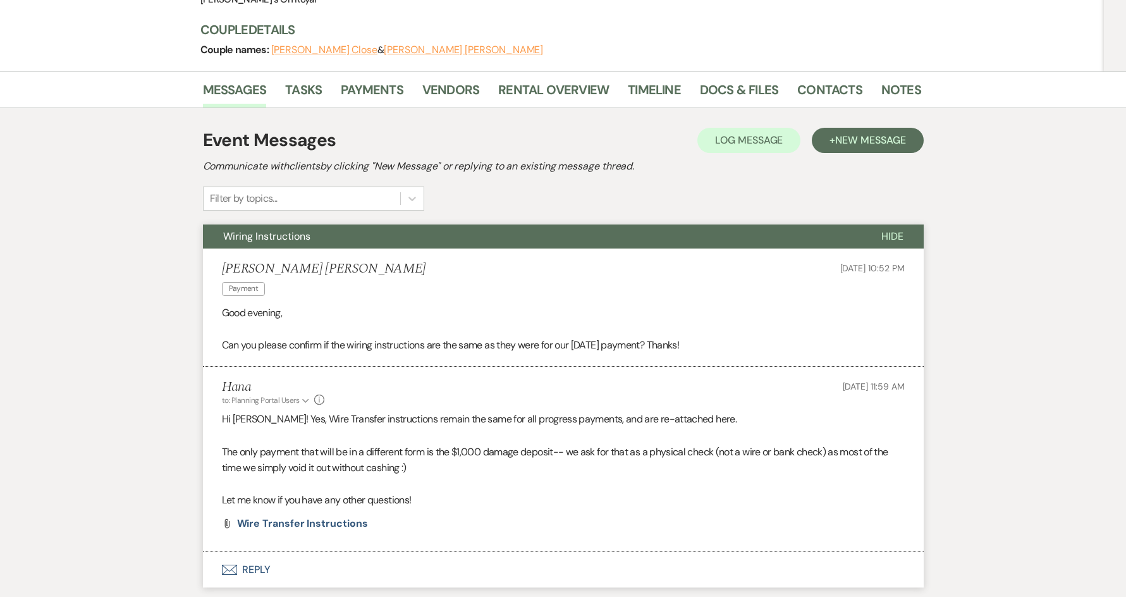
scroll to position [190, 0]
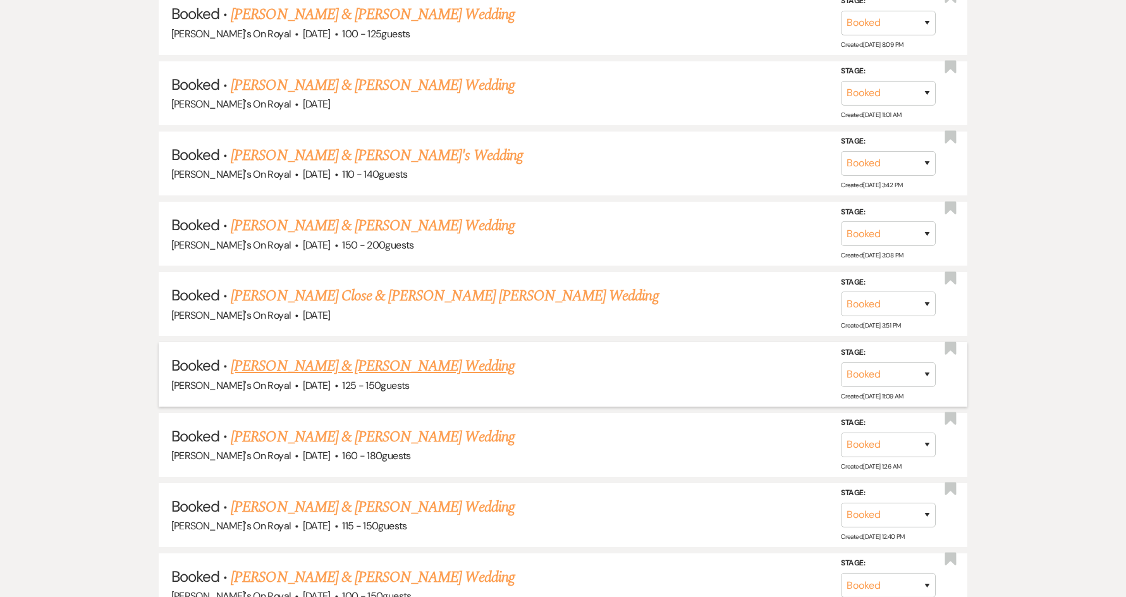
scroll to position [2737, 0]
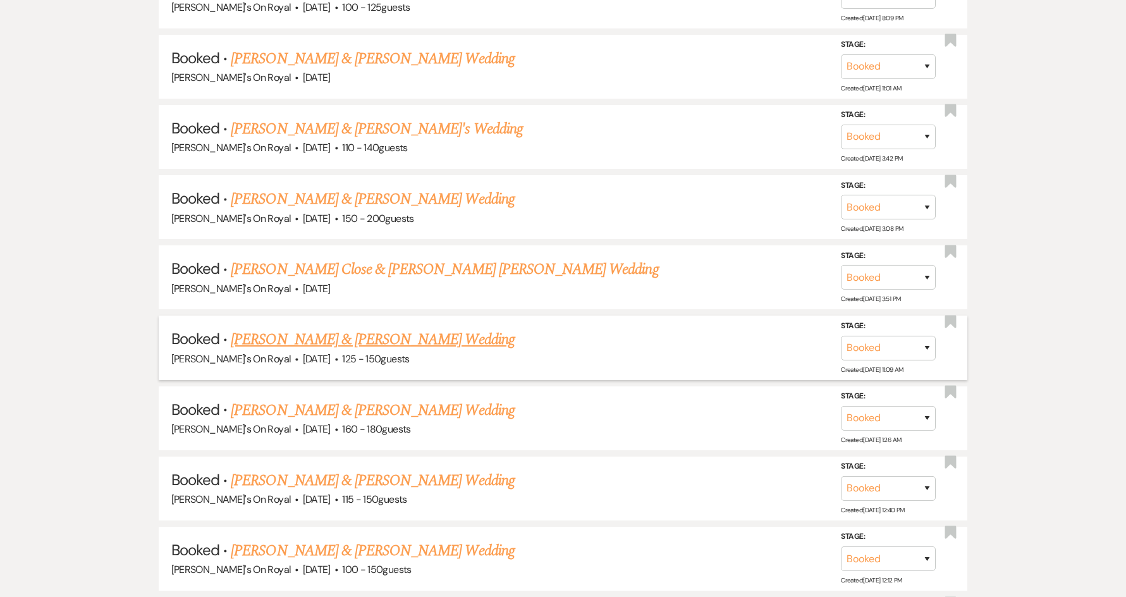
click at [475, 342] on link "[PERSON_NAME] & [PERSON_NAME] Wedding" at bounding box center [372, 339] width 283 height 23
select select "2"
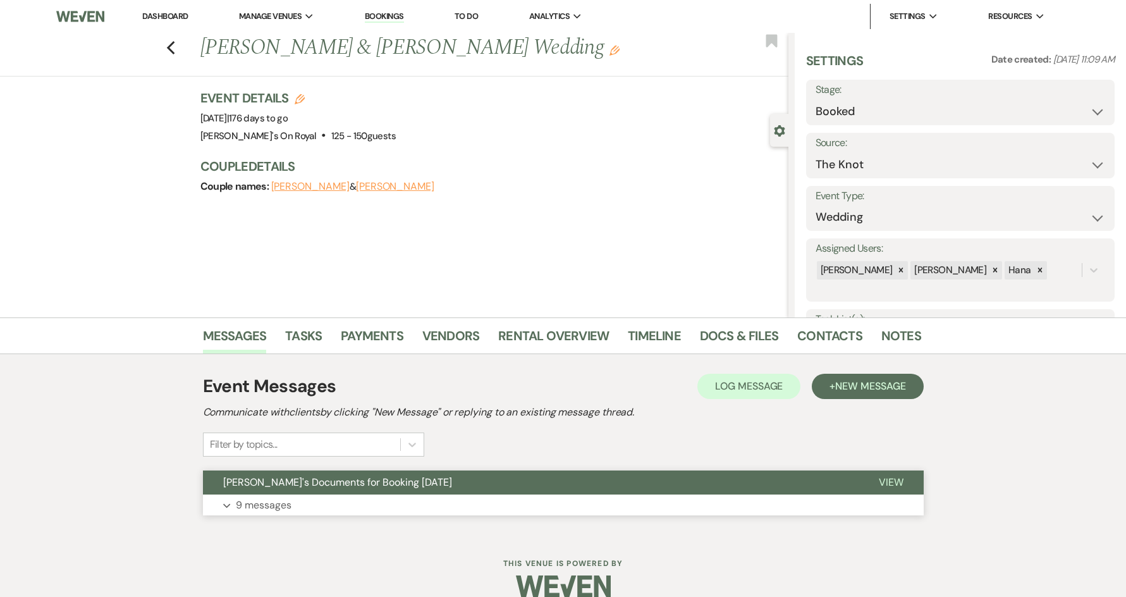
click at [340, 506] on button "Expand 9 messages" at bounding box center [563, 504] width 721 height 21
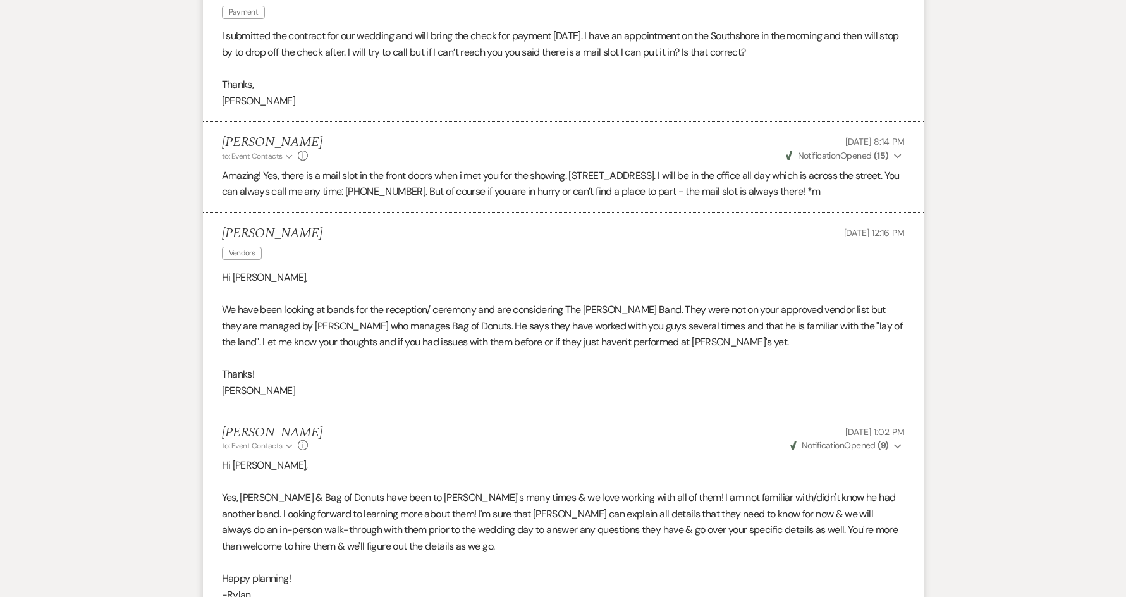
scroll to position [1573, 0]
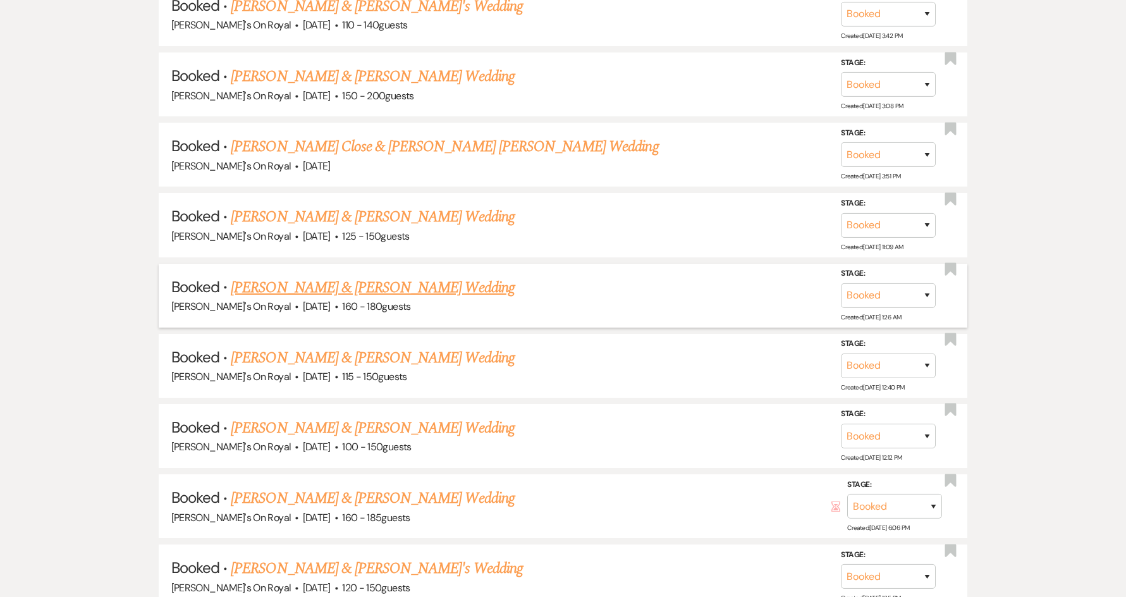
scroll to position [2864, 0]
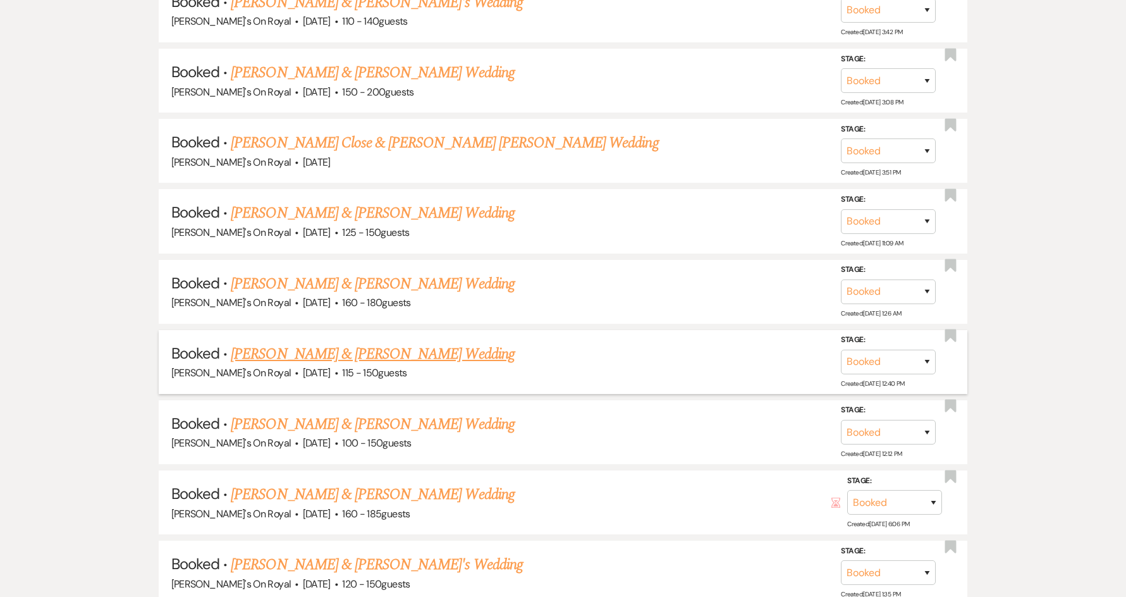
click at [298, 358] on link "[PERSON_NAME] & [PERSON_NAME] Wedding" at bounding box center [372, 354] width 283 height 23
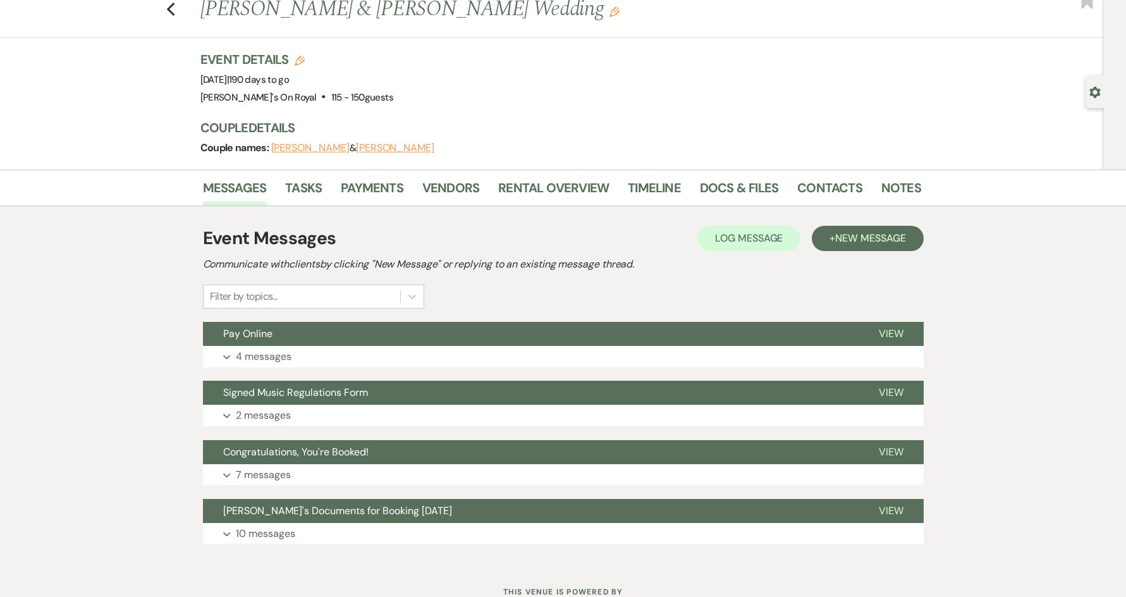
scroll to position [86, 0]
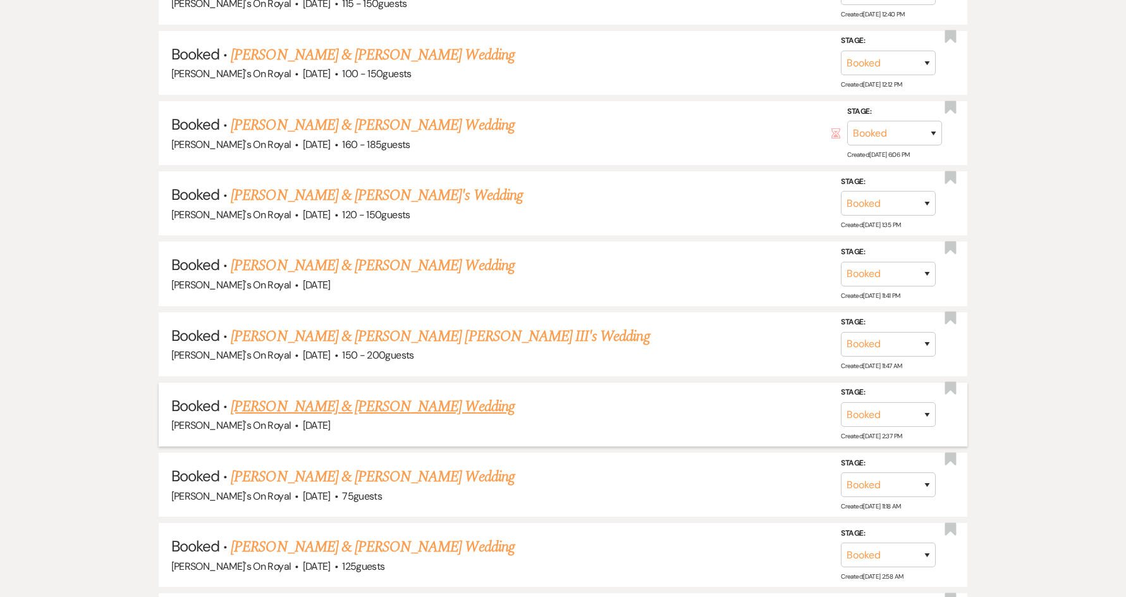
scroll to position [3306, 0]
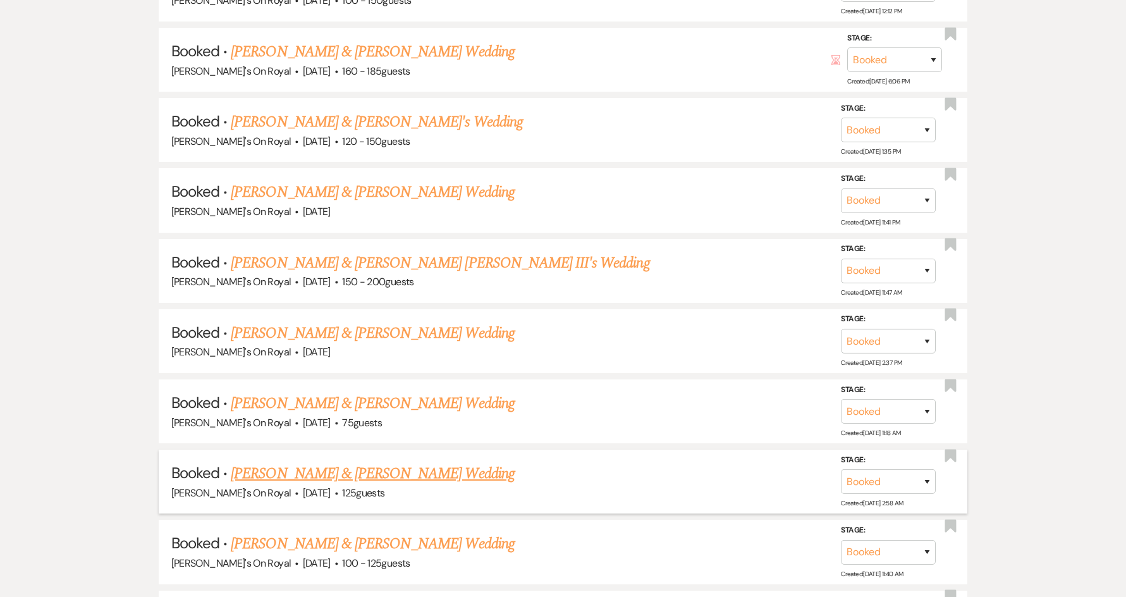
click at [312, 470] on link "[PERSON_NAME] & [PERSON_NAME] Wedding" at bounding box center [372, 473] width 283 height 23
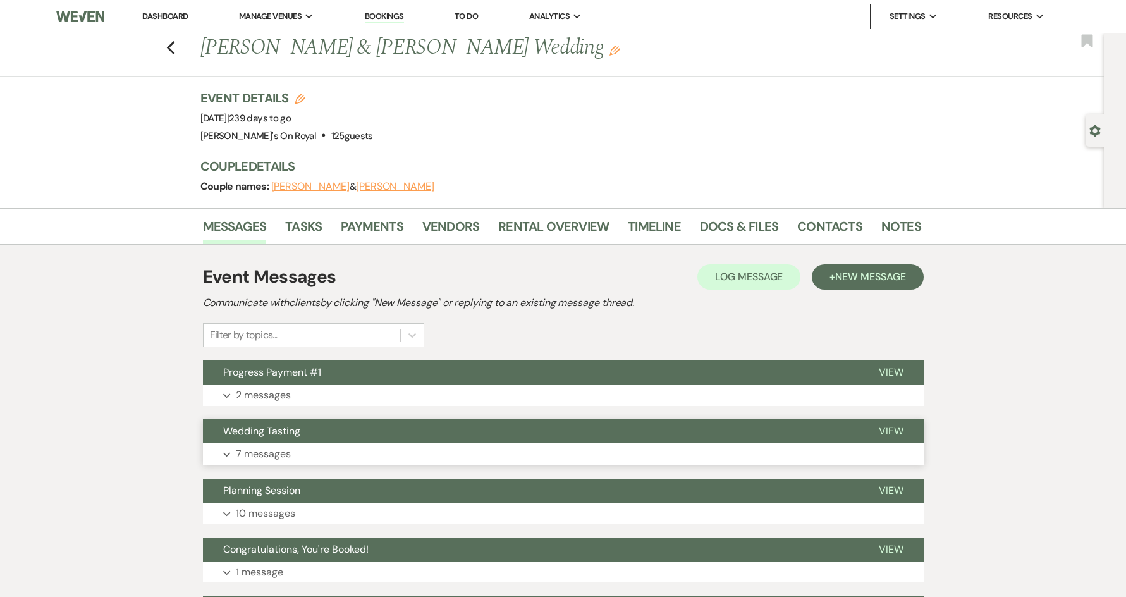
click at [363, 434] on button "Wedding Tasting" at bounding box center [531, 431] width 656 height 24
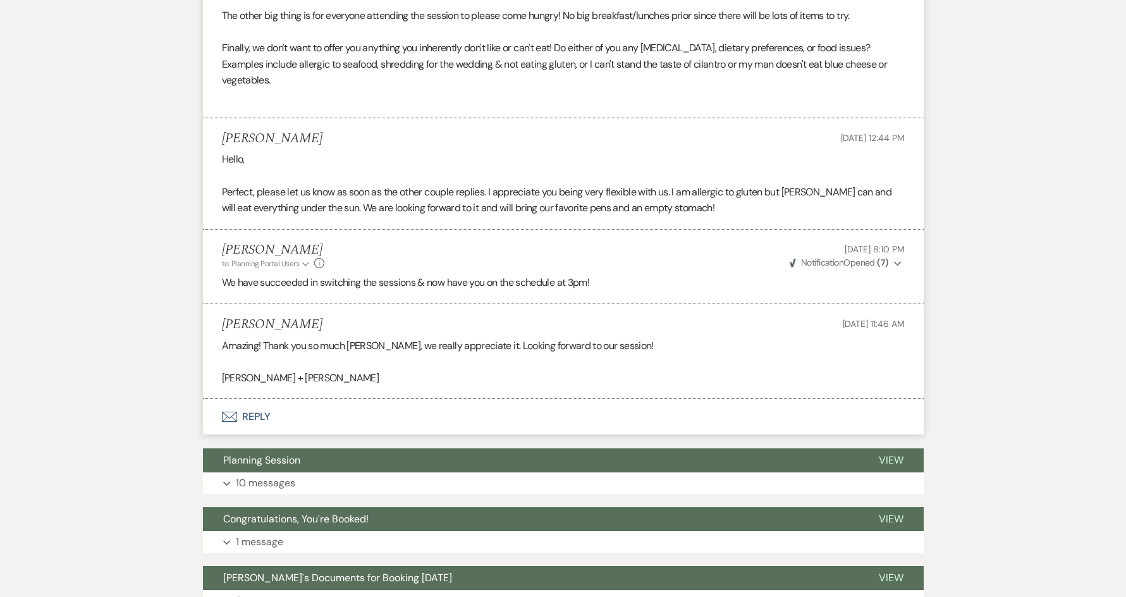
scroll to position [1075, 0]
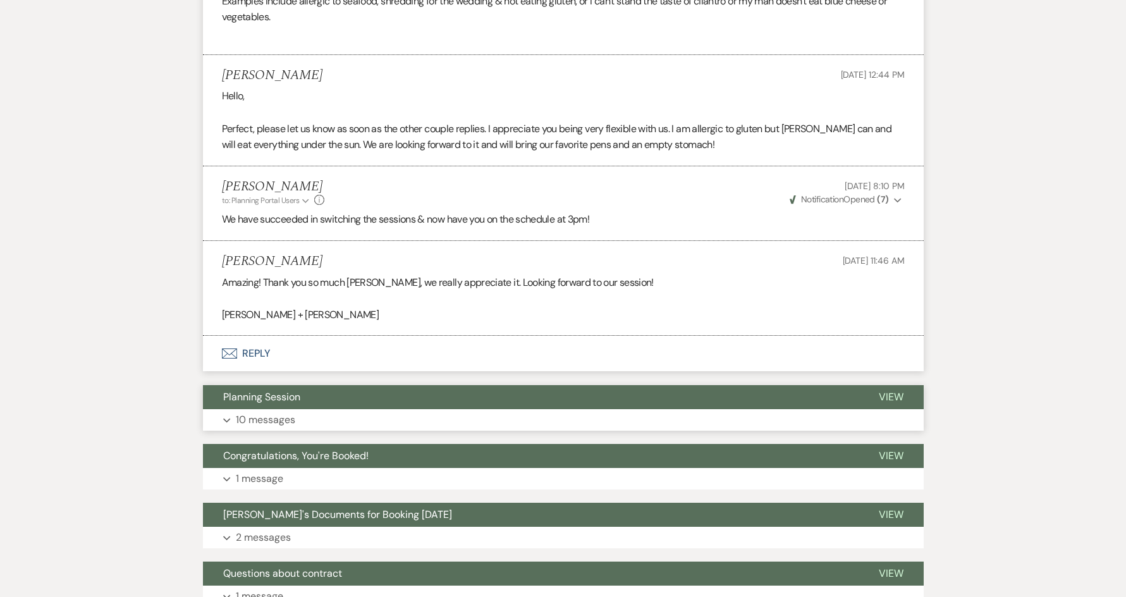
click at [354, 409] on button "Expand 10 messages" at bounding box center [563, 419] width 721 height 21
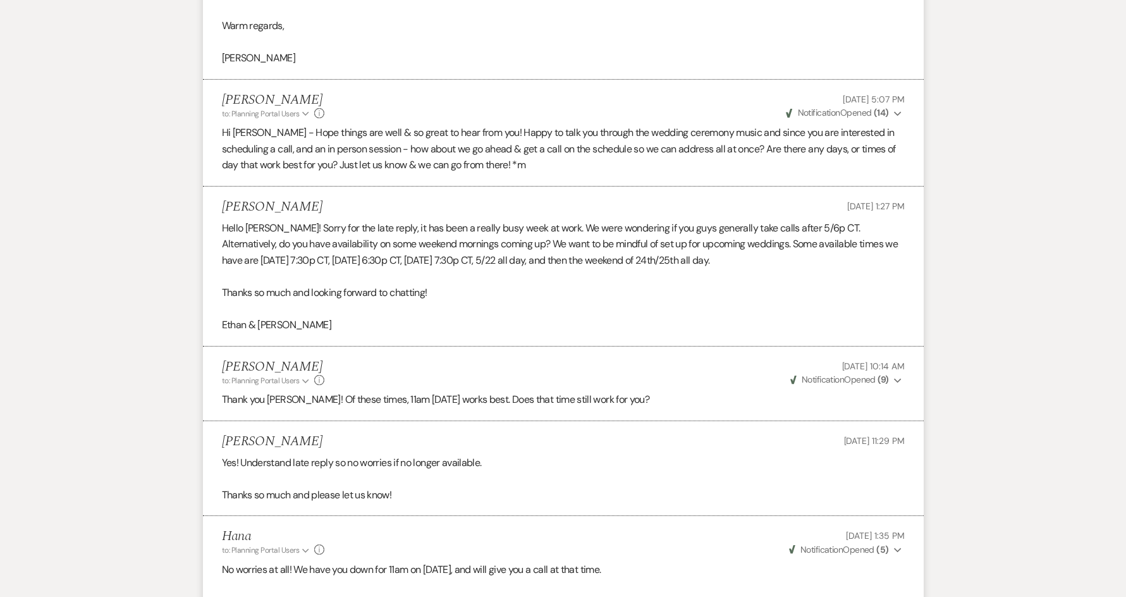
scroll to position [1454, 0]
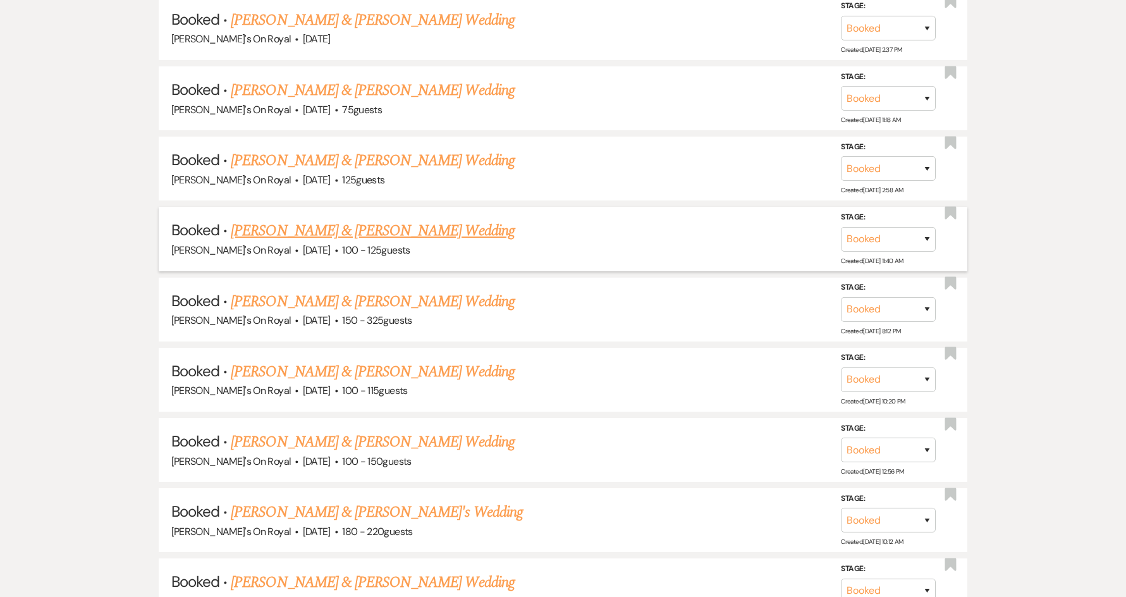
scroll to position [3622, 0]
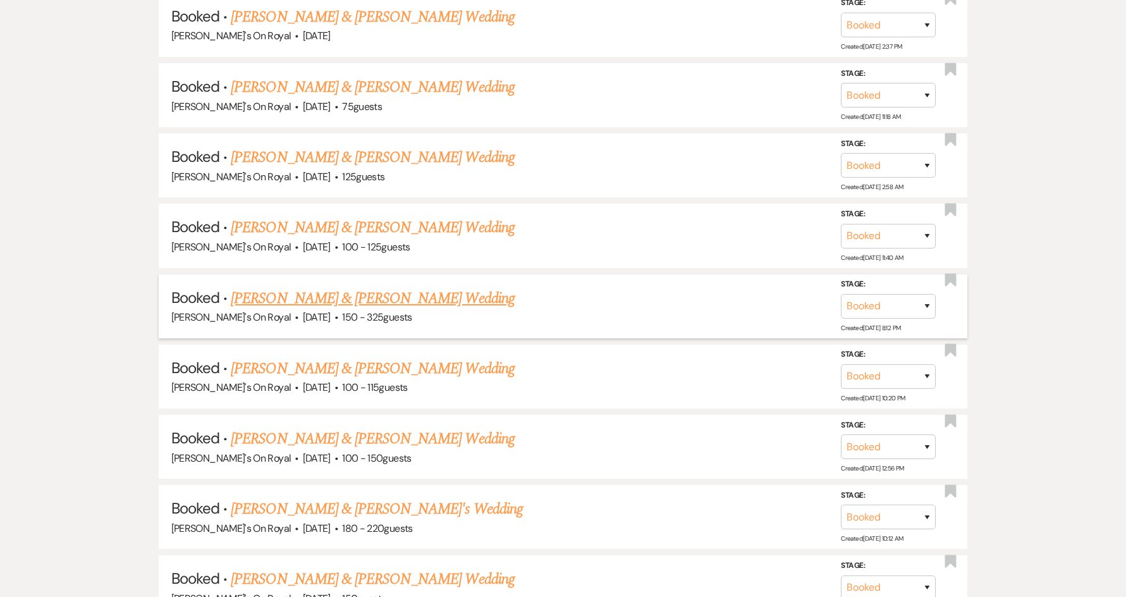
click at [396, 296] on link "[PERSON_NAME] & [PERSON_NAME] Wedding" at bounding box center [372, 298] width 283 height 23
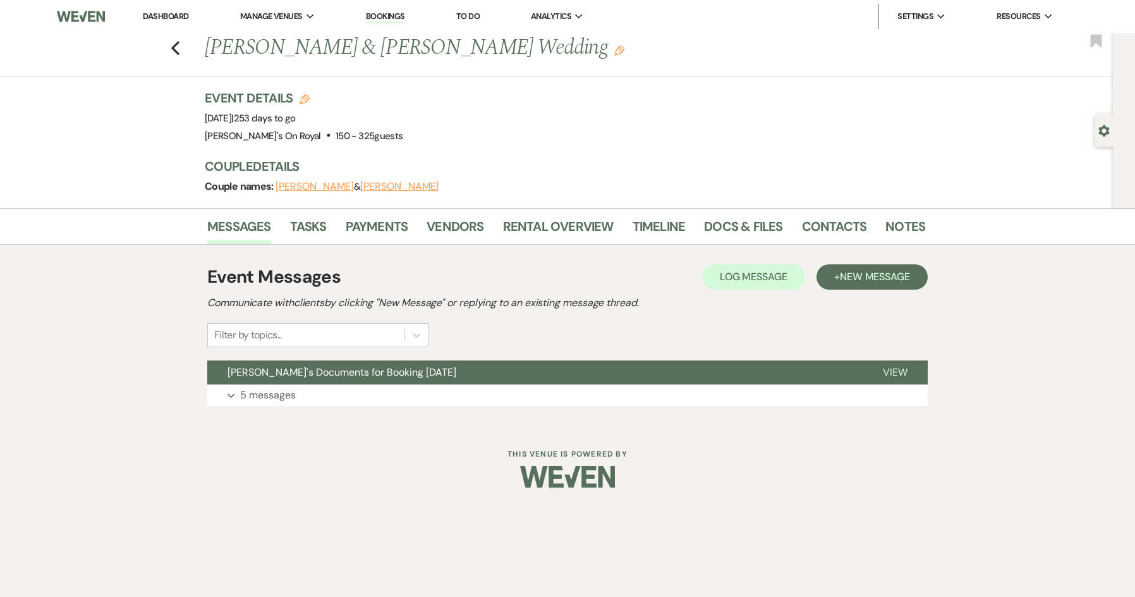
click at [180, 49] on div "Previous Matthew Palmer & Bridget Glueck's Wedding Edit Bookmark" at bounding box center [554, 55] width 1120 height 44
click at [177, 49] on icon "Previous" at bounding box center [175, 47] width 9 height 15
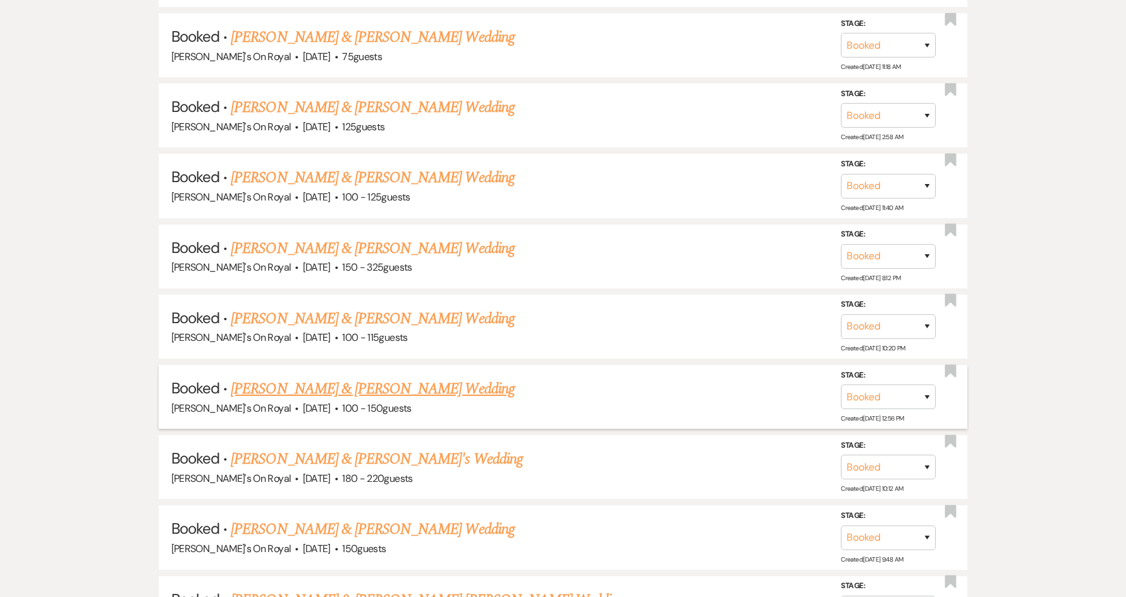
scroll to position [3749, 0]
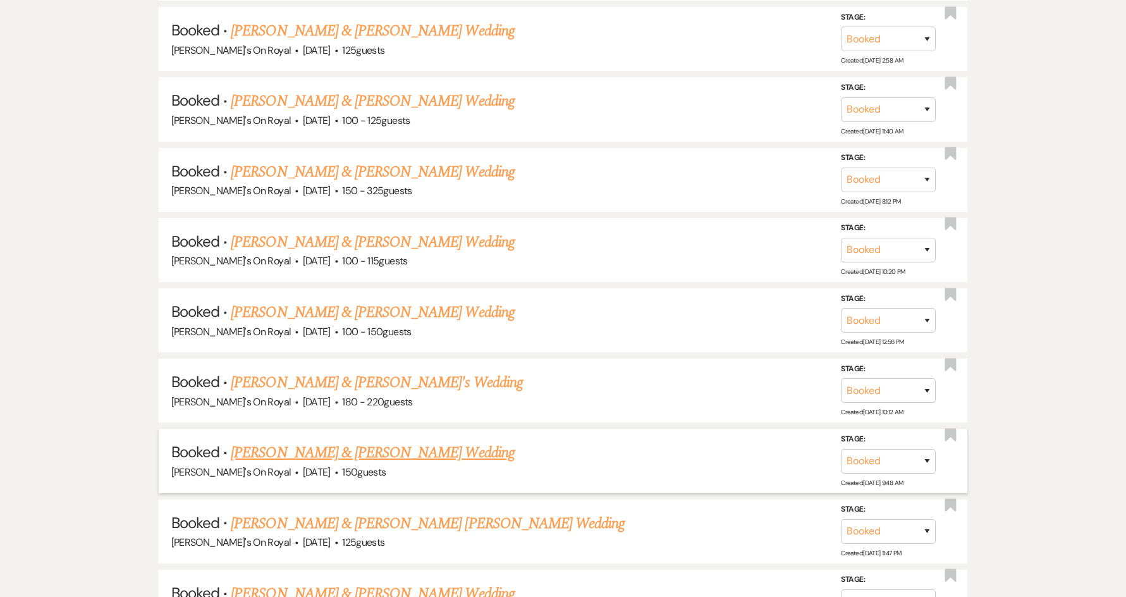
click at [420, 453] on link "[PERSON_NAME] & [PERSON_NAME] Wedding" at bounding box center [372, 452] width 283 height 23
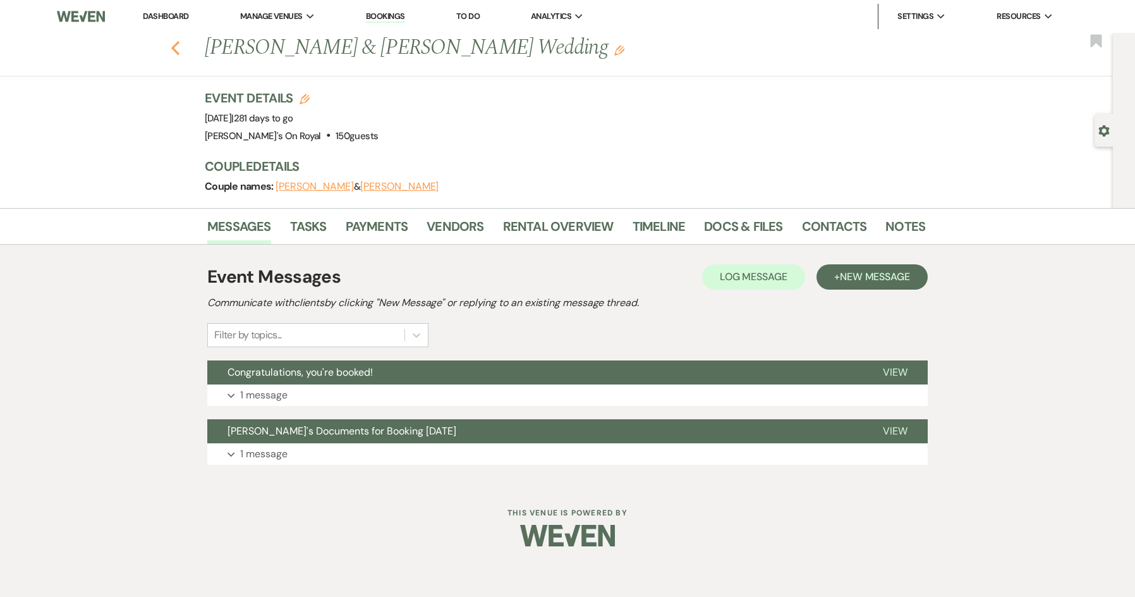
click at [174, 54] on icon "Previous" at bounding box center [175, 47] width 9 height 15
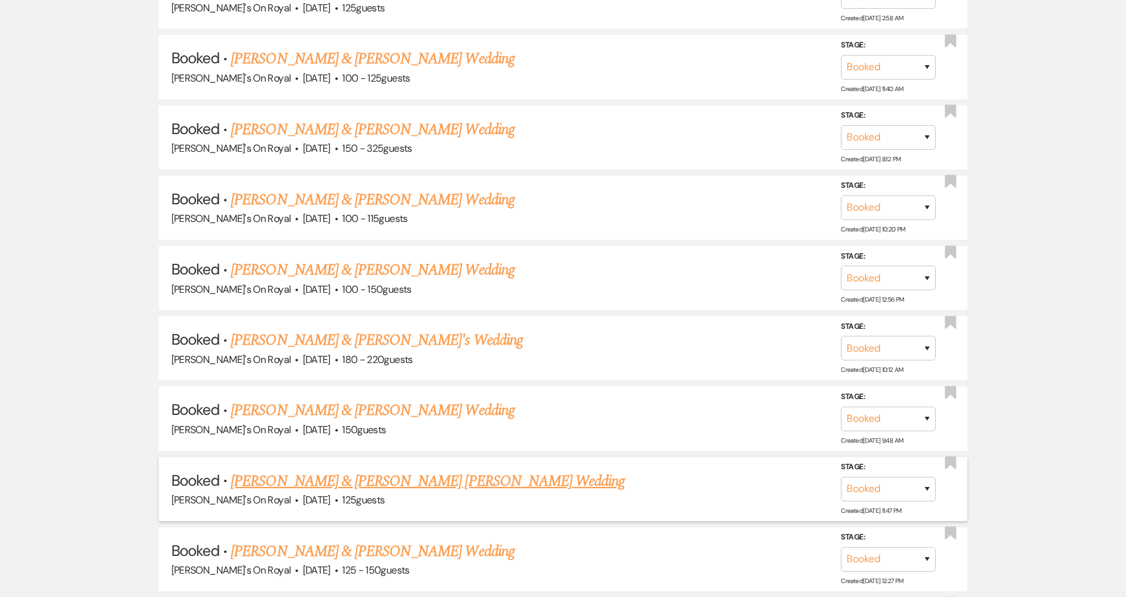
scroll to position [3875, 0]
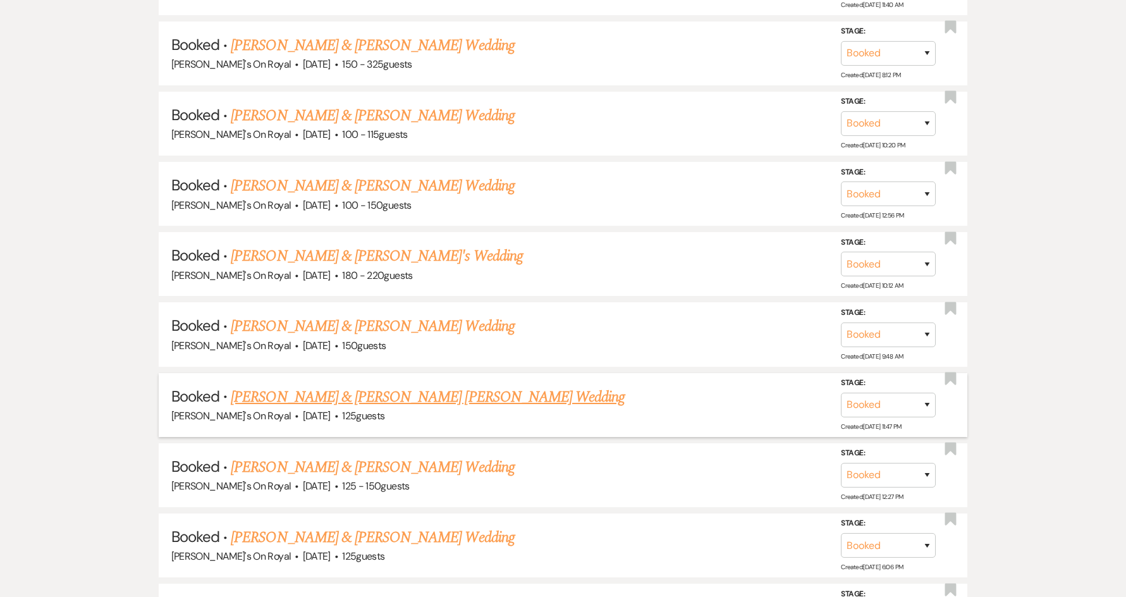
click at [343, 402] on link "[PERSON_NAME] & [PERSON_NAME] [PERSON_NAME] Wedding" at bounding box center [428, 397] width 394 height 23
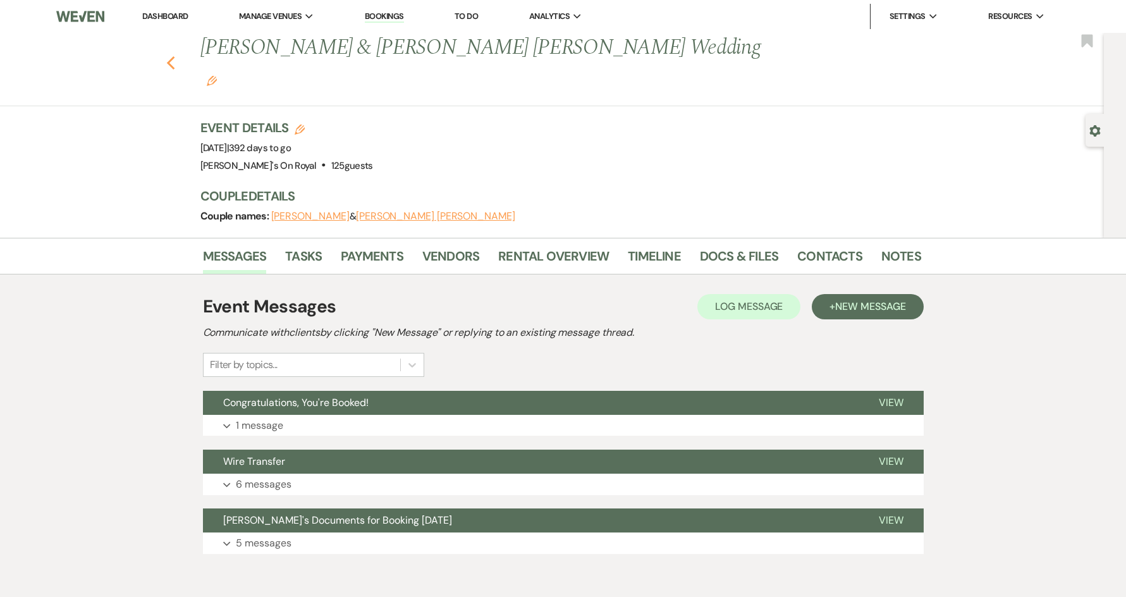
click at [174, 56] on use "button" at bounding box center [170, 63] width 8 height 14
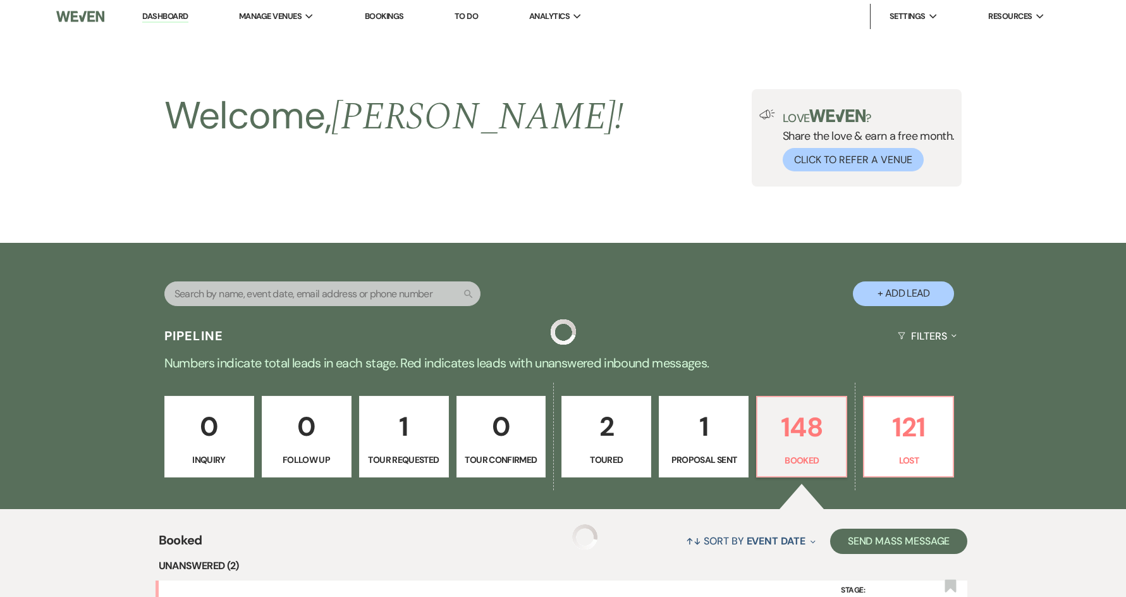
scroll to position [3875, 0]
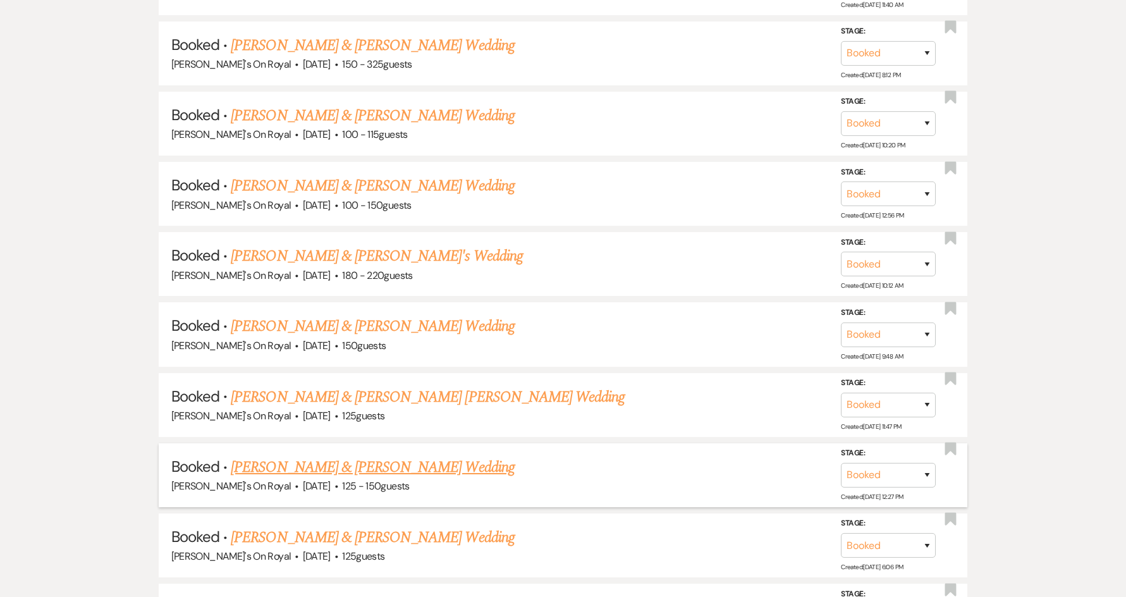
click at [297, 473] on link "[PERSON_NAME] & [PERSON_NAME] Wedding" at bounding box center [372, 467] width 283 height 23
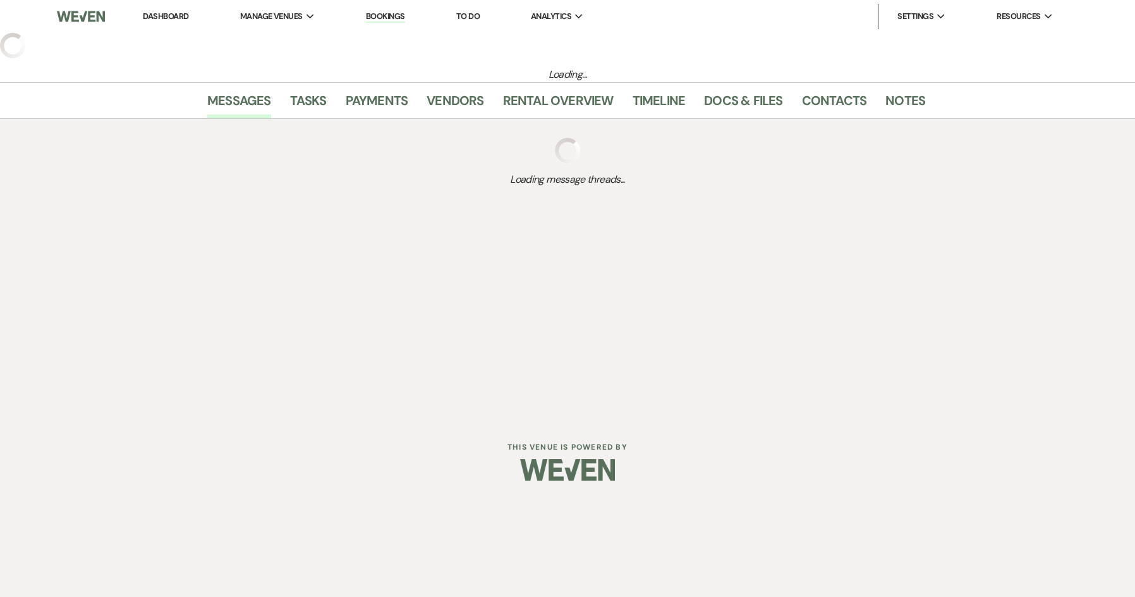
select select "2"
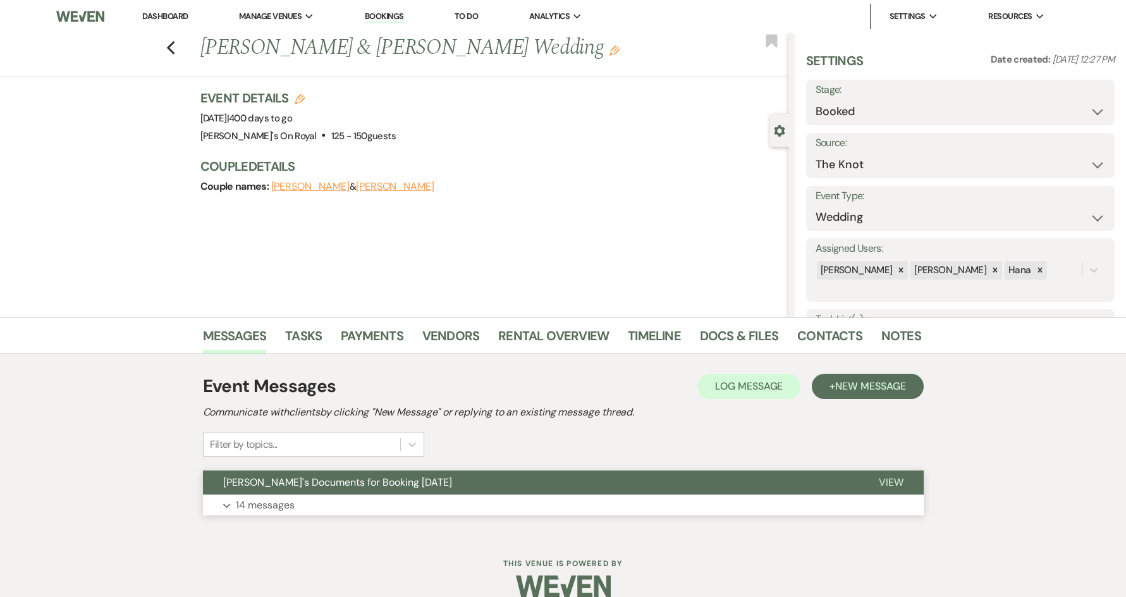
click at [362, 513] on button "Expand 14 messages" at bounding box center [563, 504] width 721 height 21
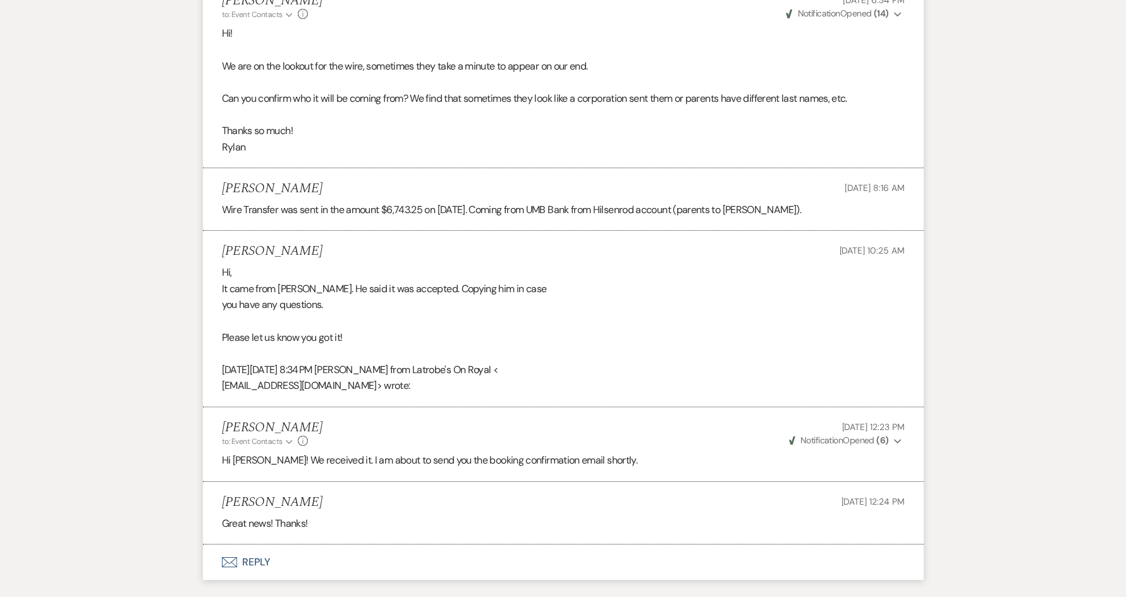
scroll to position [1932, 0]
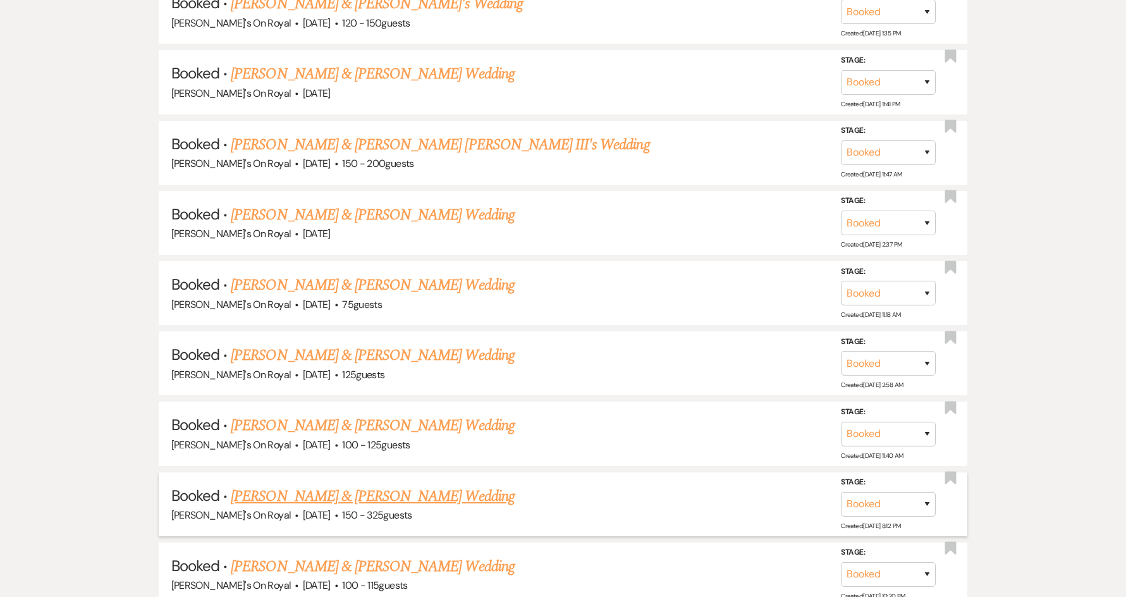
scroll to position [3369, 0]
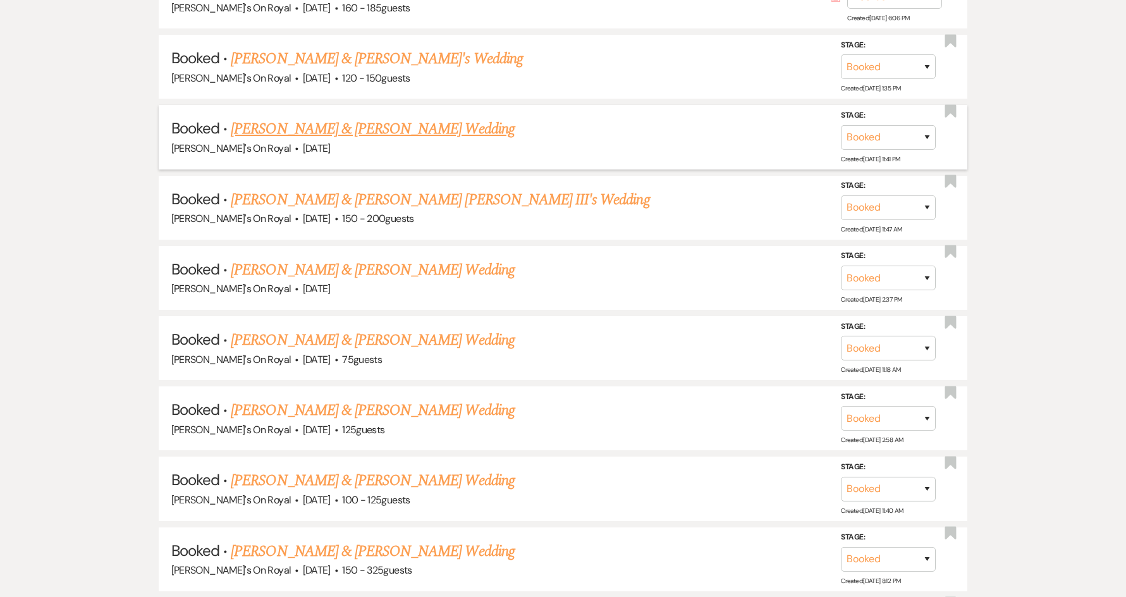
click at [342, 137] on link "[PERSON_NAME] & [PERSON_NAME] Wedding" at bounding box center [372, 129] width 283 height 23
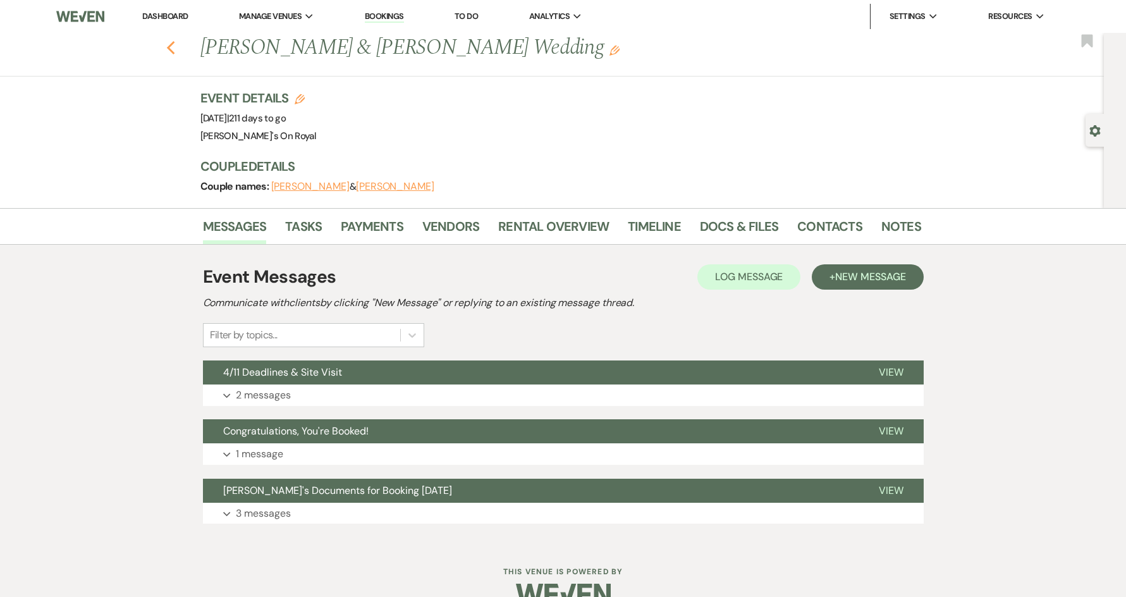
click at [176, 49] on icon "Previous" at bounding box center [170, 47] width 9 height 15
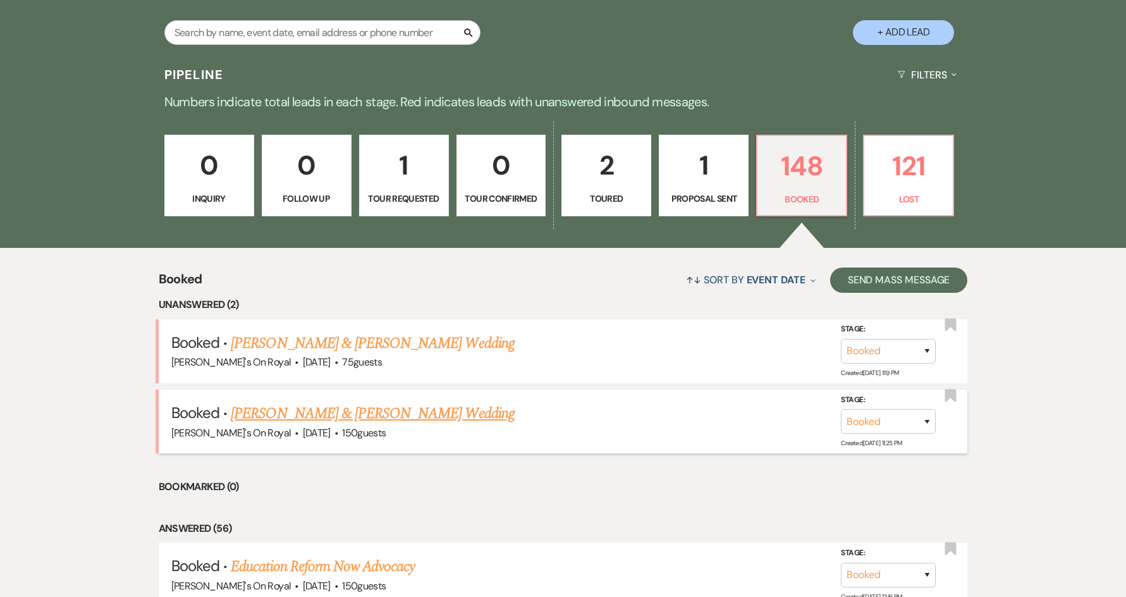
scroll to position [316, 0]
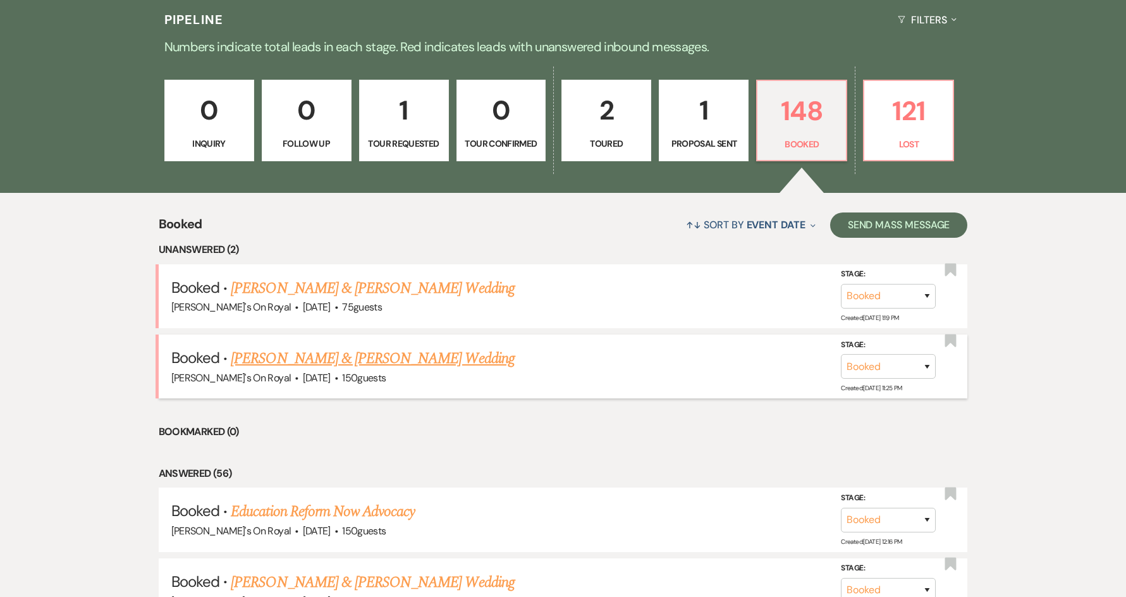
click at [303, 358] on link "[PERSON_NAME] & [PERSON_NAME] Wedding" at bounding box center [372, 358] width 283 height 23
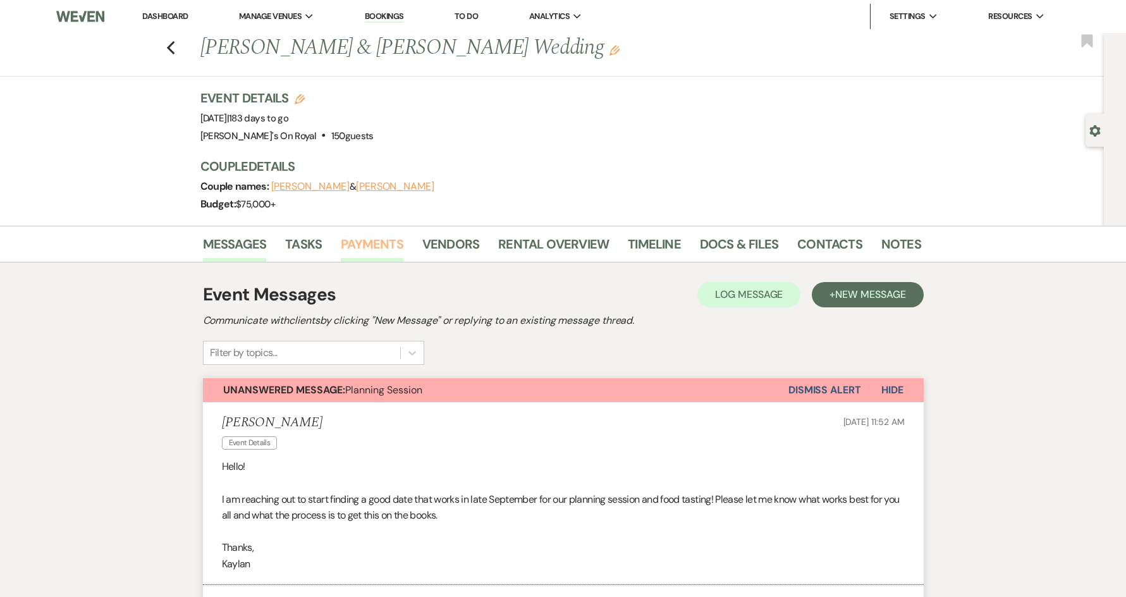
click at [354, 241] on link "Payments" at bounding box center [372, 248] width 63 height 28
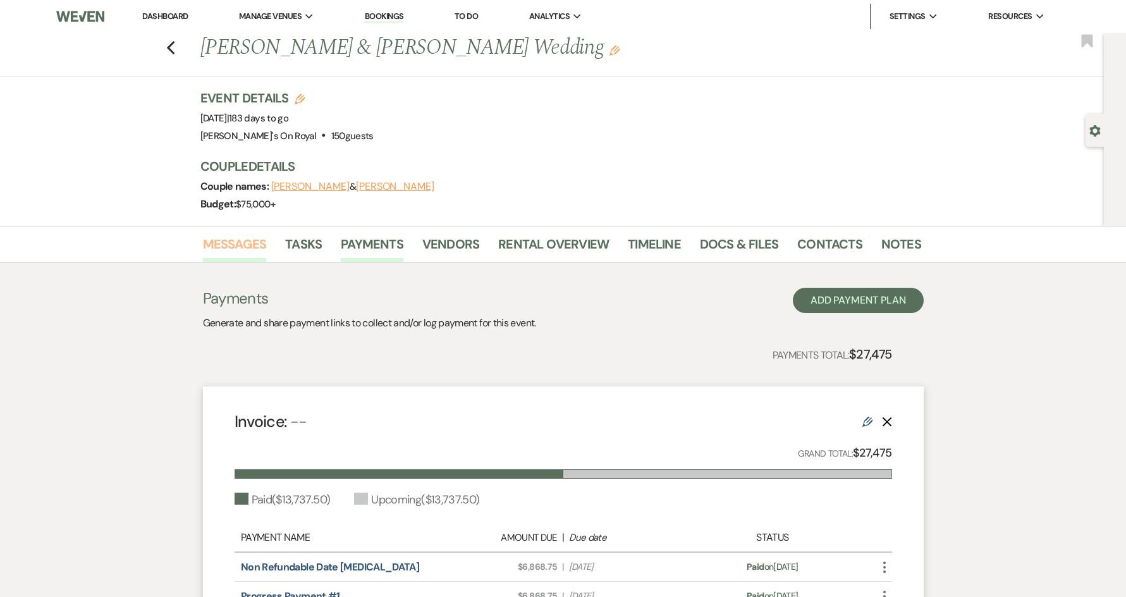
click at [236, 245] on link "Messages" at bounding box center [235, 248] width 64 height 28
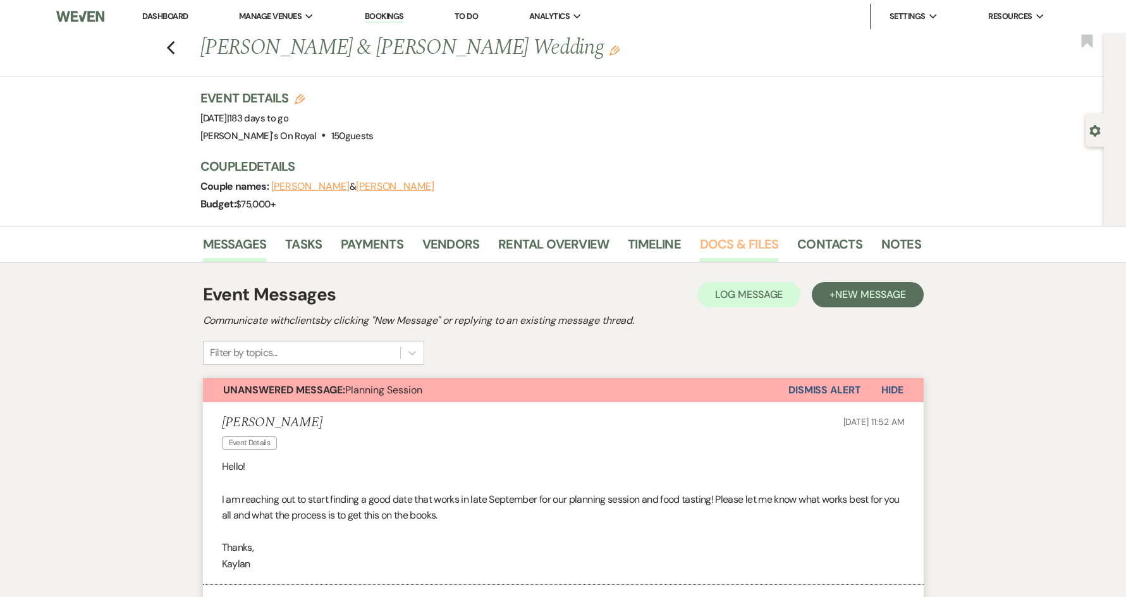
click at [746, 245] on link "Docs & Files" at bounding box center [739, 248] width 78 height 28
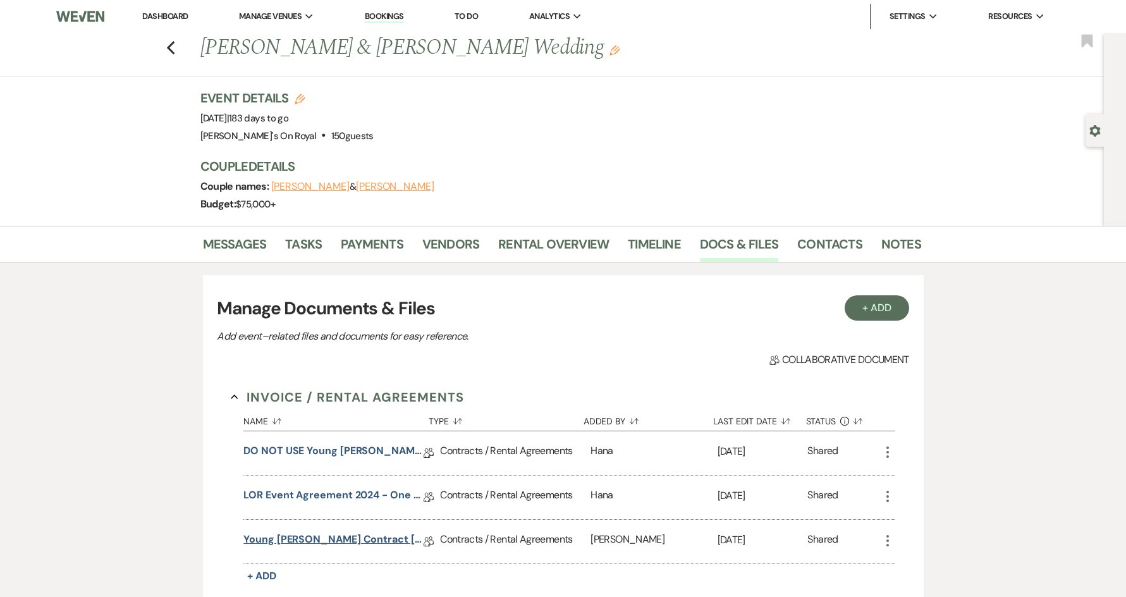
click at [303, 546] on link "Young Kirkland Contract 3.14.26" at bounding box center [333, 542] width 180 height 20
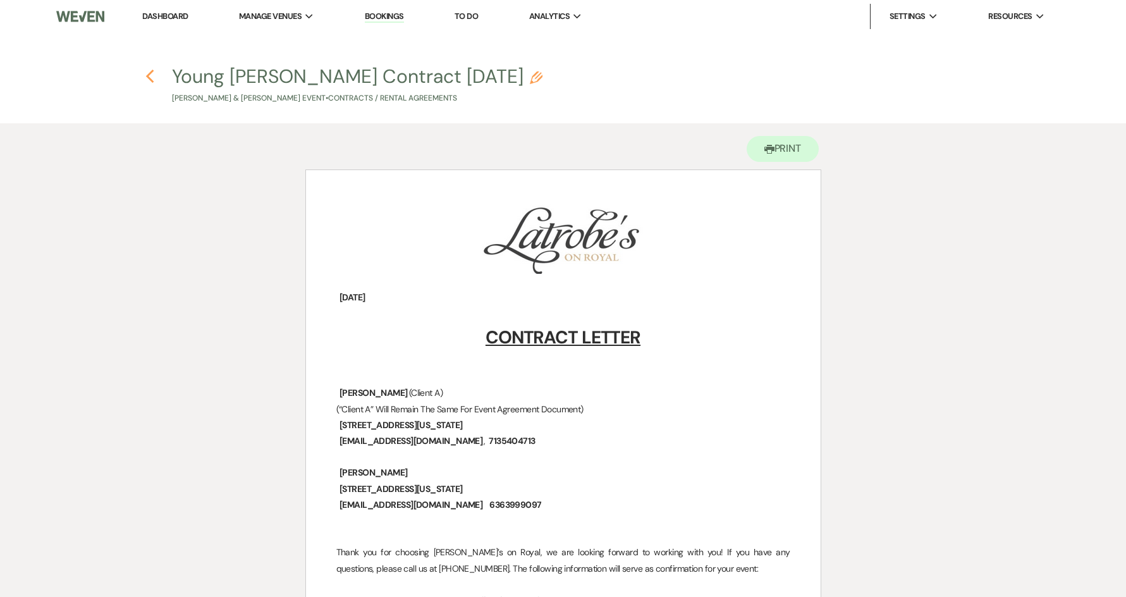
click at [150, 82] on icon "Previous" at bounding box center [149, 76] width 9 height 15
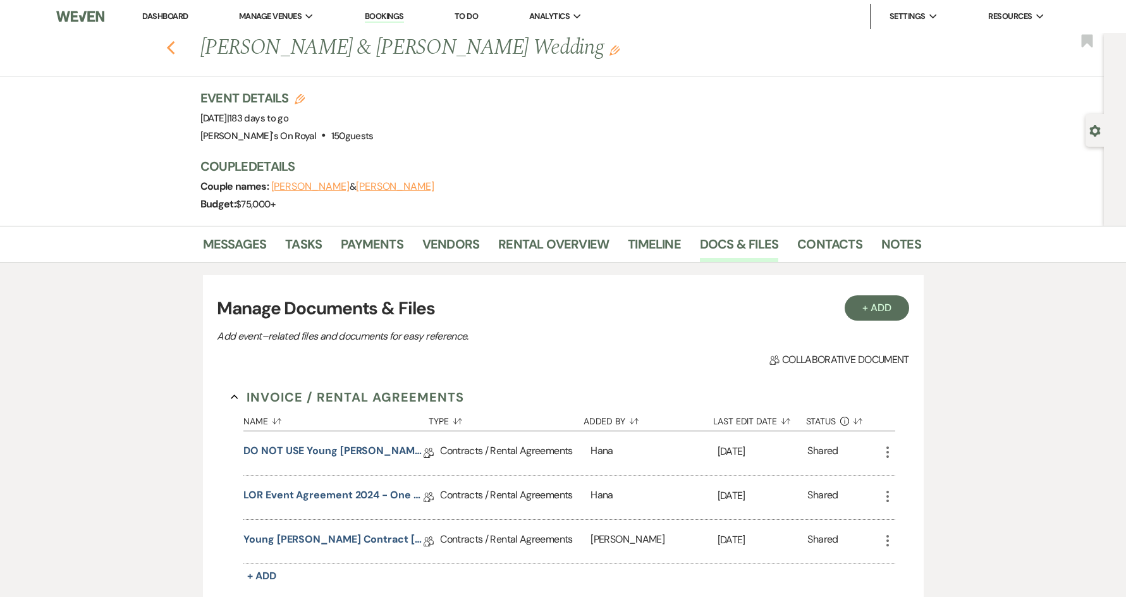
click at [174, 44] on use "button" at bounding box center [170, 48] width 8 height 14
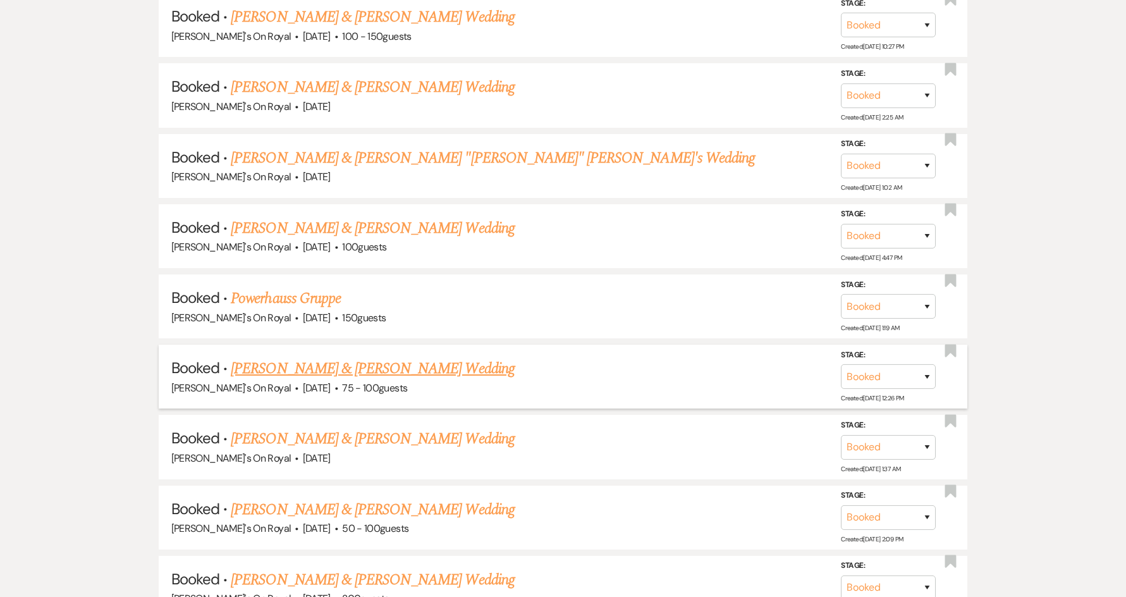
scroll to position [1517, 0]
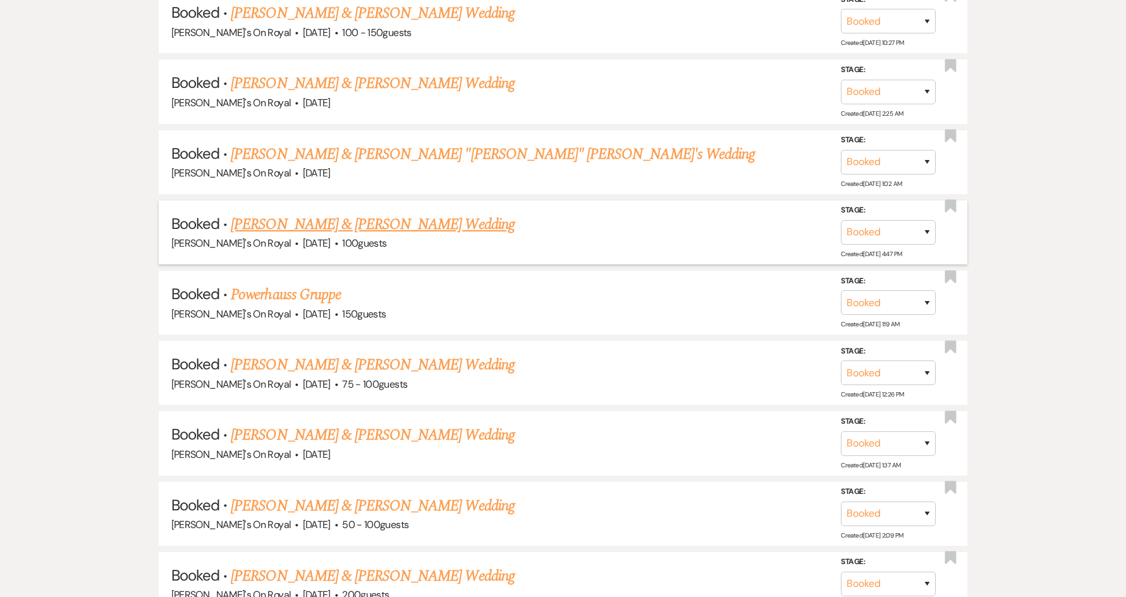
click at [412, 229] on link "[PERSON_NAME] & [PERSON_NAME] Wedding" at bounding box center [372, 224] width 283 height 23
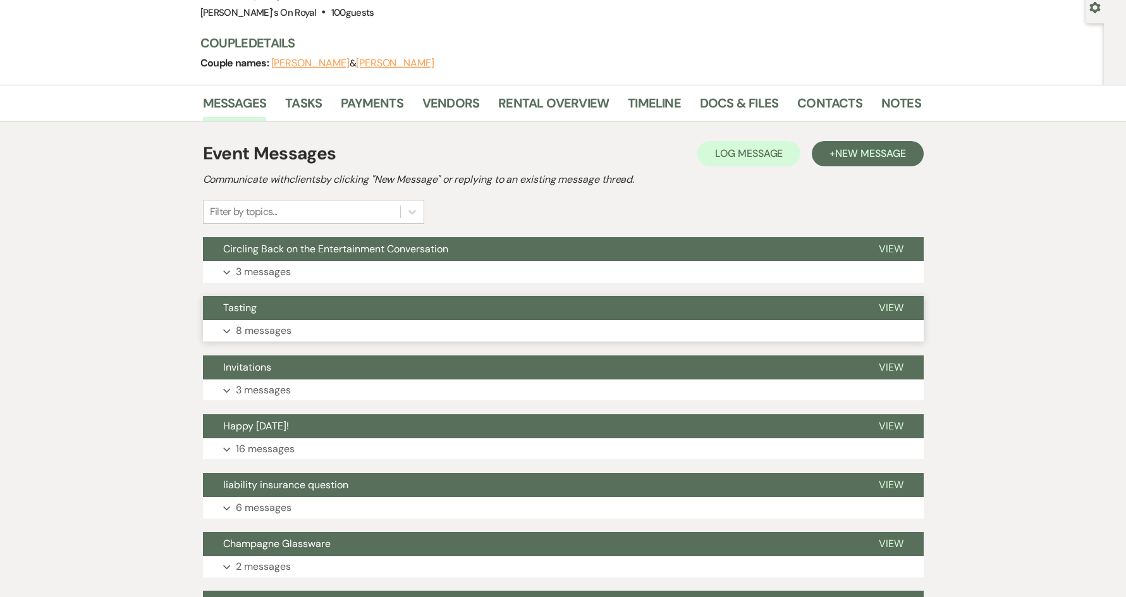
scroll to position [253, 0]
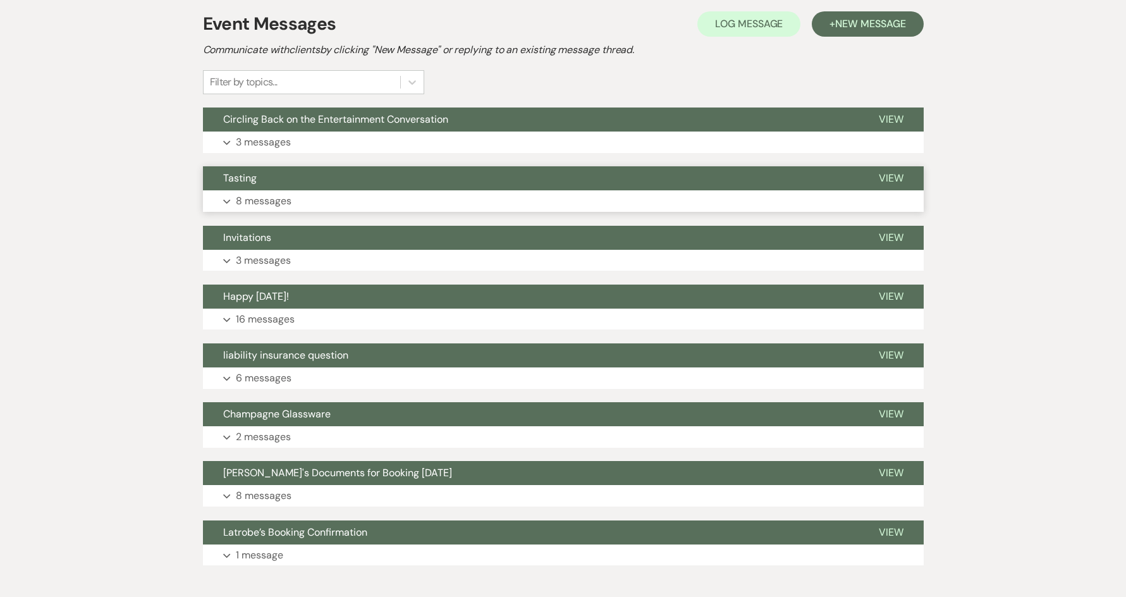
click at [416, 183] on button "Tasting" at bounding box center [531, 178] width 656 height 24
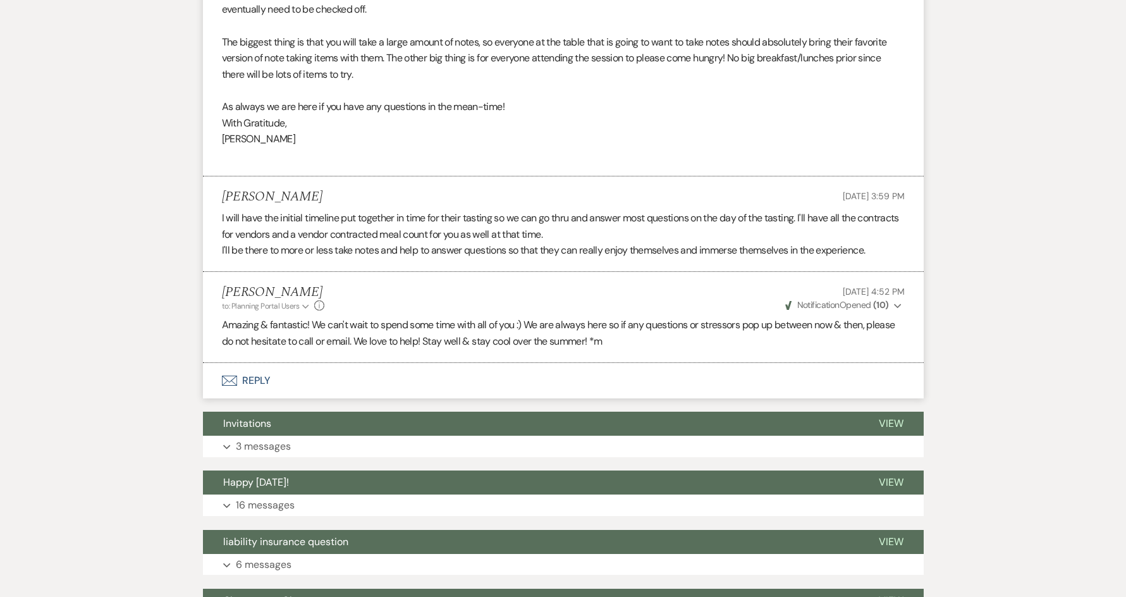
scroll to position [1075, 0]
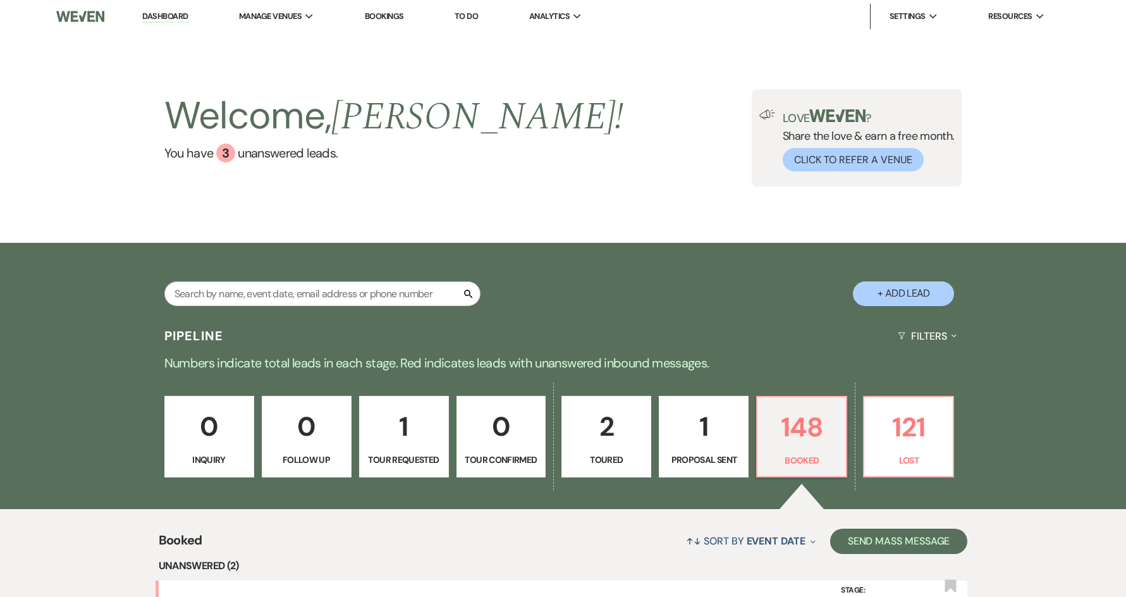
click at [178, 16] on link "Dashboard" at bounding box center [165, 17] width 46 height 12
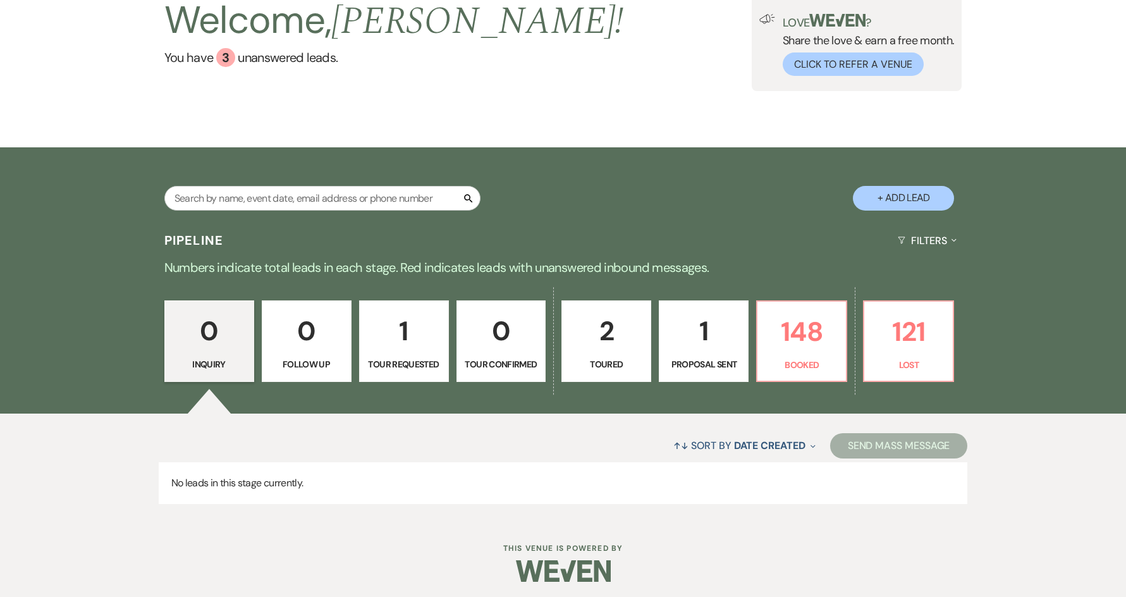
scroll to position [99, 0]
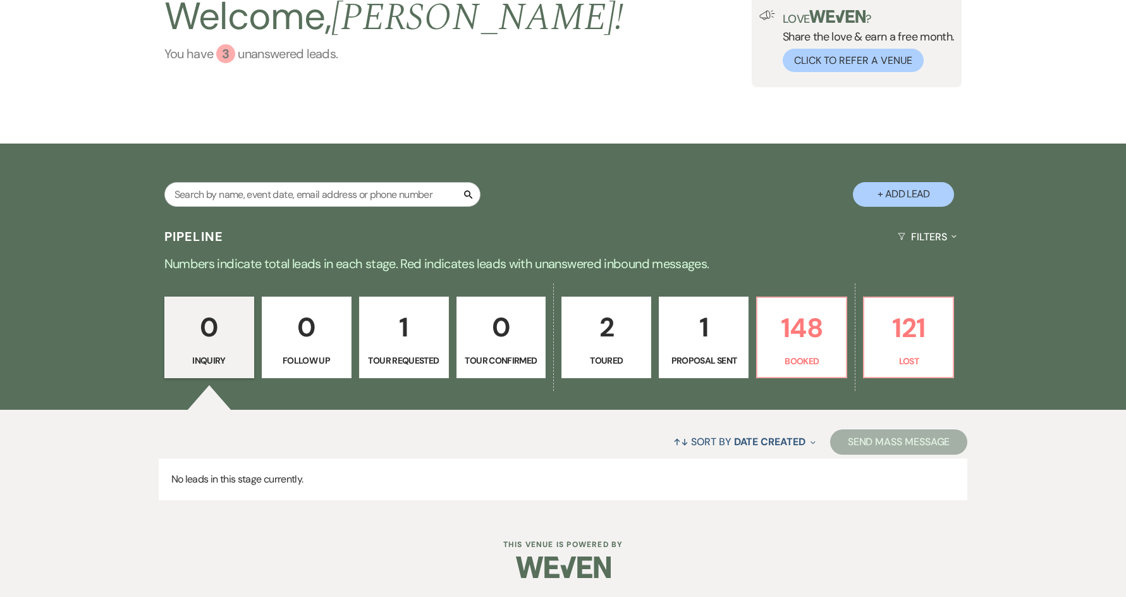
click at [284, 48] on link "You have 3 unanswered lead s ." at bounding box center [394, 53] width 460 height 19
click at [224, 53] on div "3" at bounding box center [225, 53] width 19 height 19
click at [810, 331] on p "148" at bounding box center [801, 328] width 73 height 42
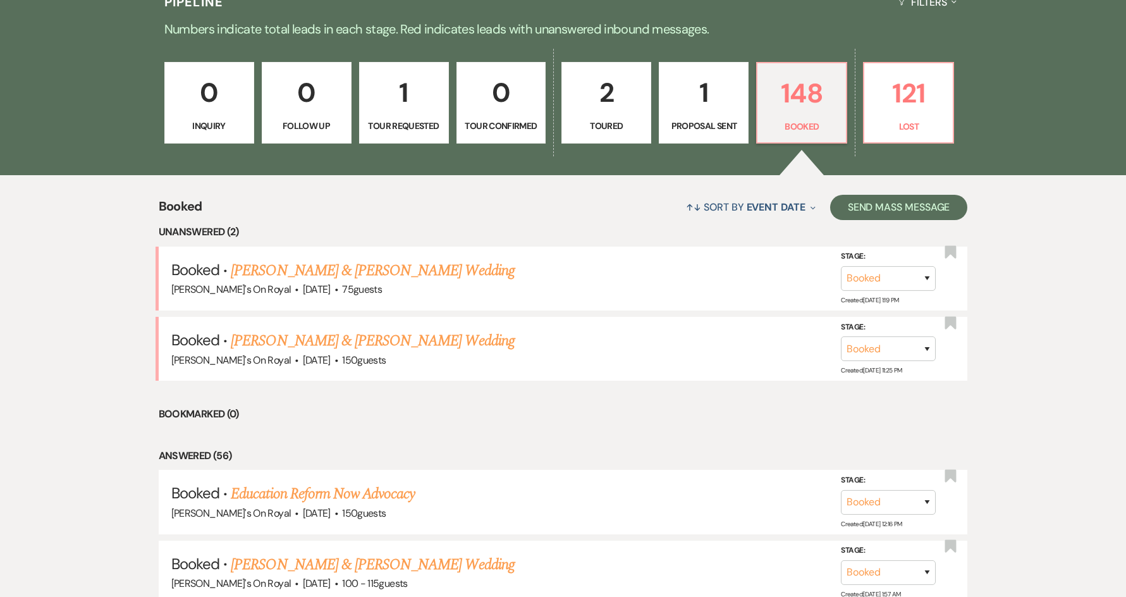
scroll to position [316, 0]
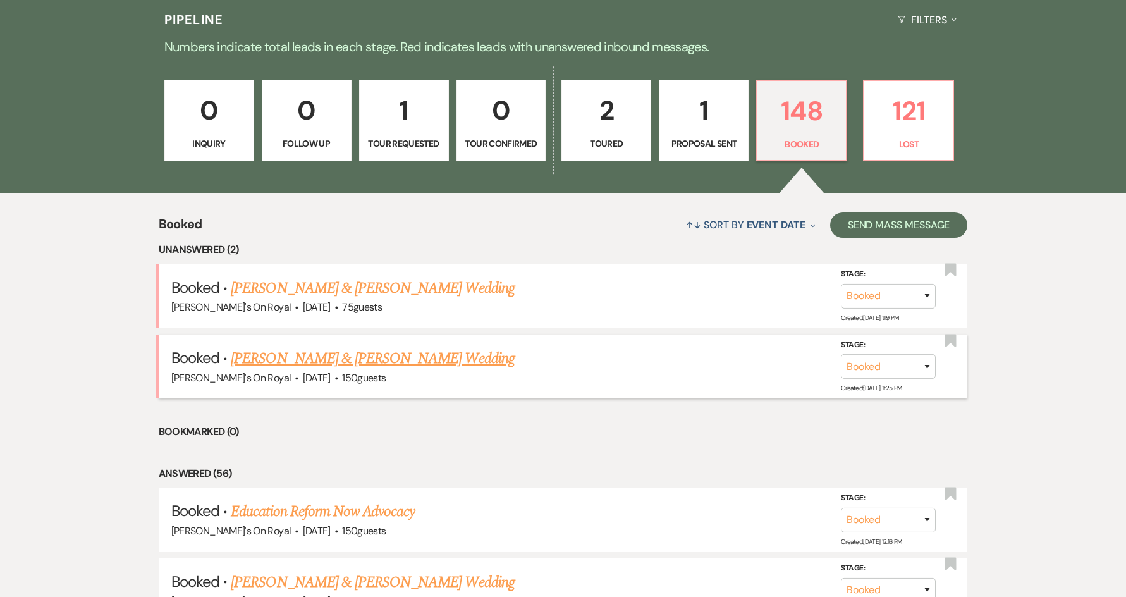
click at [432, 353] on link "[PERSON_NAME] & [PERSON_NAME] Wedding" at bounding box center [372, 358] width 283 height 23
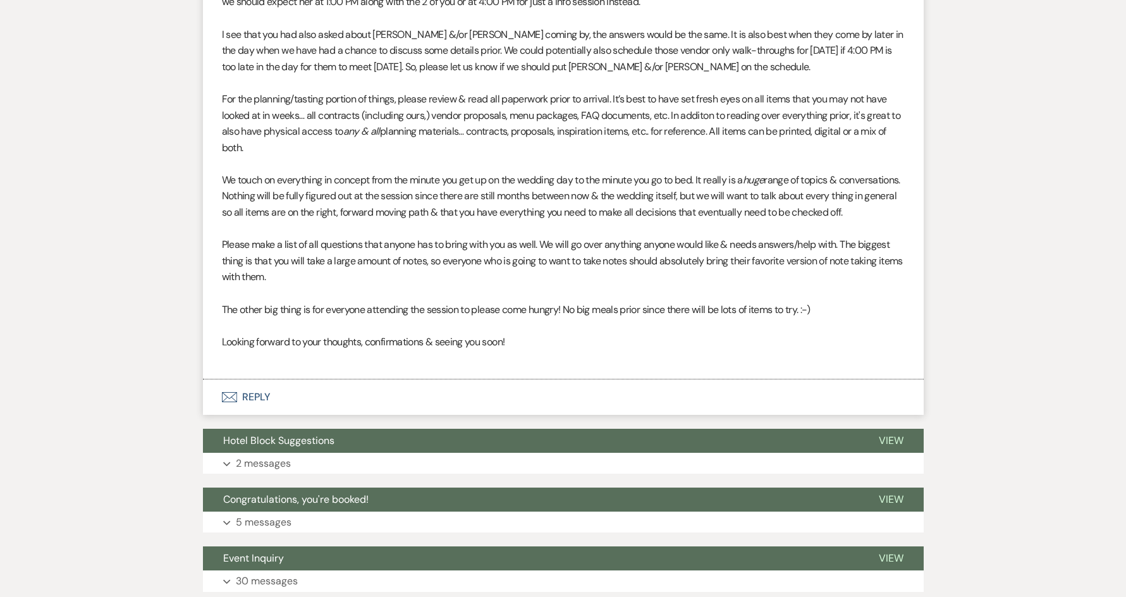
scroll to position [2441, 0]
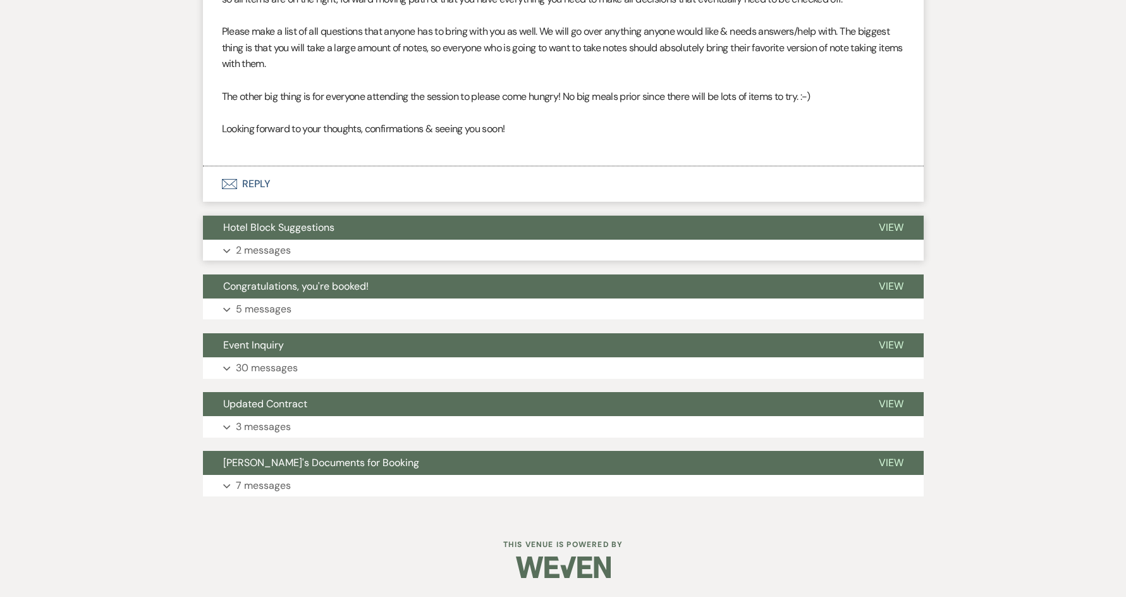
click at [361, 252] on button "Expand 2 messages" at bounding box center [563, 250] width 721 height 21
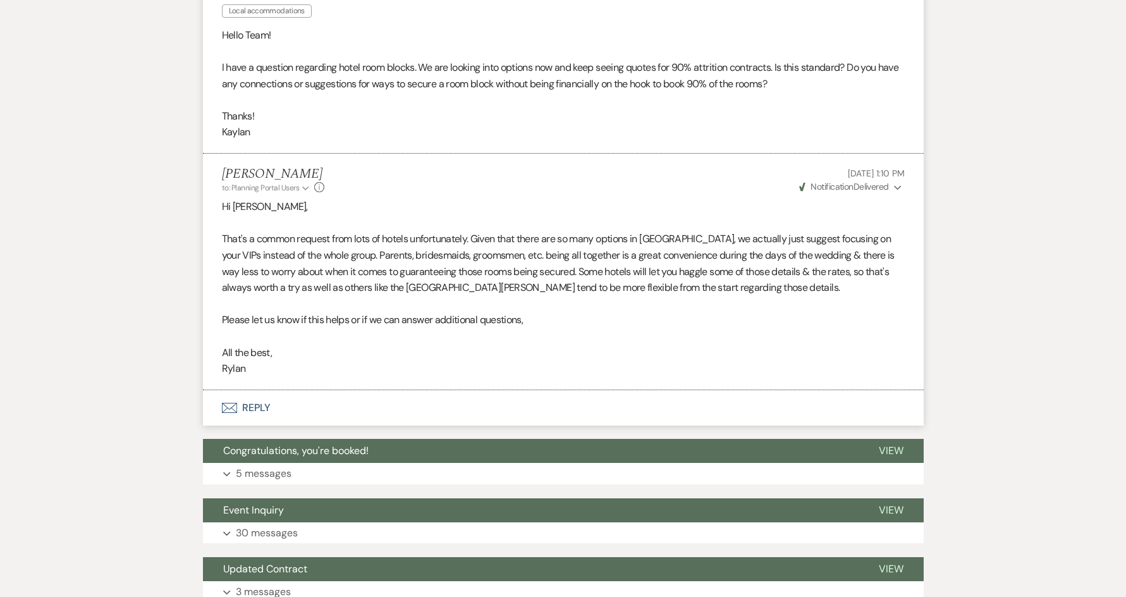
scroll to position [2757, 0]
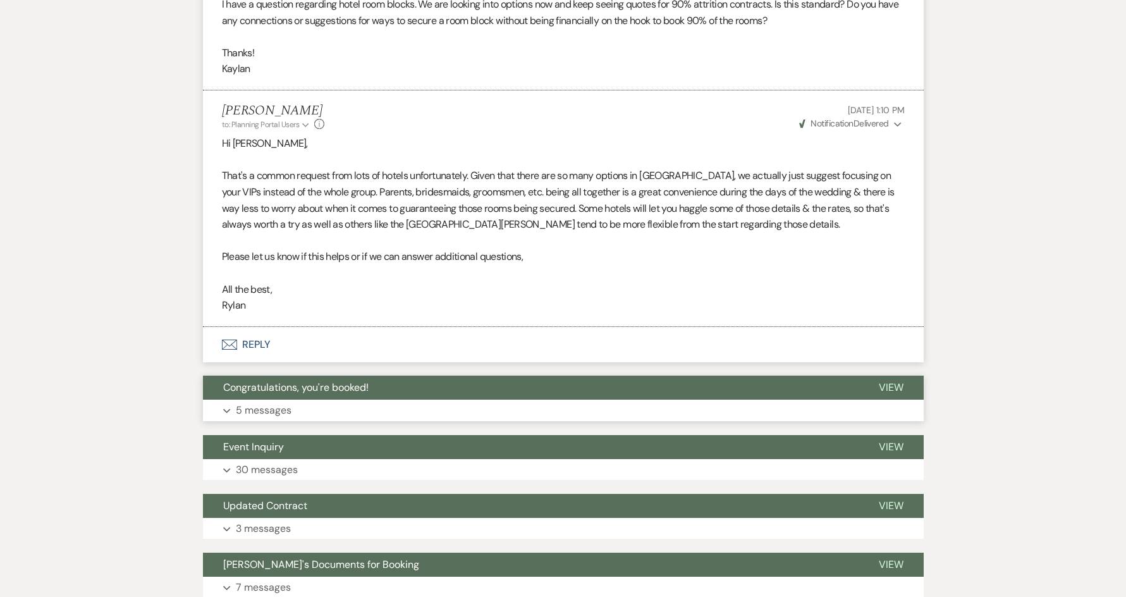
click at [334, 421] on button "Expand 5 messages" at bounding box center [563, 410] width 721 height 21
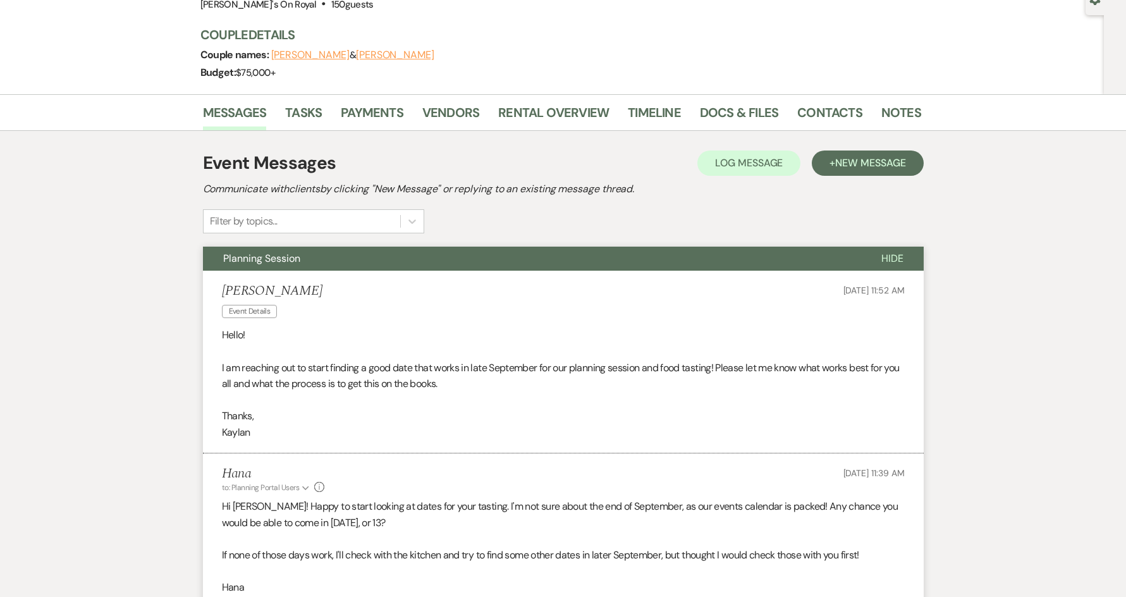
scroll to position [0, 0]
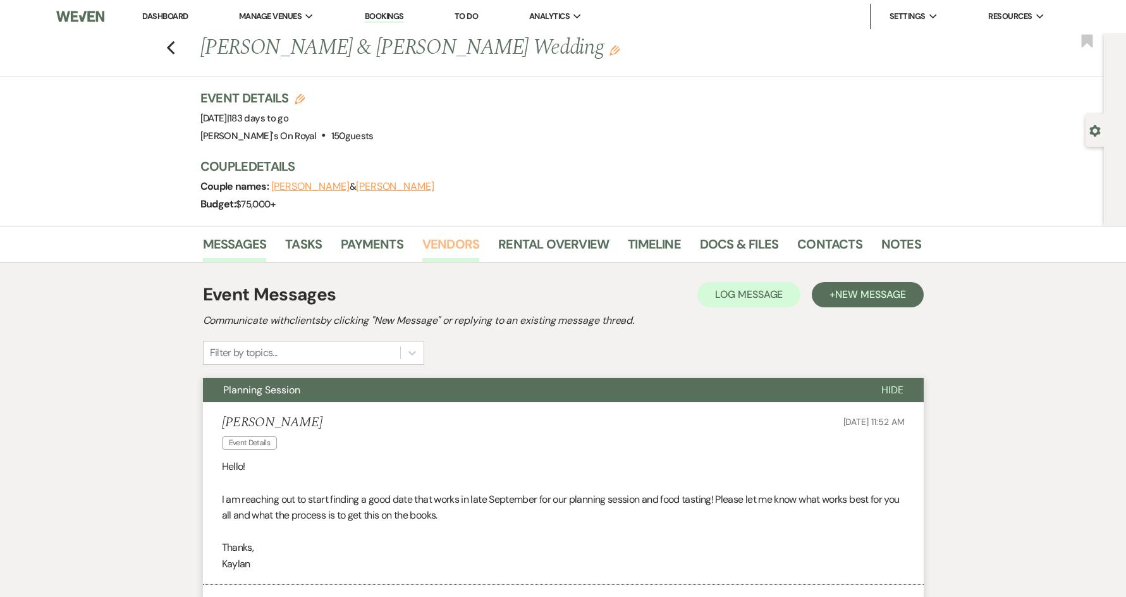
click at [469, 248] on link "Vendors" at bounding box center [450, 248] width 57 height 28
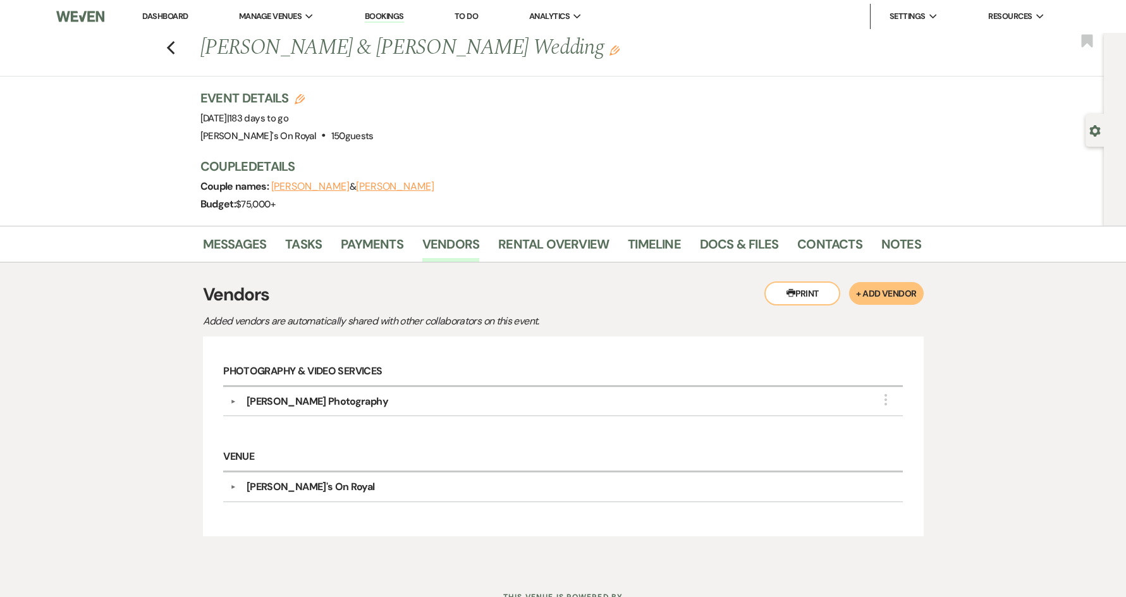
click at [322, 403] on div "Paige McKenzi Photography" at bounding box center [318, 401] width 142 height 15
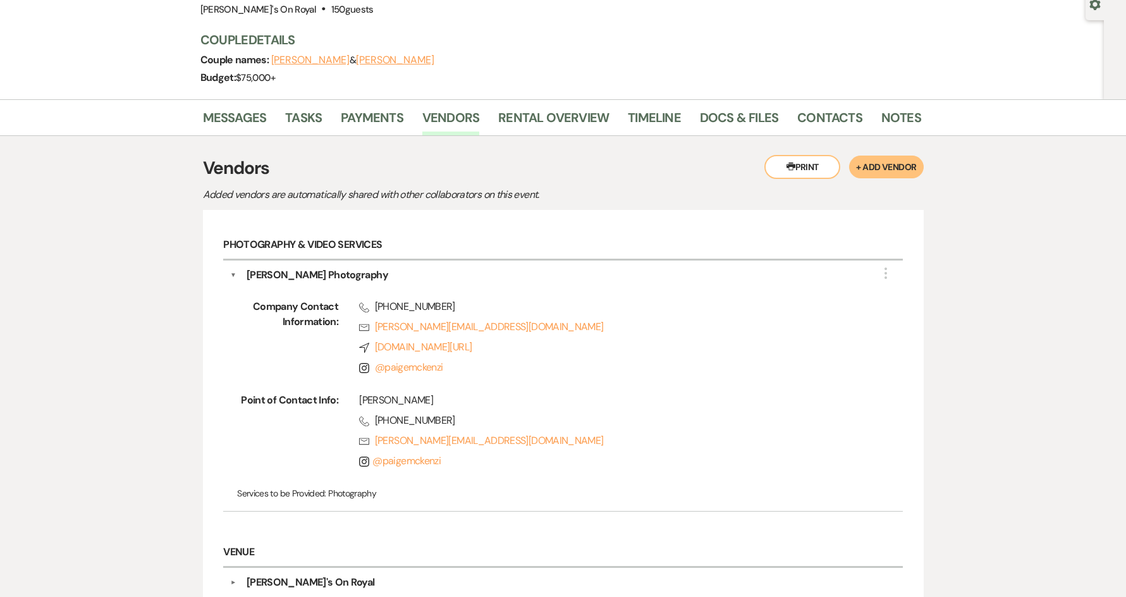
scroll to position [253, 0]
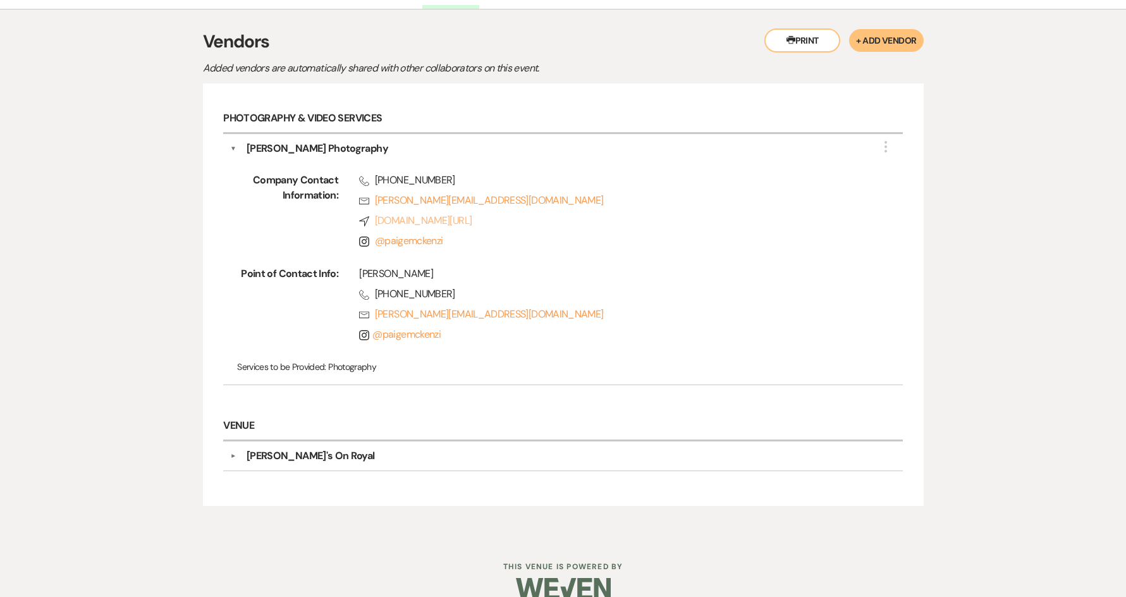
click at [428, 222] on link "Compass paigemckenzi.com/" at bounding box center [610, 220] width 503 height 15
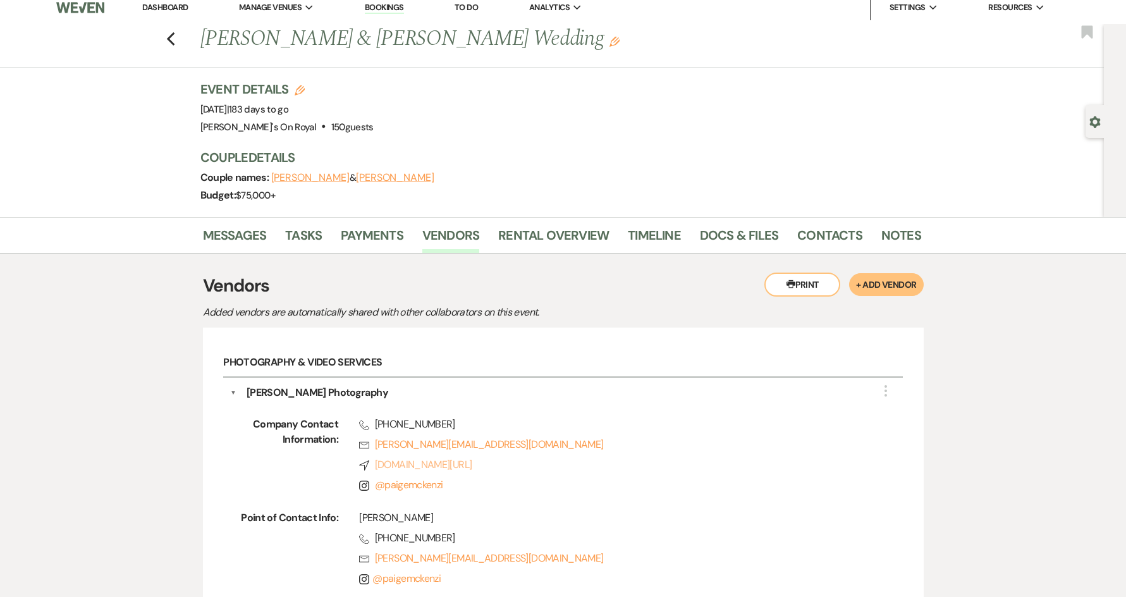
scroll to position [0, 0]
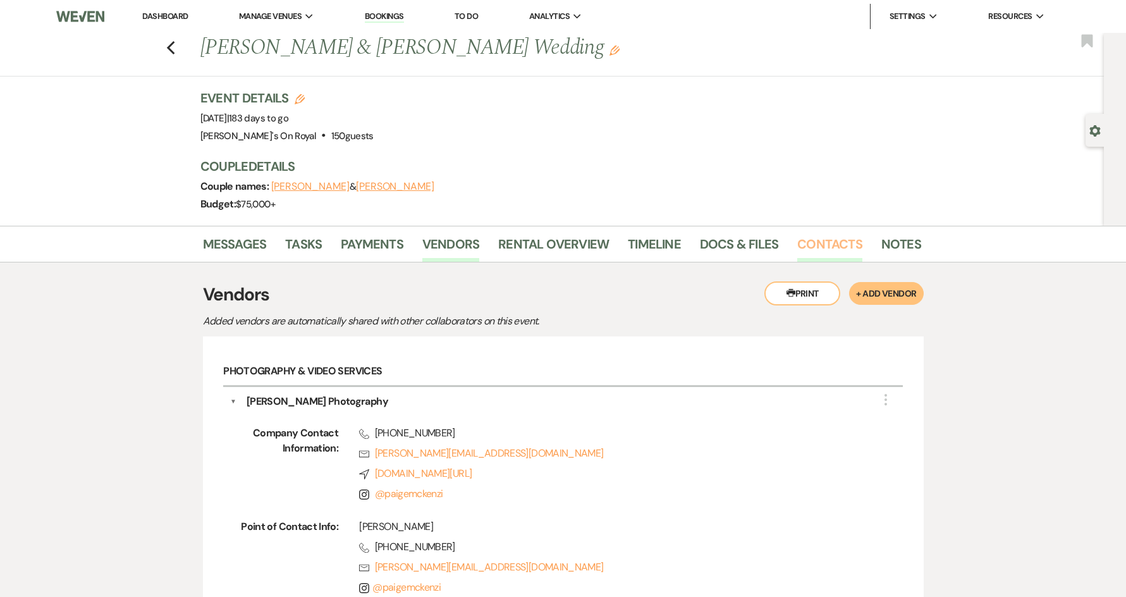
click at [836, 241] on link "Contacts" at bounding box center [829, 248] width 65 height 28
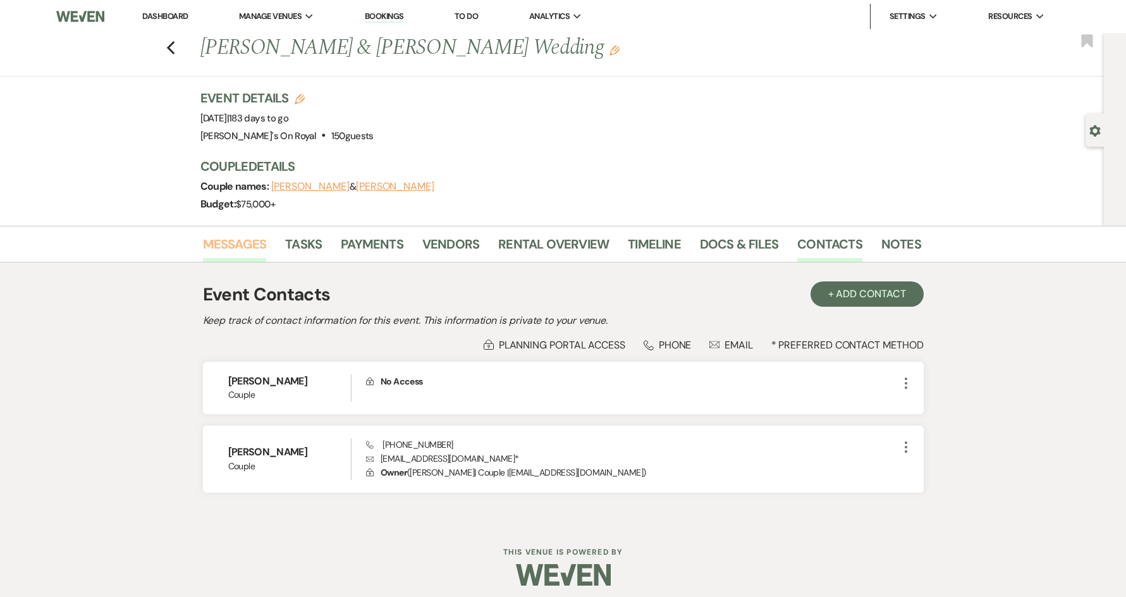
click at [252, 248] on link "Messages" at bounding box center [235, 248] width 64 height 28
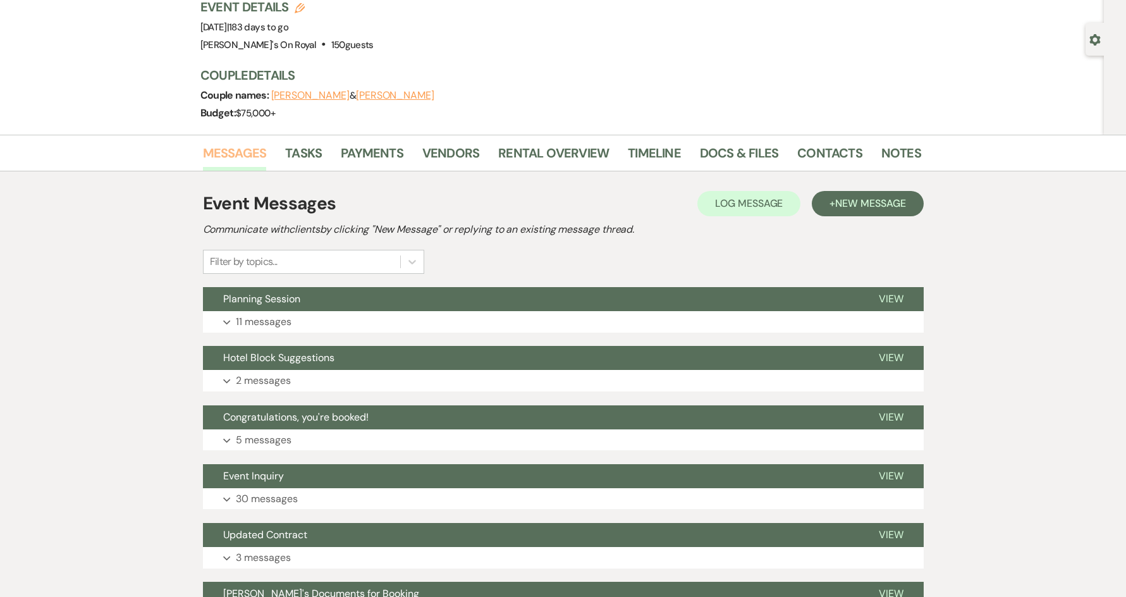
scroll to position [222, 0]
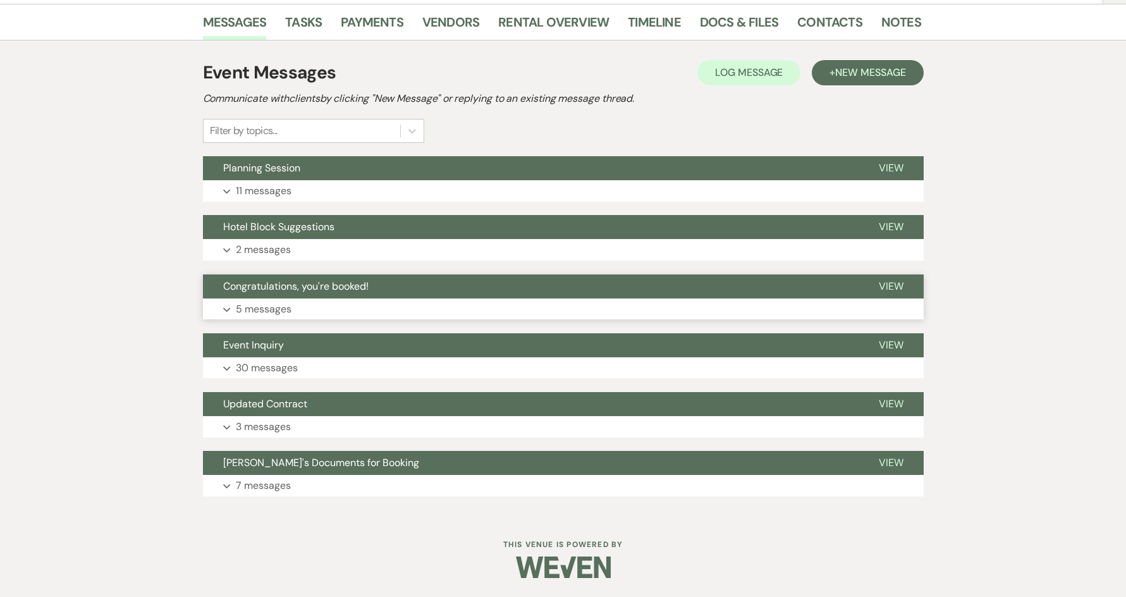
click at [346, 303] on button "Expand 5 messages" at bounding box center [563, 308] width 721 height 21
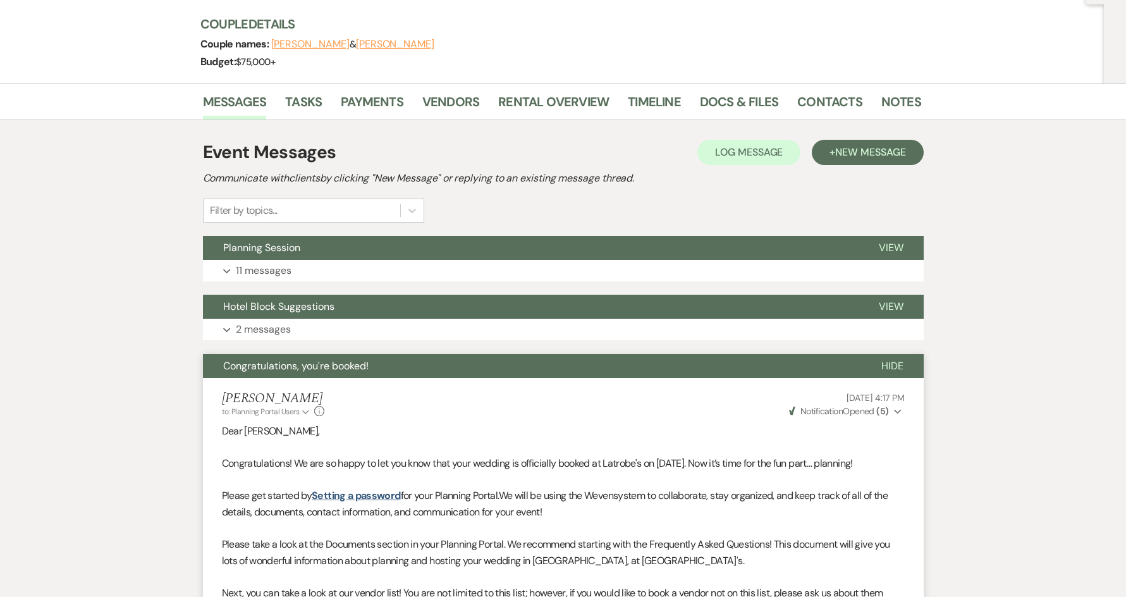
scroll to position [0, 0]
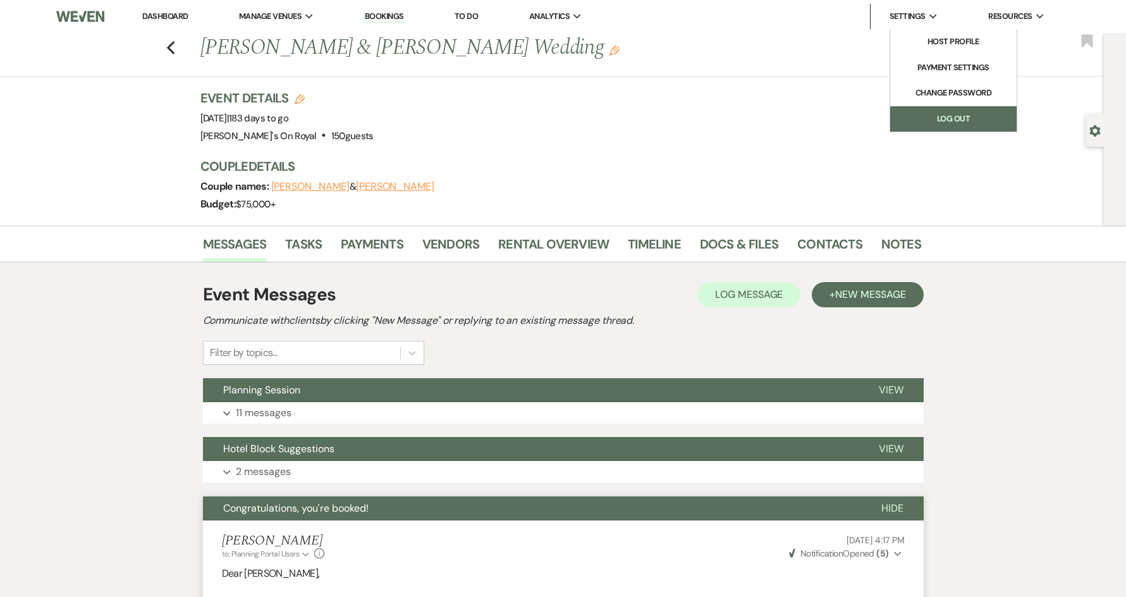
click at [944, 118] on link "Log Out" at bounding box center [953, 118] width 126 height 25
